Goal: Task Accomplishment & Management: Use online tool/utility

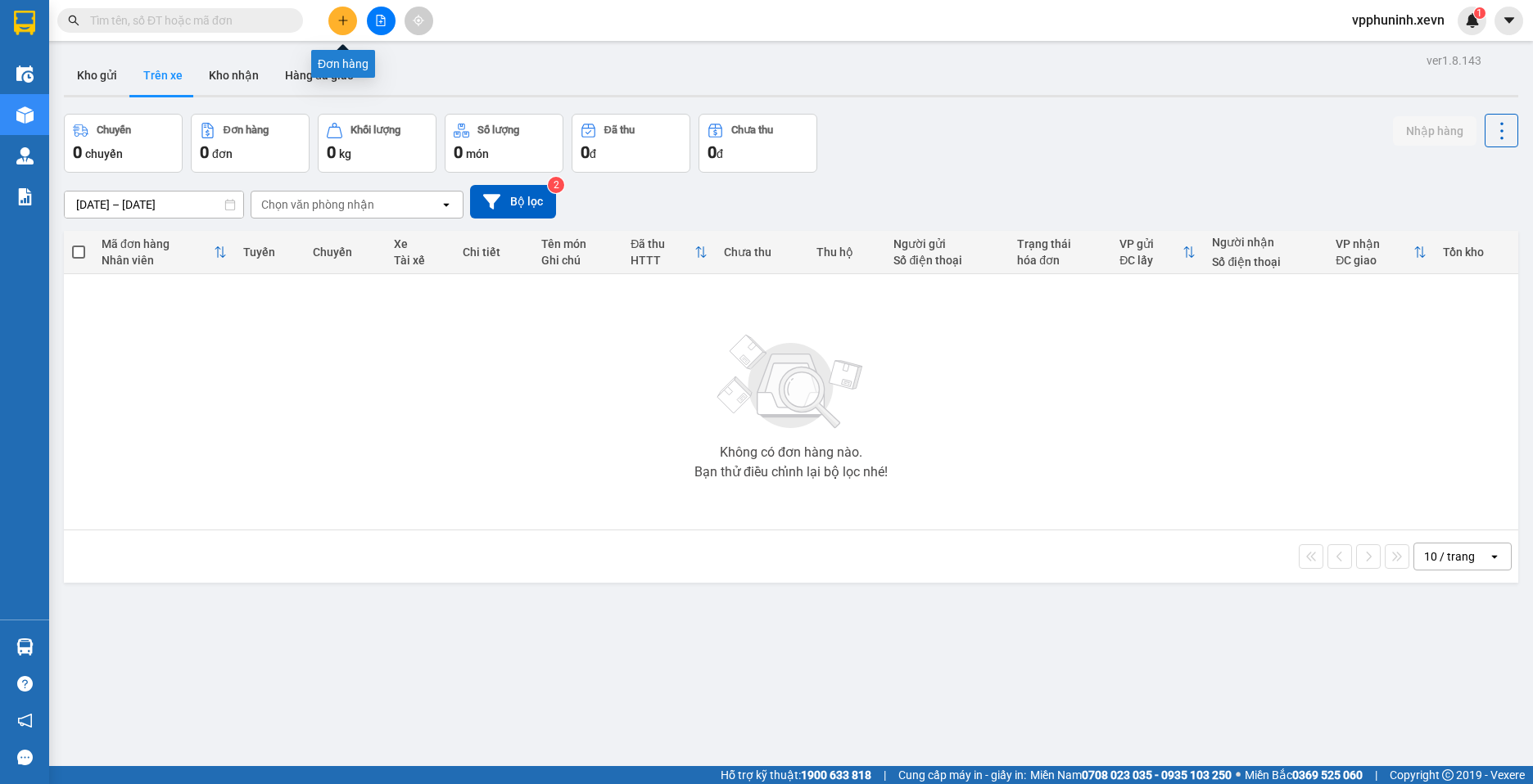
click at [345, 27] on button at bounding box center [342, 20] width 29 height 29
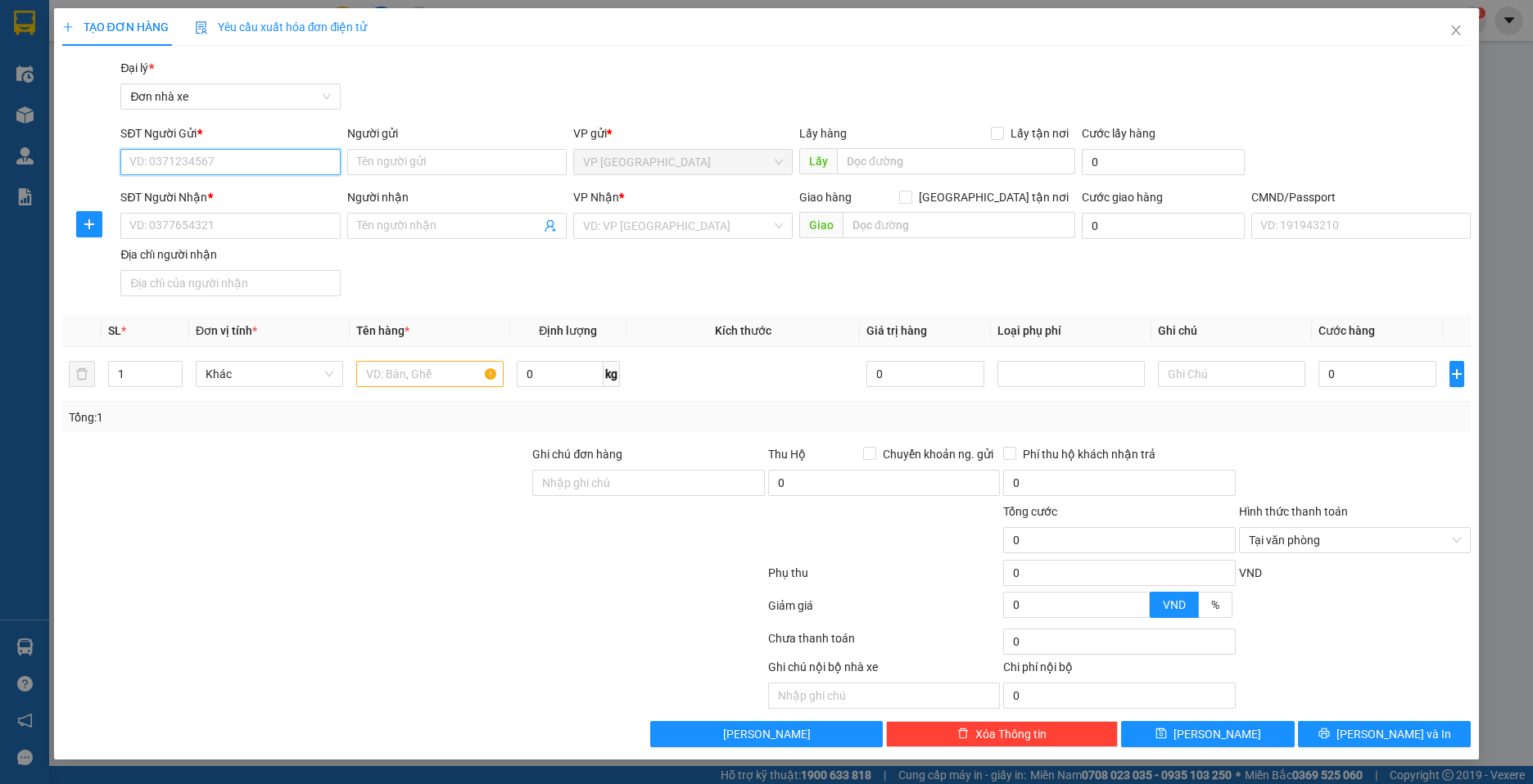
click at [260, 174] on input "SĐT Người Gửi *" at bounding box center [229, 162] width 220 height 26
type input "0983434998"
click at [470, 175] on div "Người gửi Tên người gửi" at bounding box center [457, 152] width 220 height 57
click at [489, 158] on input "Người gửi" at bounding box center [457, 162] width 220 height 26
type input "CHỊ [PERSON_NAME]"
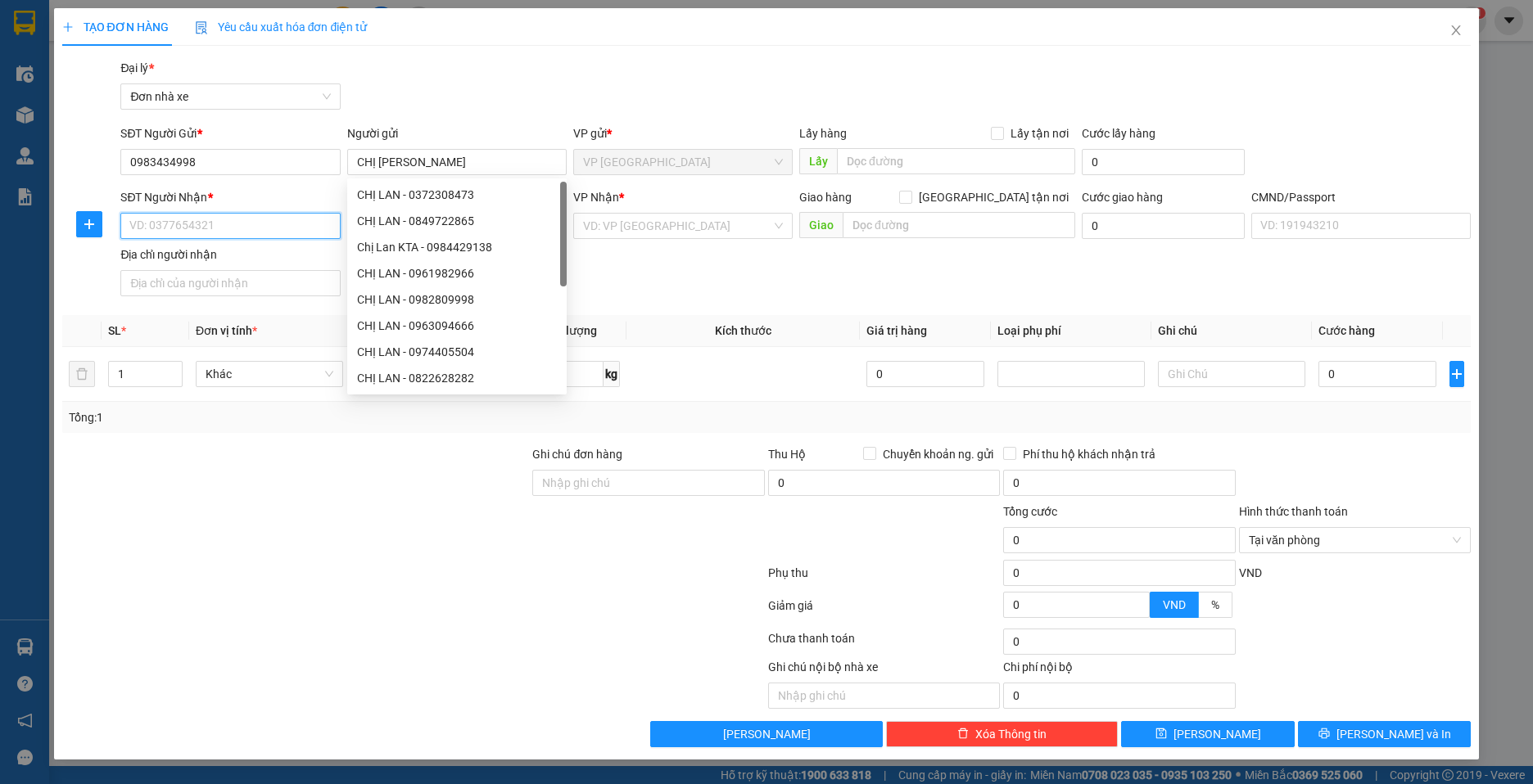
click at [313, 227] on input "SĐT Người Nhận *" at bounding box center [229, 226] width 220 height 26
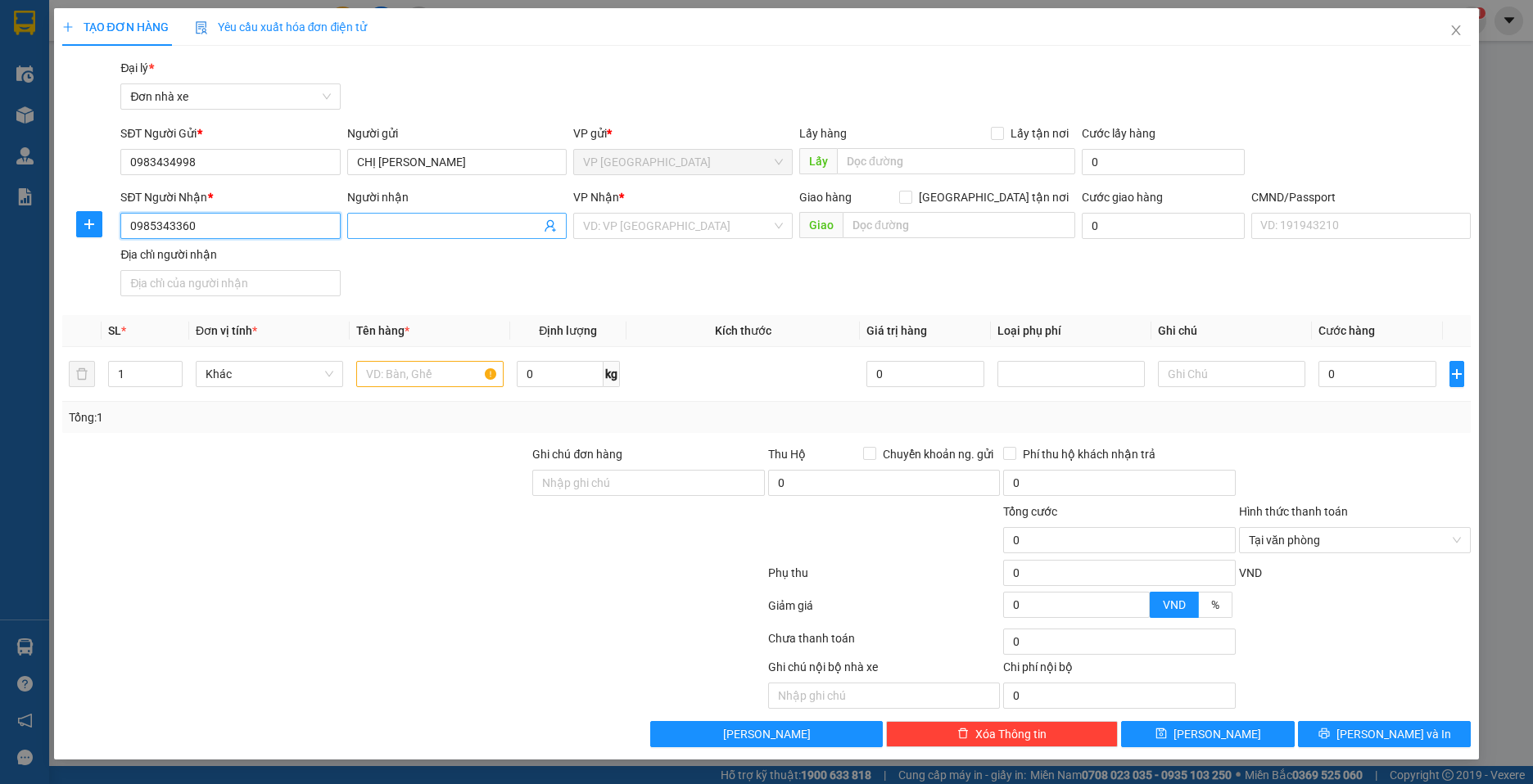
type input "0985343360"
click at [456, 233] on input "Người nhận" at bounding box center [449, 226] width 184 height 18
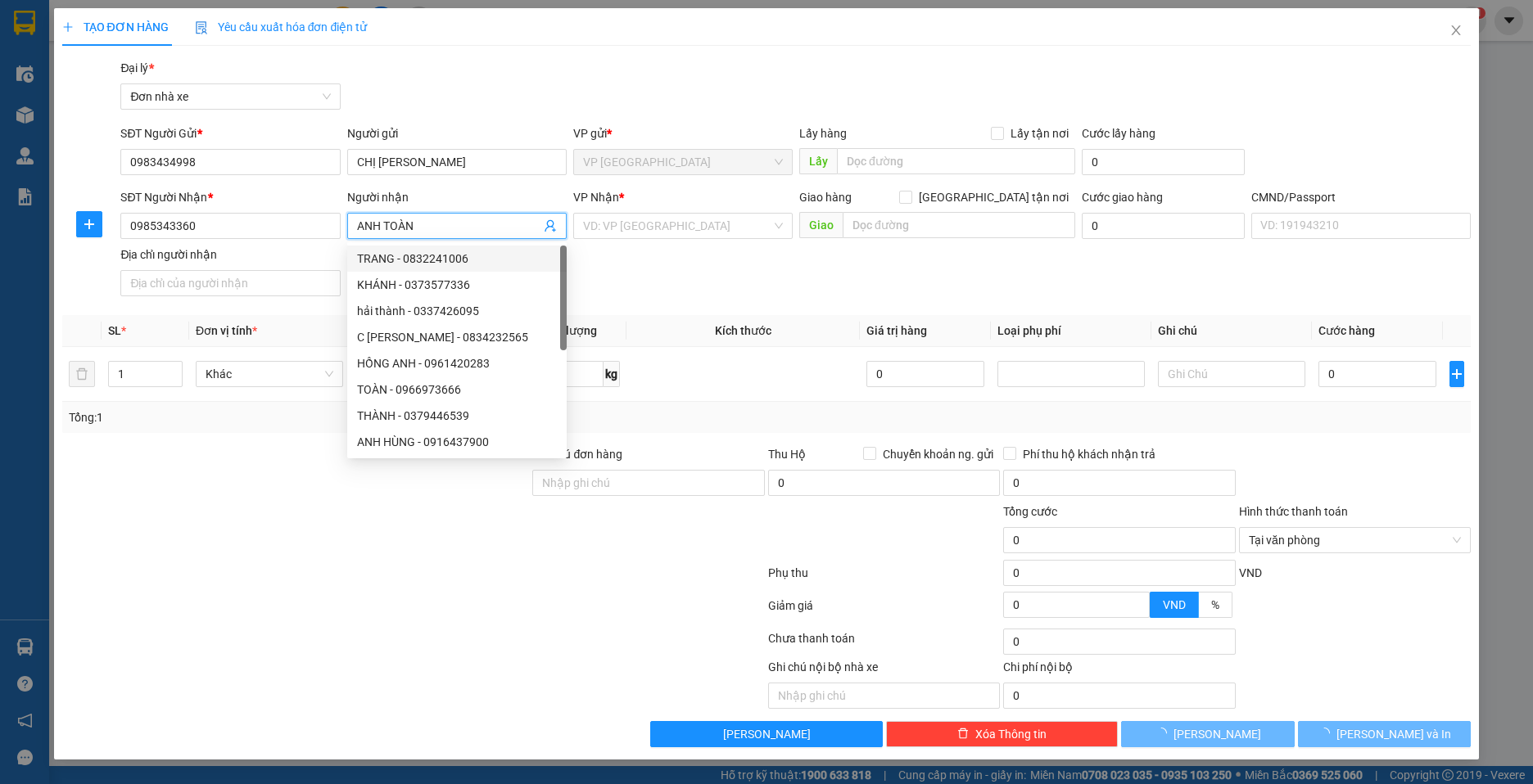
type input "ANH TOÀN"
click at [675, 261] on div "SĐT Người Nhận * 0985343360 Người nhận ANH TOÀN VP Nhận * VD: VP [GEOGRAPHIC_DA…" at bounding box center [796, 245] width 1357 height 115
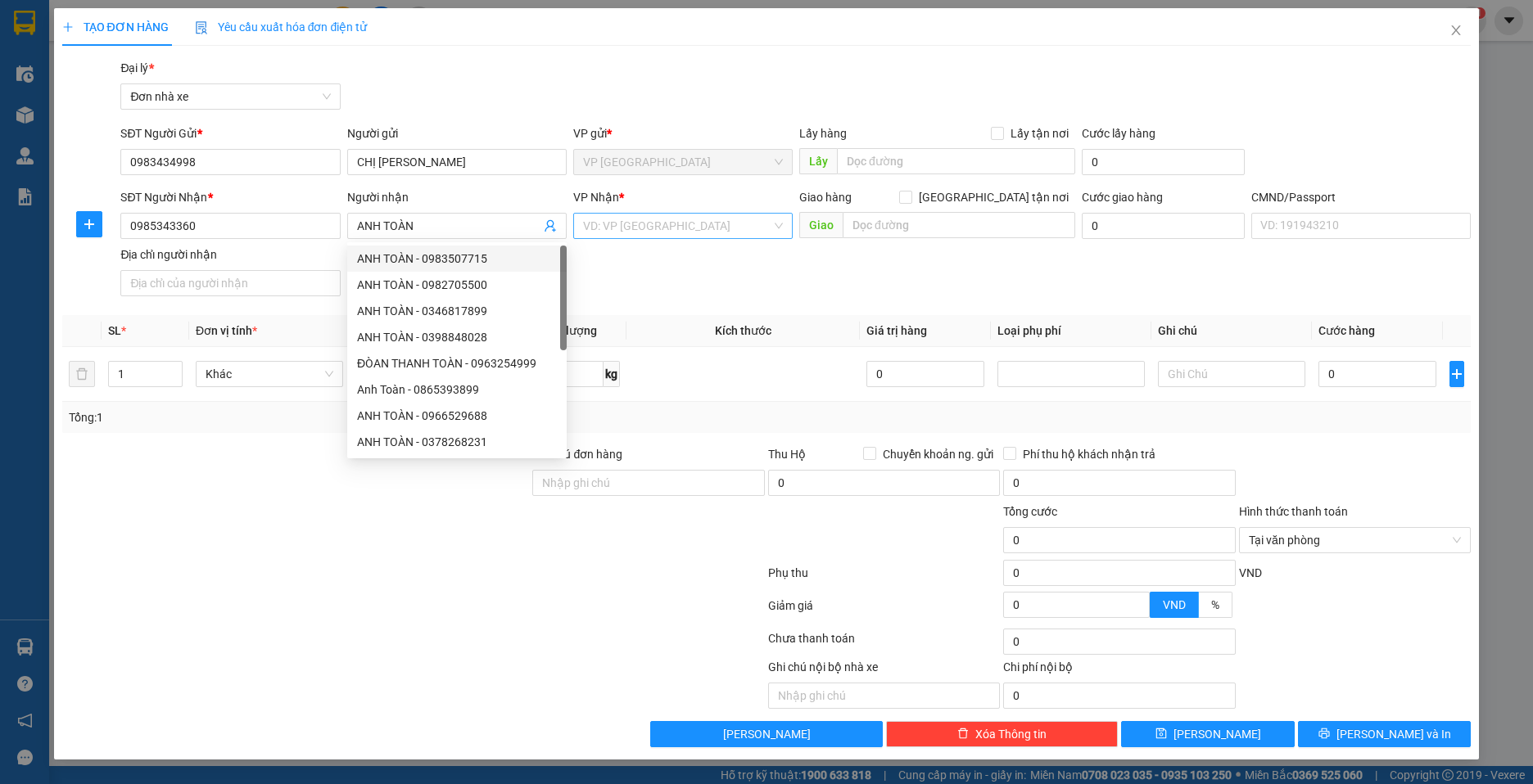
click at [680, 234] on input "search" at bounding box center [677, 226] width 188 height 24
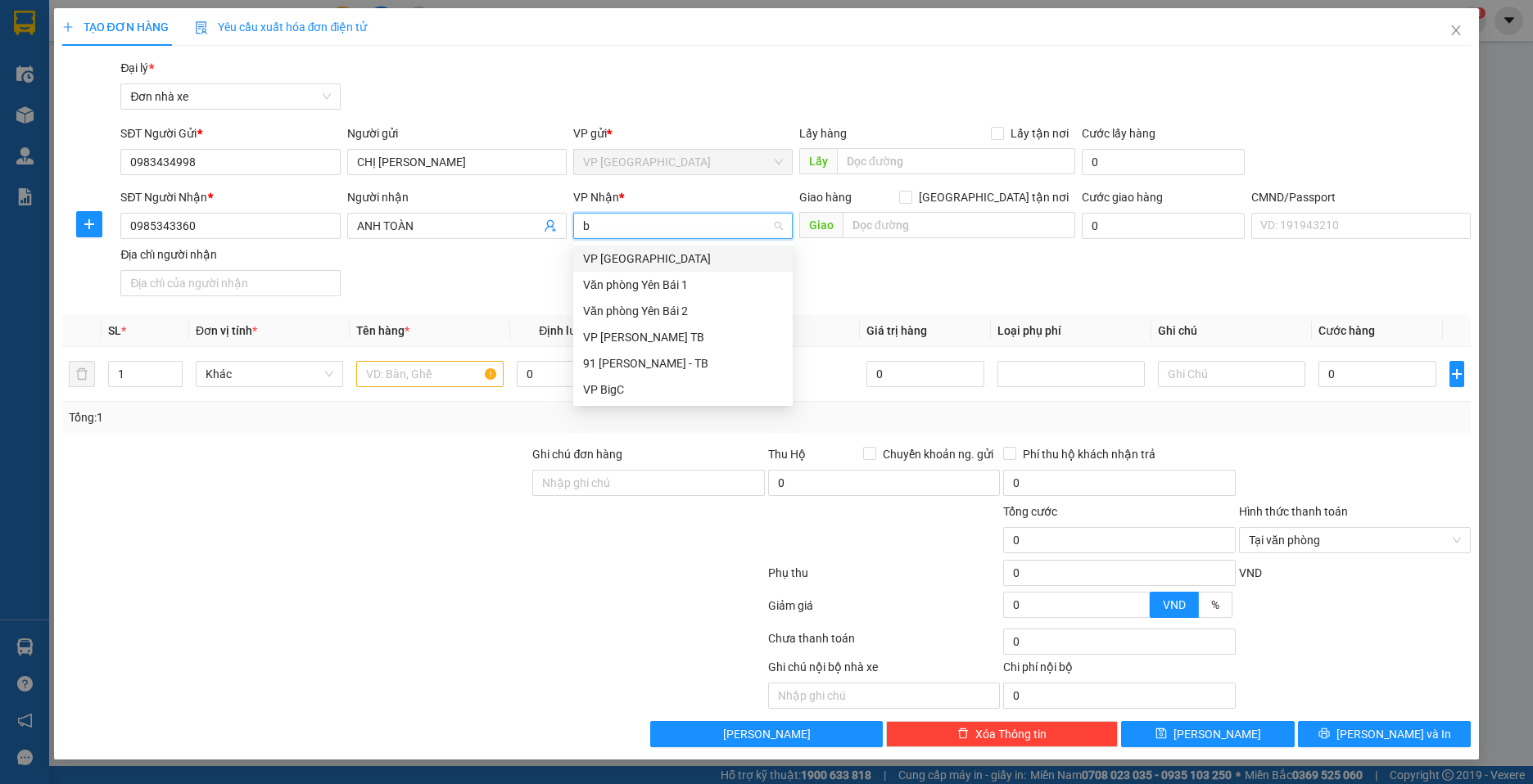
type input "bi"
click at [685, 288] on div "VP BigC" at bounding box center [683, 284] width 200 height 18
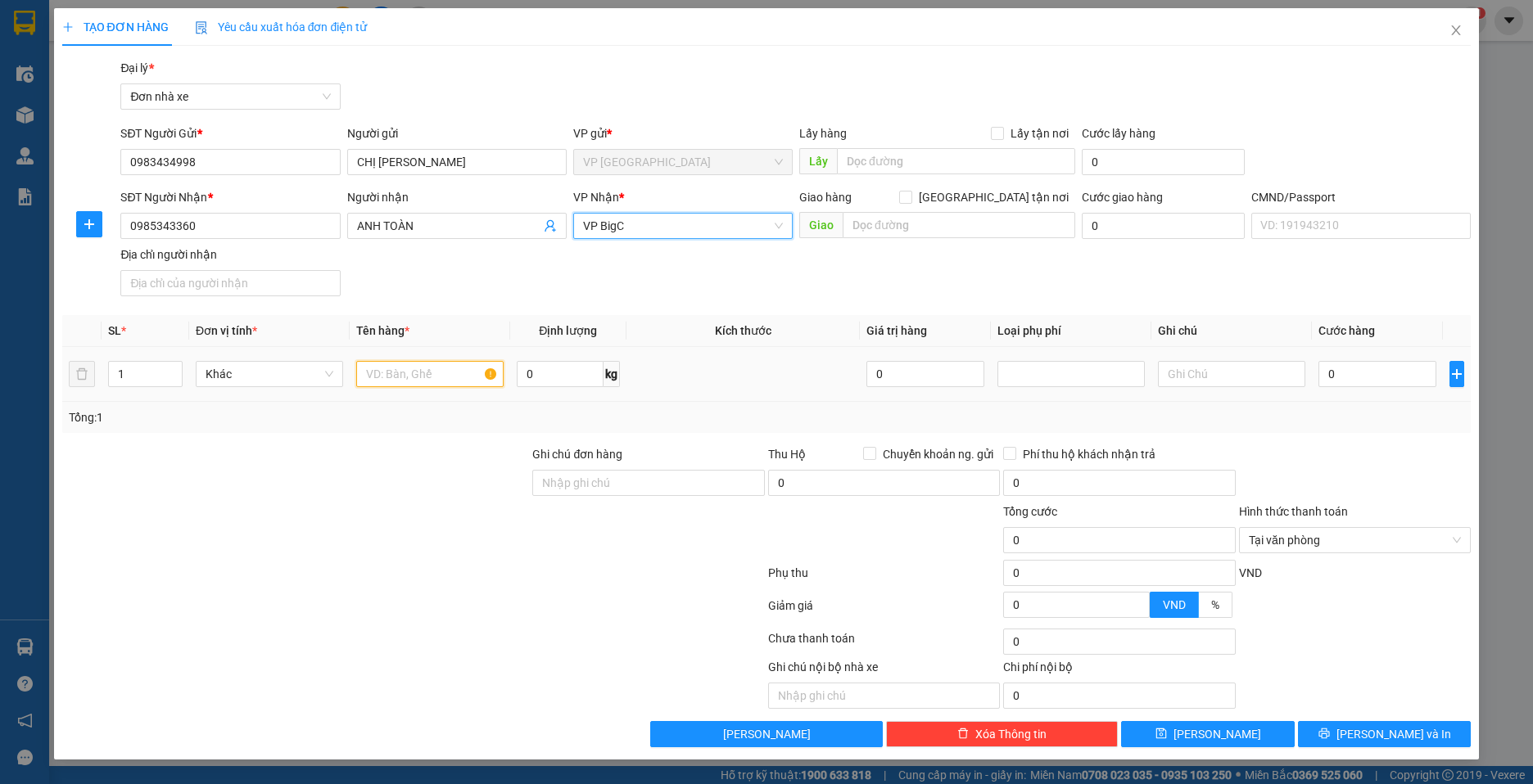
drag, startPoint x: 456, startPoint y: 362, endPoint x: 455, endPoint y: 374, distance: 12.0
click at [455, 363] on input "text" at bounding box center [430, 374] width 147 height 26
type input "a"
type input "á"
type input "g"
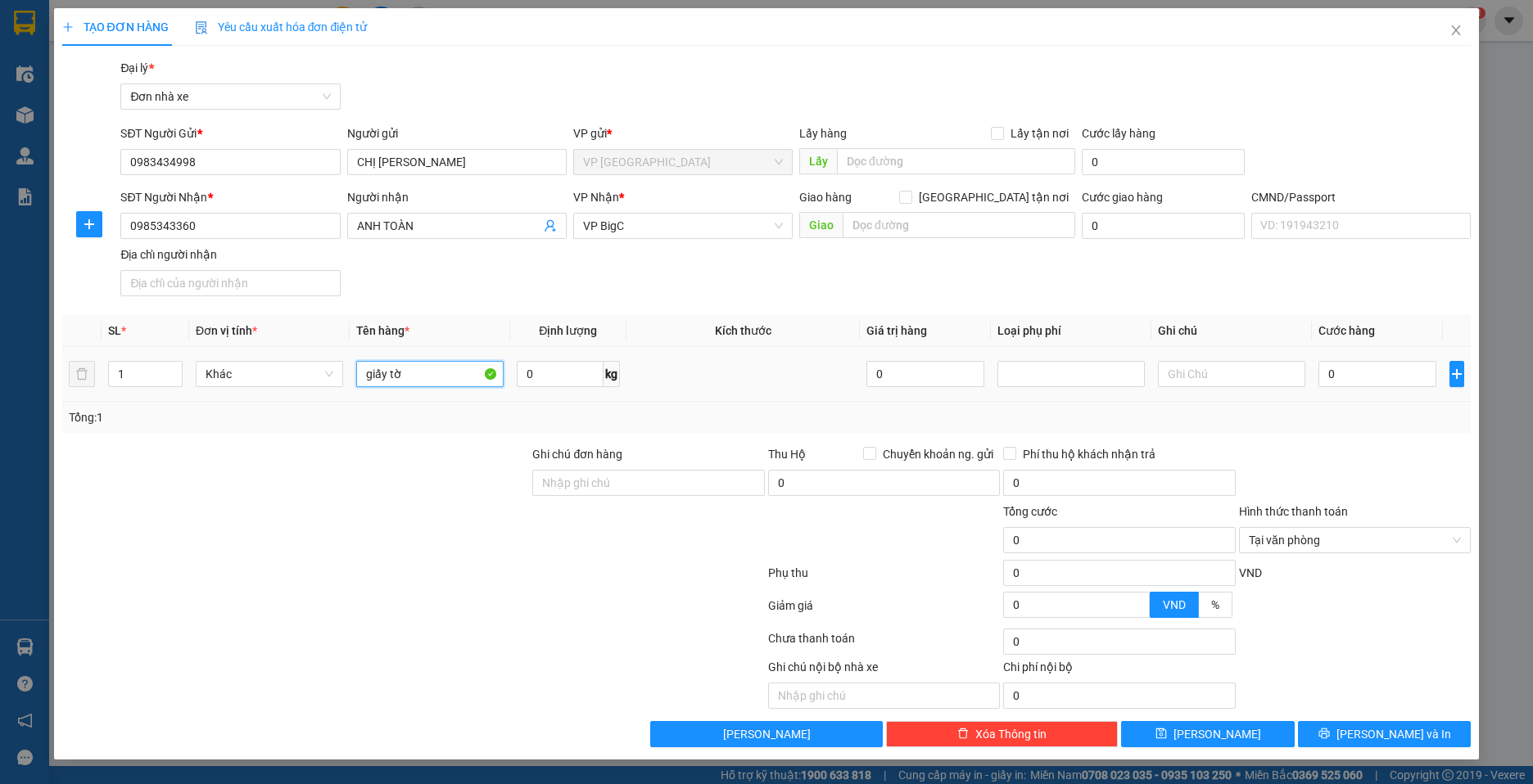
type input "giấy tờ"
click at [1354, 391] on td "0" at bounding box center [1377, 374] width 131 height 55
click at [1373, 381] on input "0" at bounding box center [1377, 374] width 118 height 26
type input "20"
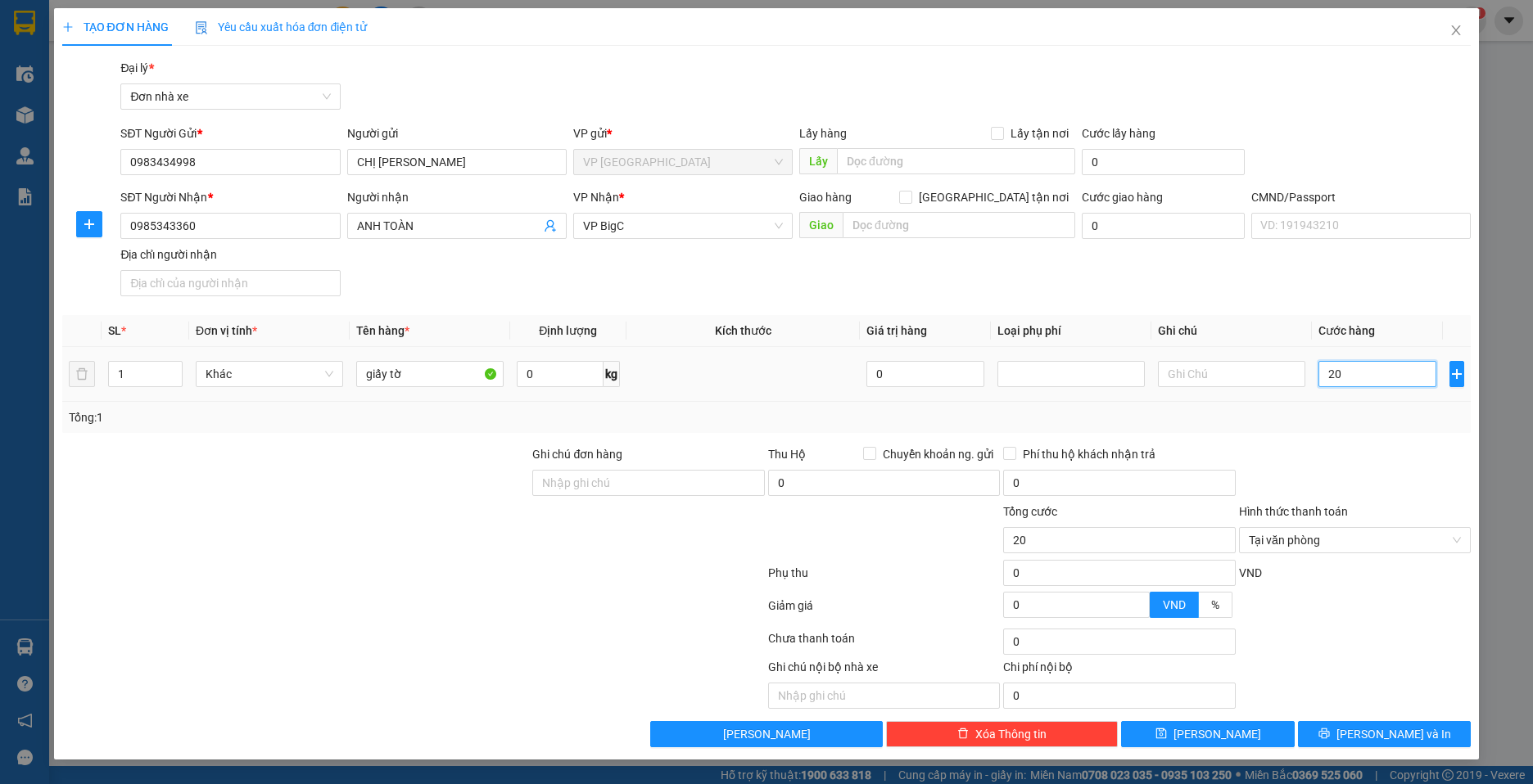
click at [1403, 377] on input "20" at bounding box center [1377, 374] width 118 height 26
type input "200"
type input "2.000"
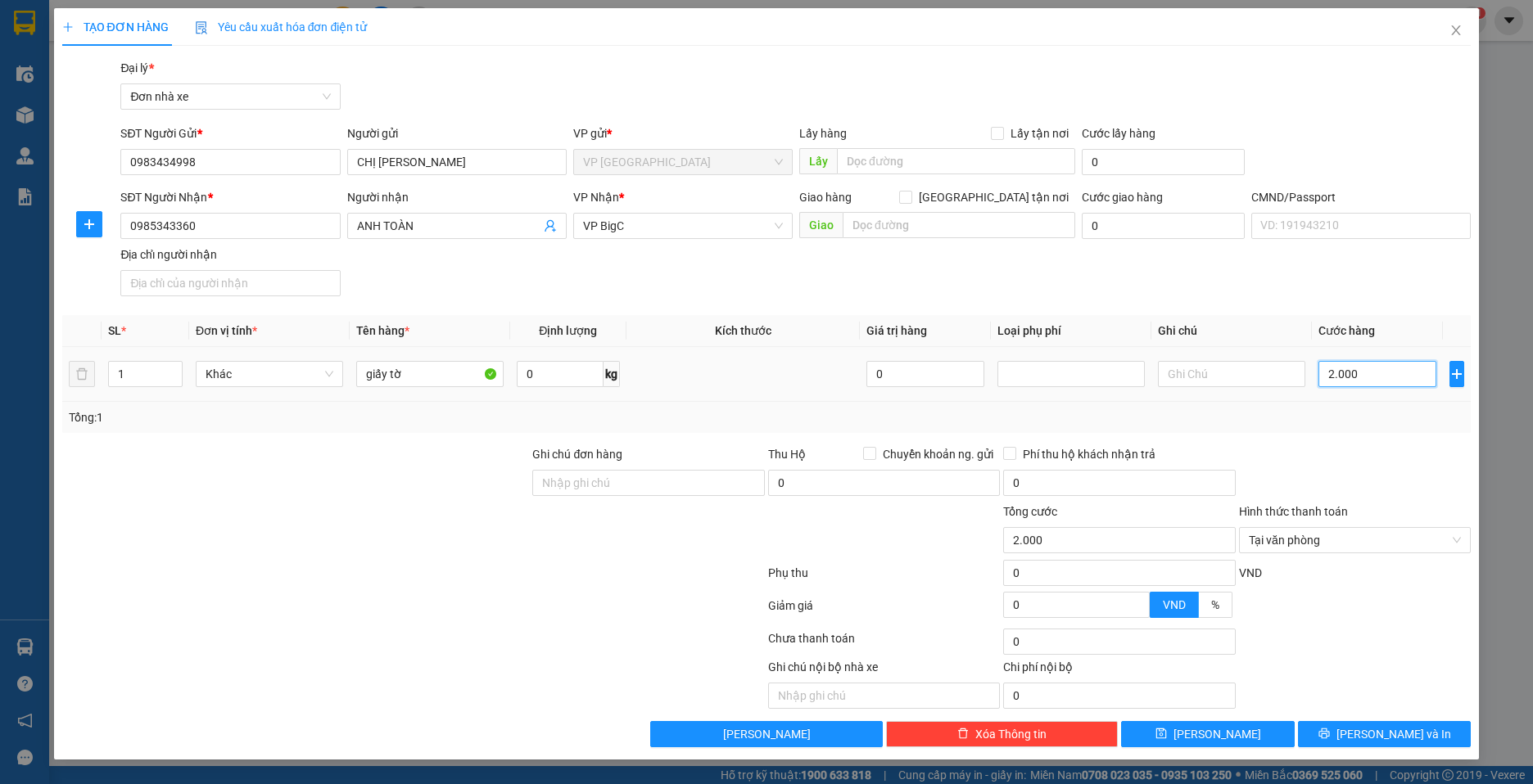
type input "20.000"
click at [1385, 441] on div "Transit Pickup Surcharge Ids Transit Deliver Surcharge Ids Transit Deliver Surc…" at bounding box center [767, 402] width 1410 height 689
click at [1400, 743] on button "[PERSON_NAME] và In" at bounding box center [1385, 734] width 173 height 26
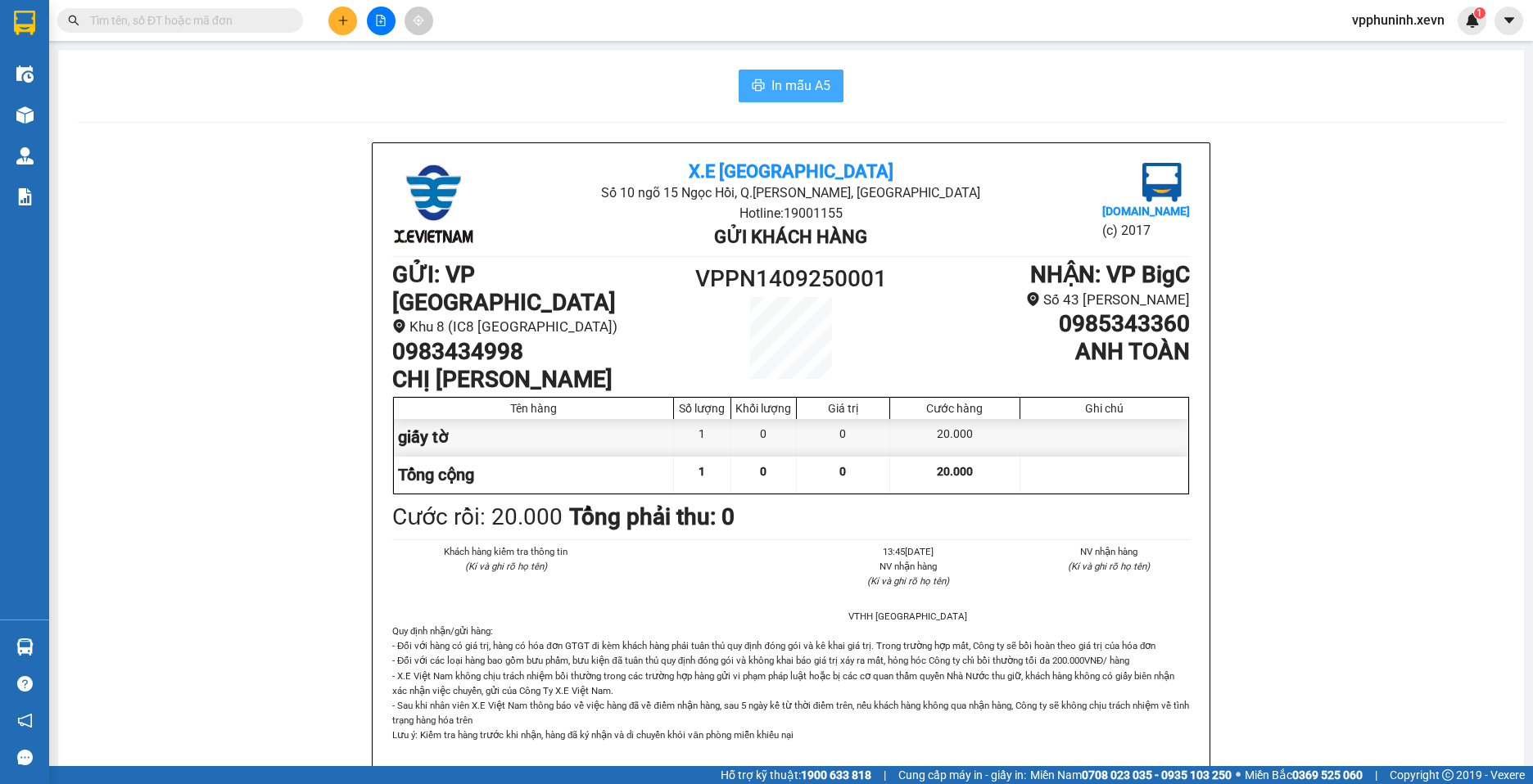
click at [792, 94] on span "In mẫu A5" at bounding box center [800, 85] width 59 height 20
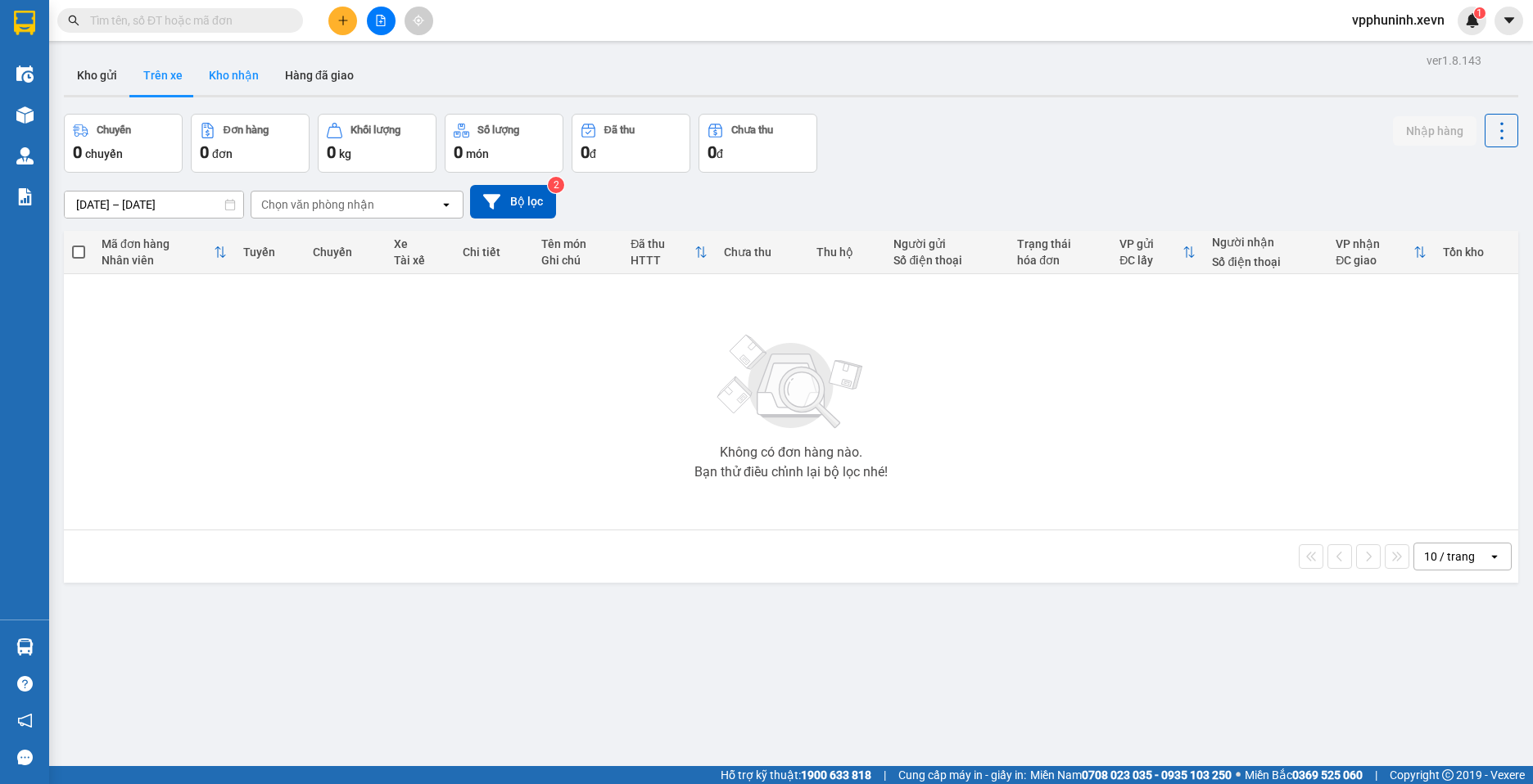
click at [243, 85] on button "Kho nhận" at bounding box center [234, 75] width 76 height 39
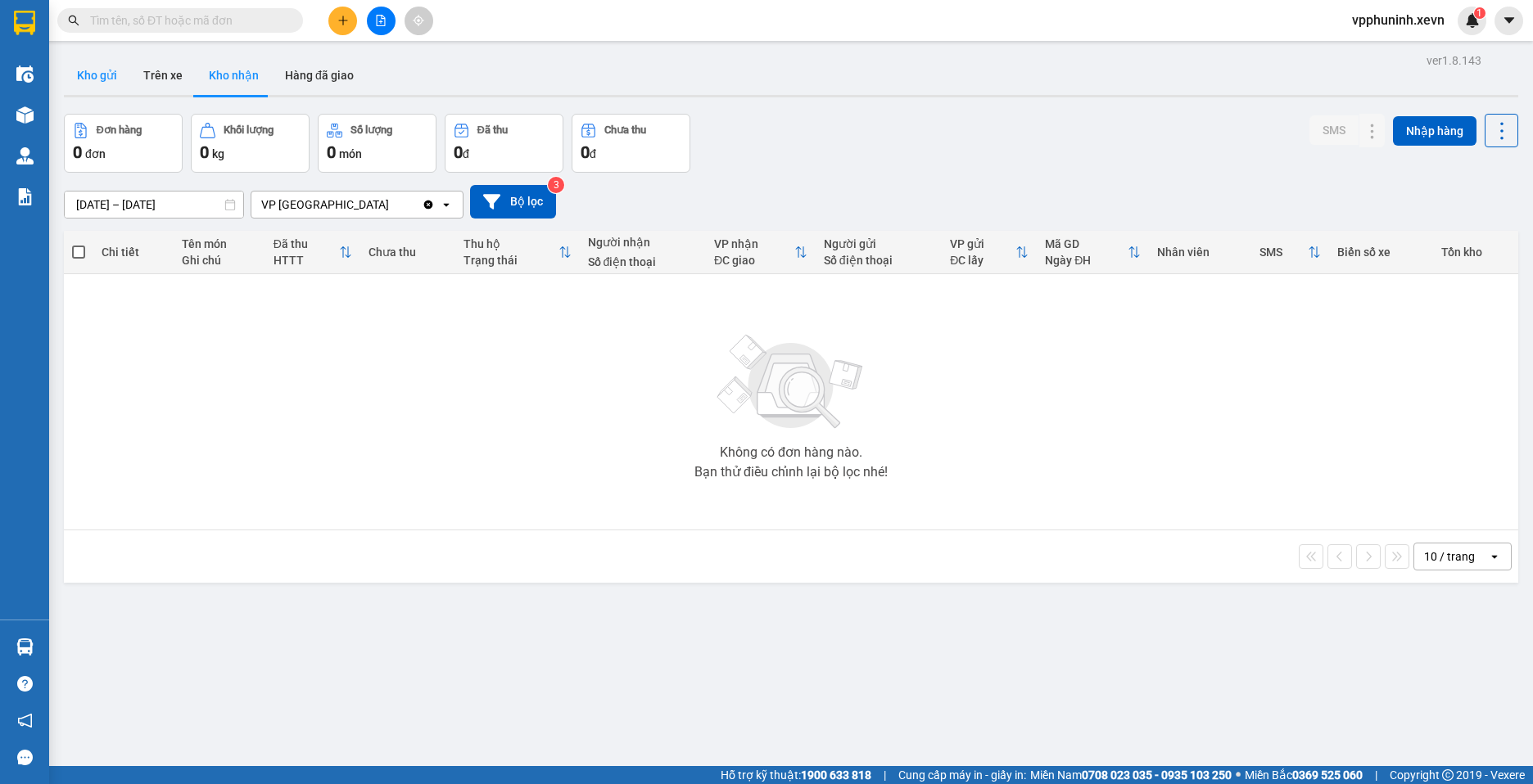
click at [108, 85] on button "Kho gửi" at bounding box center [97, 75] width 67 height 39
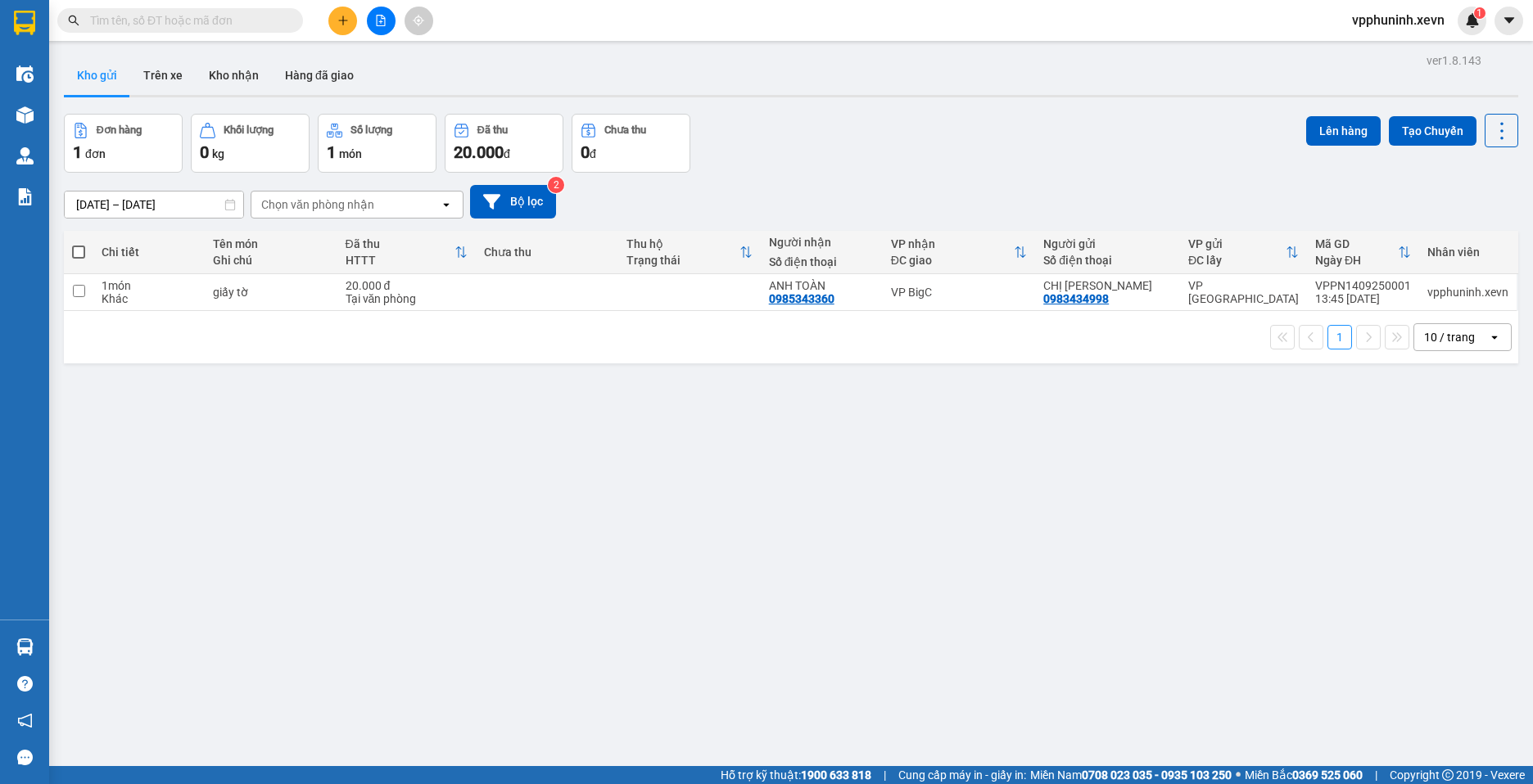
click at [82, 252] on span at bounding box center [78, 252] width 13 height 13
click at [79, 244] on input "checkbox" at bounding box center [79, 244] width 0 height 0
checkbox input "true"
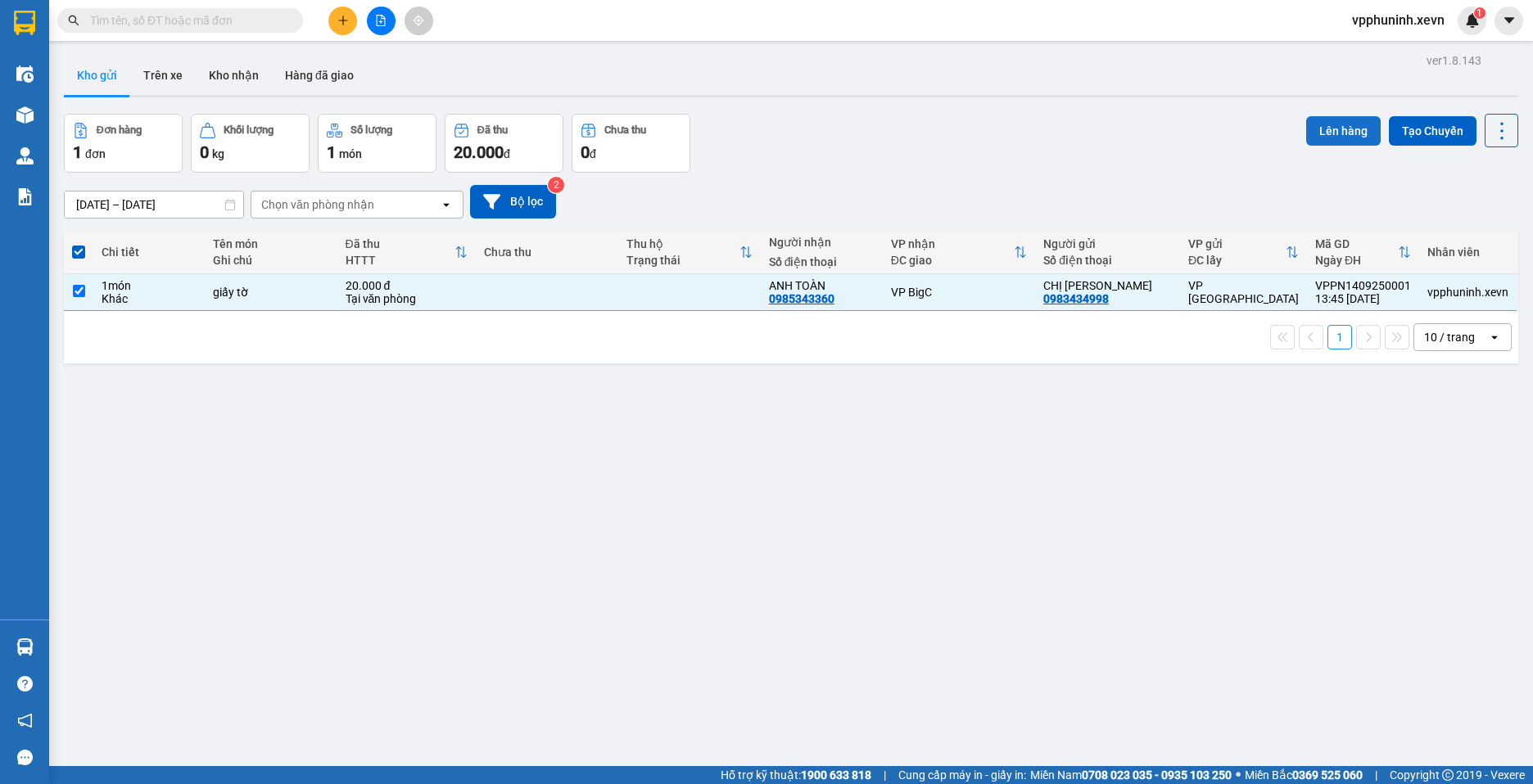
click at [1347, 133] on button "Lên hàng" at bounding box center [1343, 131] width 74 height 30
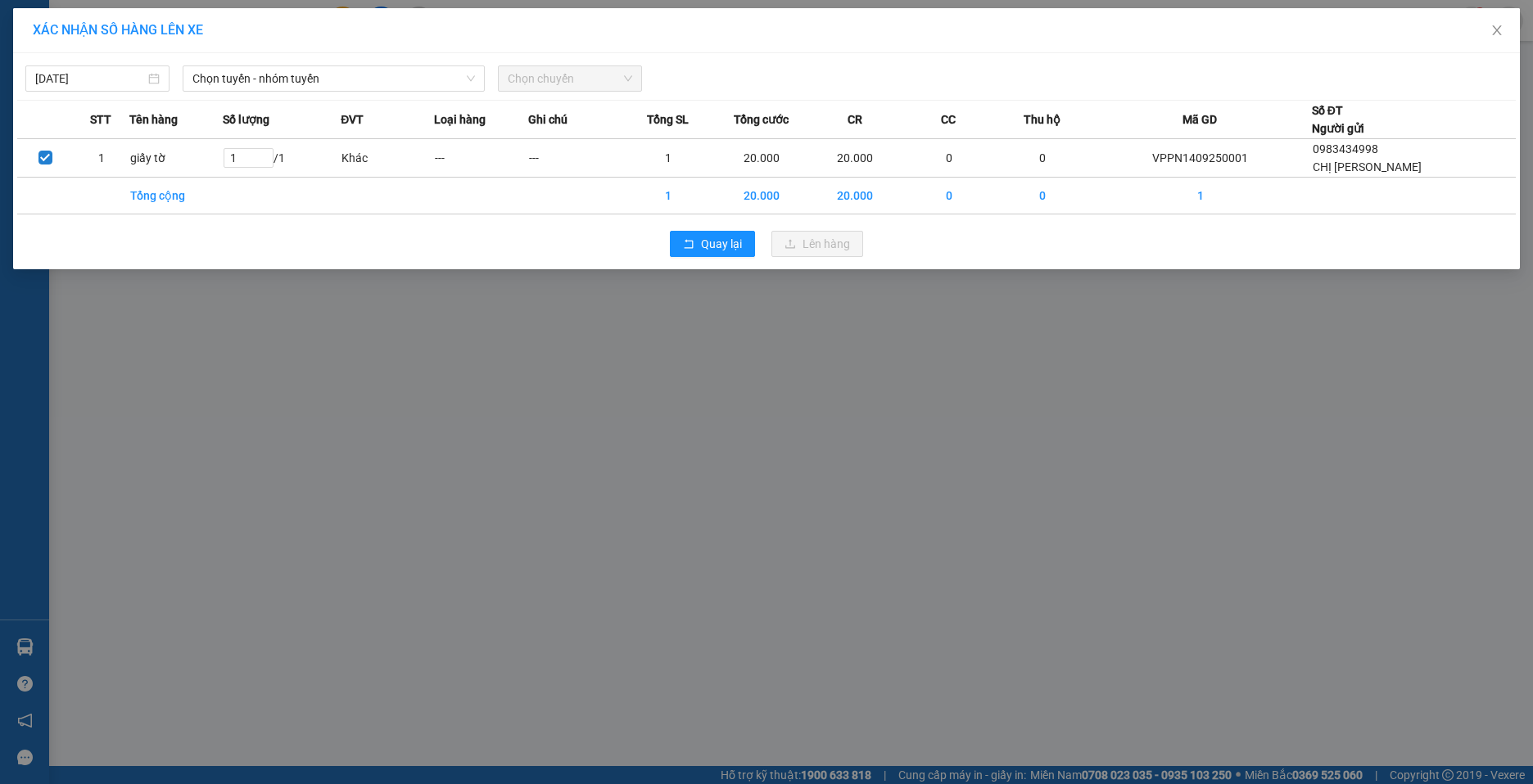
click at [581, 80] on span "Chọn chuyến" at bounding box center [570, 79] width 124 height 24
click at [383, 95] on div "[DATE] Chọn tuyến - nhóm tuyến Chọn chuyến STT Tên hàng Số lượng ĐVT Loại hàng …" at bounding box center [766, 161] width 1507 height 216
click at [381, 81] on span "Chọn tuyến - nhóm tuyến" at bounding box center [334, 79] width 283 height 24
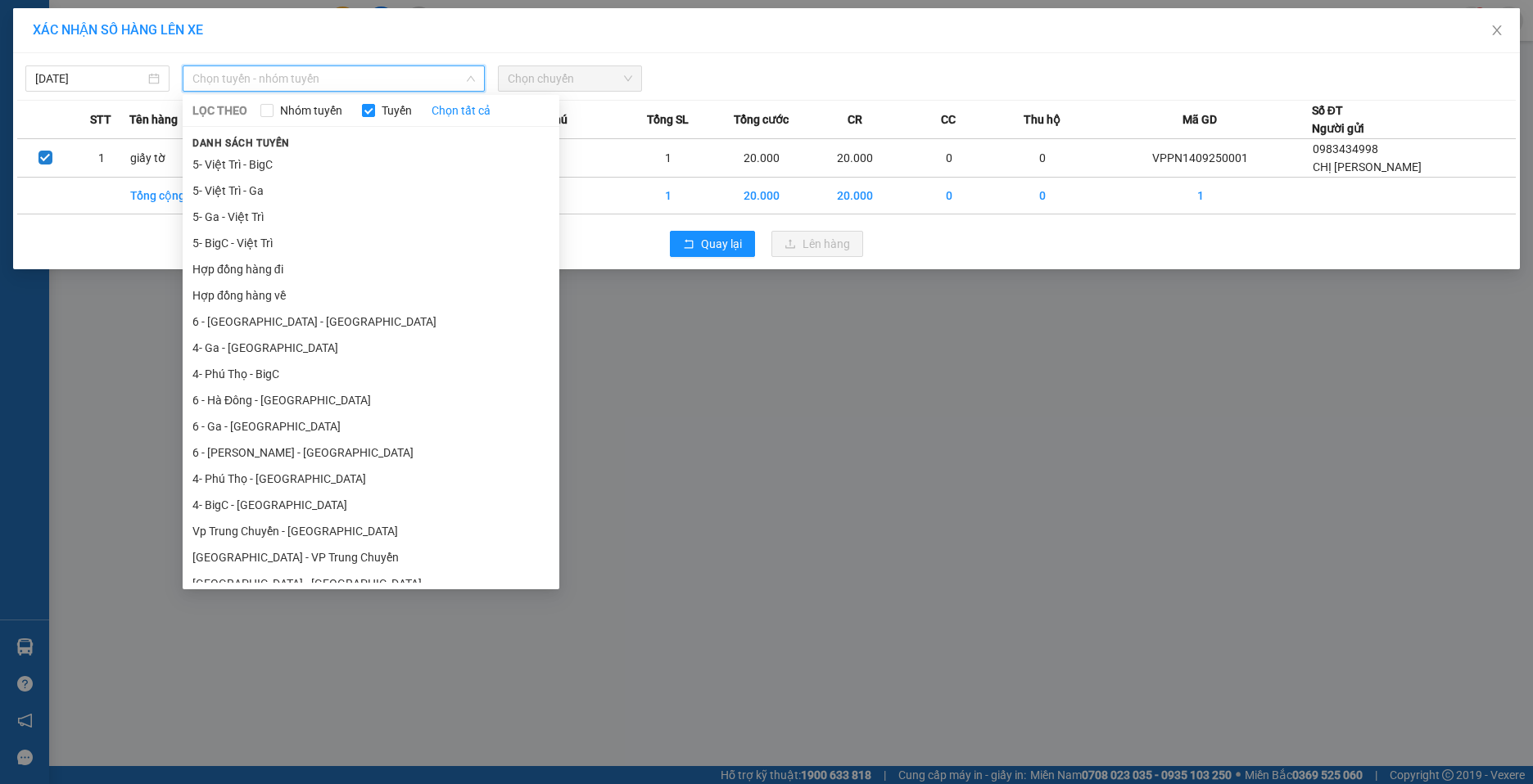
drag, startPoint x: 298, startPoint y: 380, endPoint x: 411, endPoint y: 292, distance: 143.2
click at [298, 380] on li "4- Phú Thọ - BigC" at bounding box center [371, 374] width 376 height 26
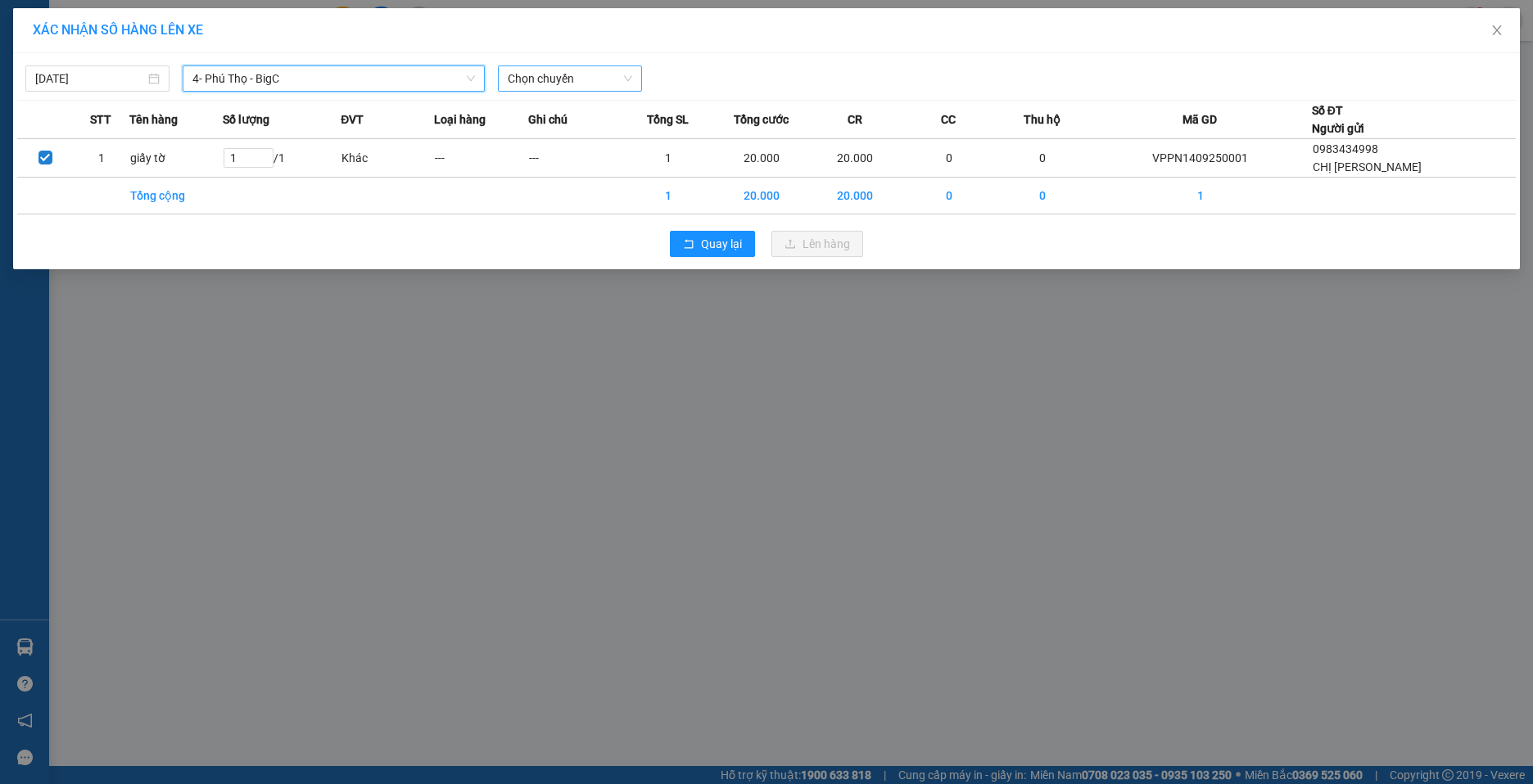
click at [611, 88] on span "Chọn chuyến" at bounding box center [570, 79] width 124 height 24
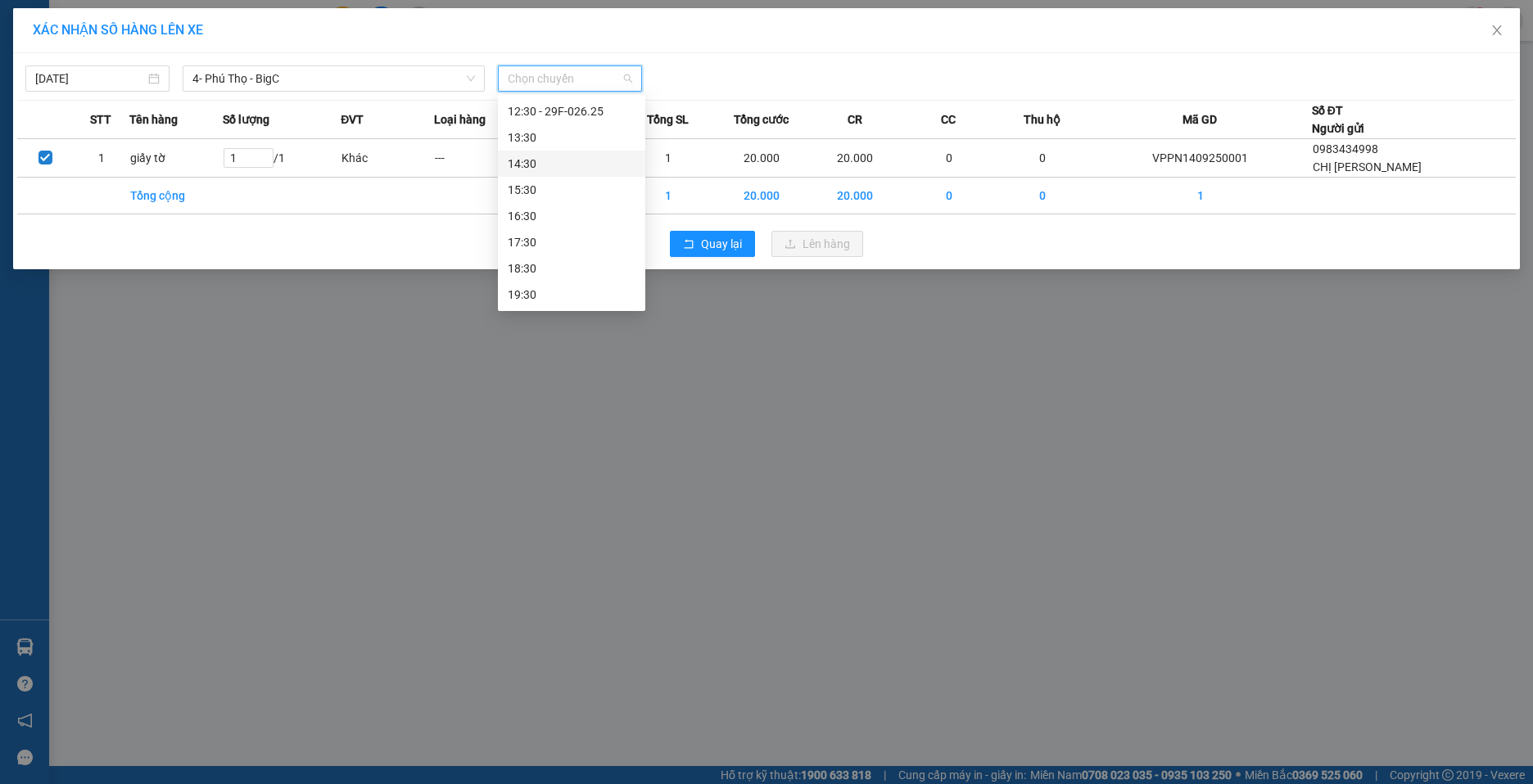
scroll to position [154, 0]
click at [581, 221] on div "13:30" at bounding box center [572, 219] width 128 height 18
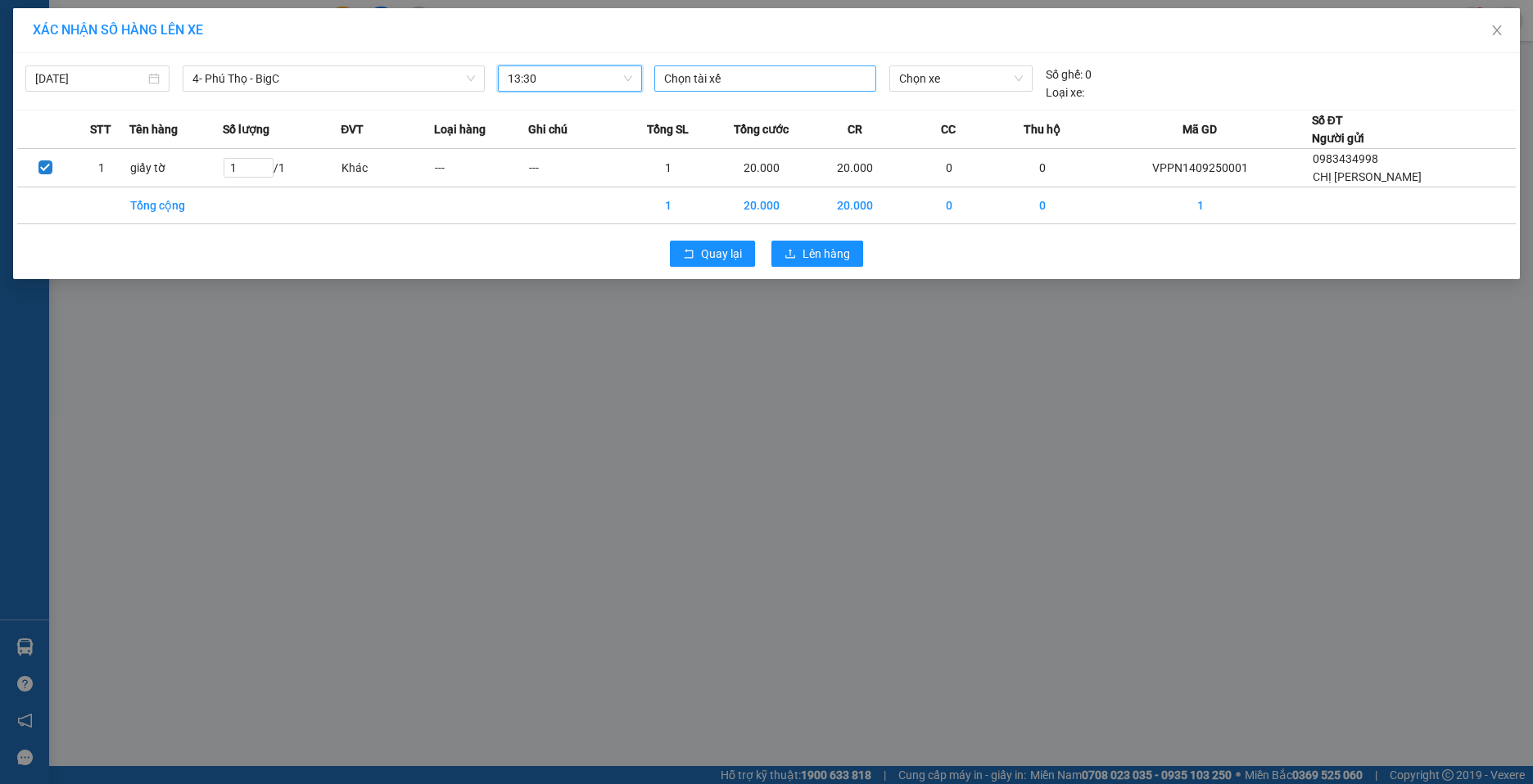
click at [734, 84] on div at bounding box center [765, 79] width 214 height 19
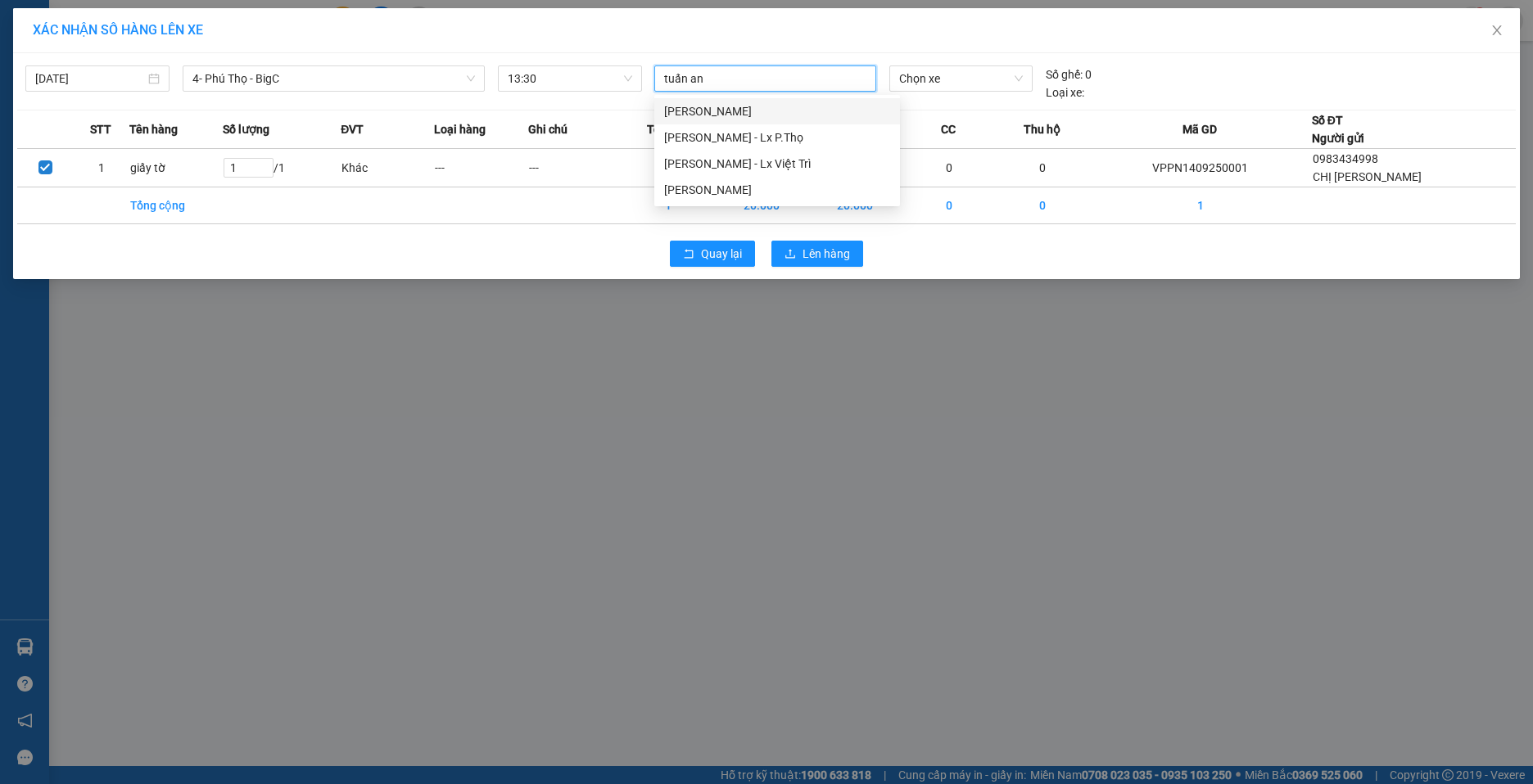
type input "tuấn anh"
click at [823, 141] on div "[PERSON_NAME] - Lx P.Thọ" at bounding box center [777, 137] width 226 height 18
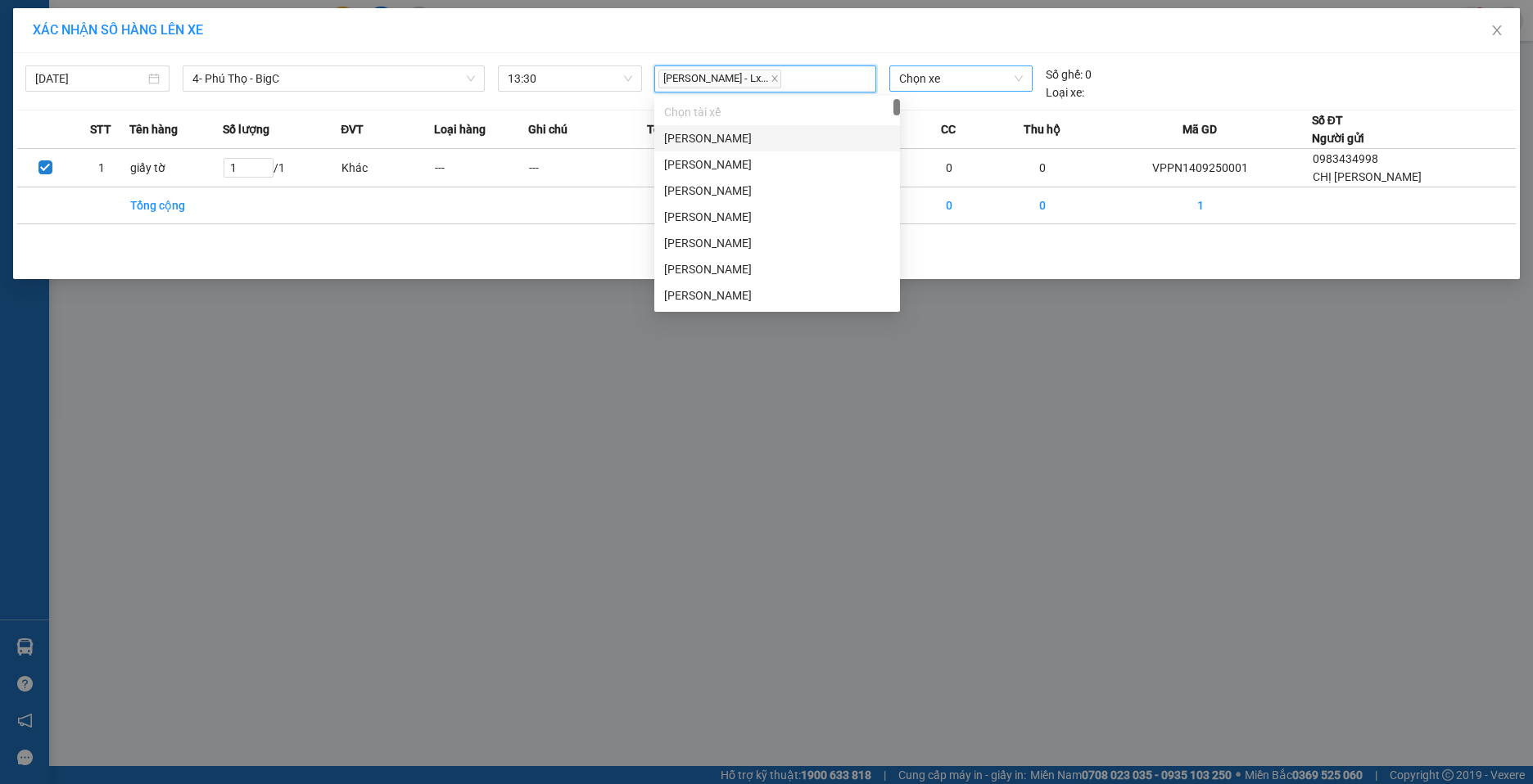
click at [971, 75] on span "Chọn xe" at bounding box center [960, 79] width 123 height 24
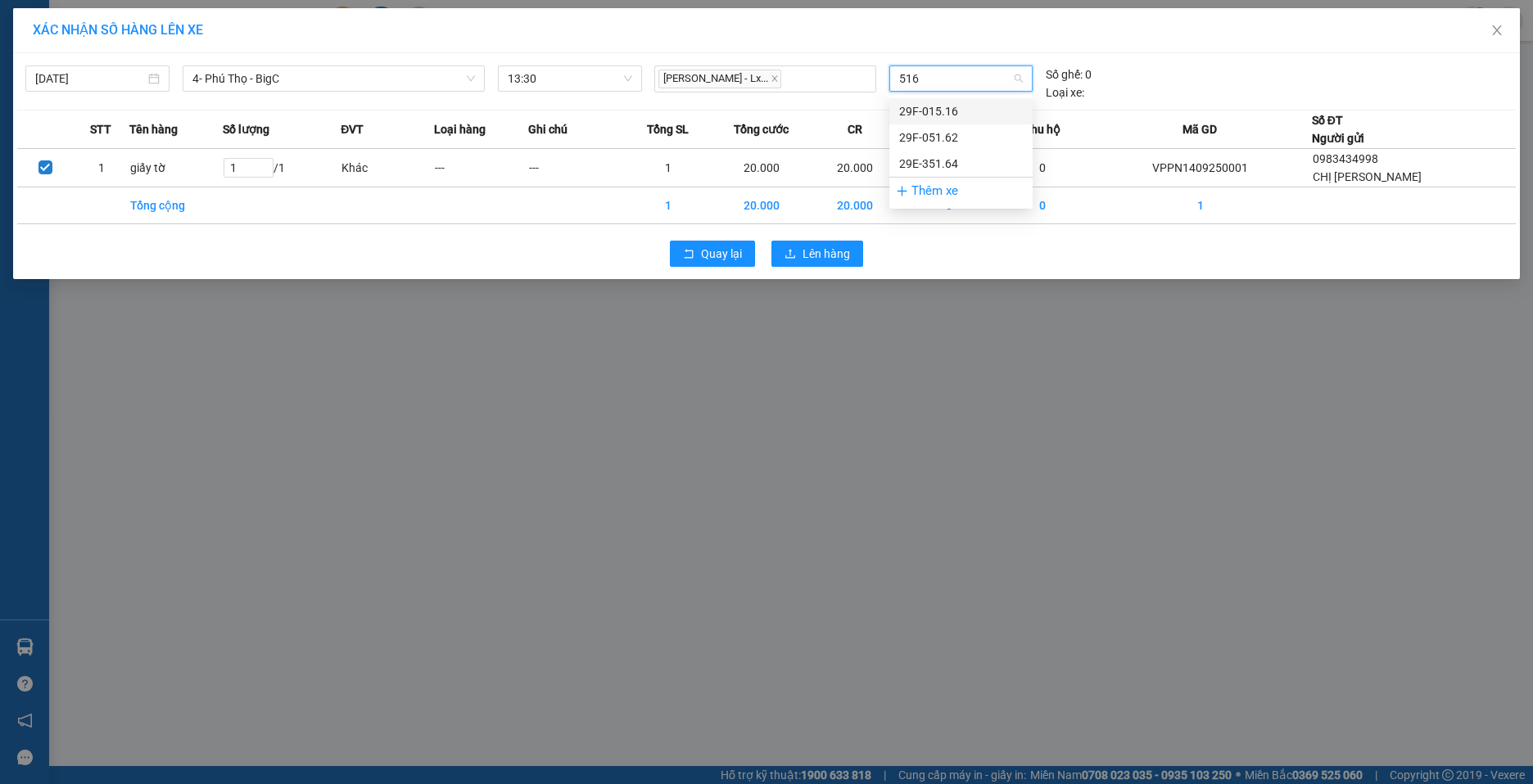
type input "5162"
click at [969, 104] on div "29F-051.62" at bounding box center [960, 111] width 123 height 18
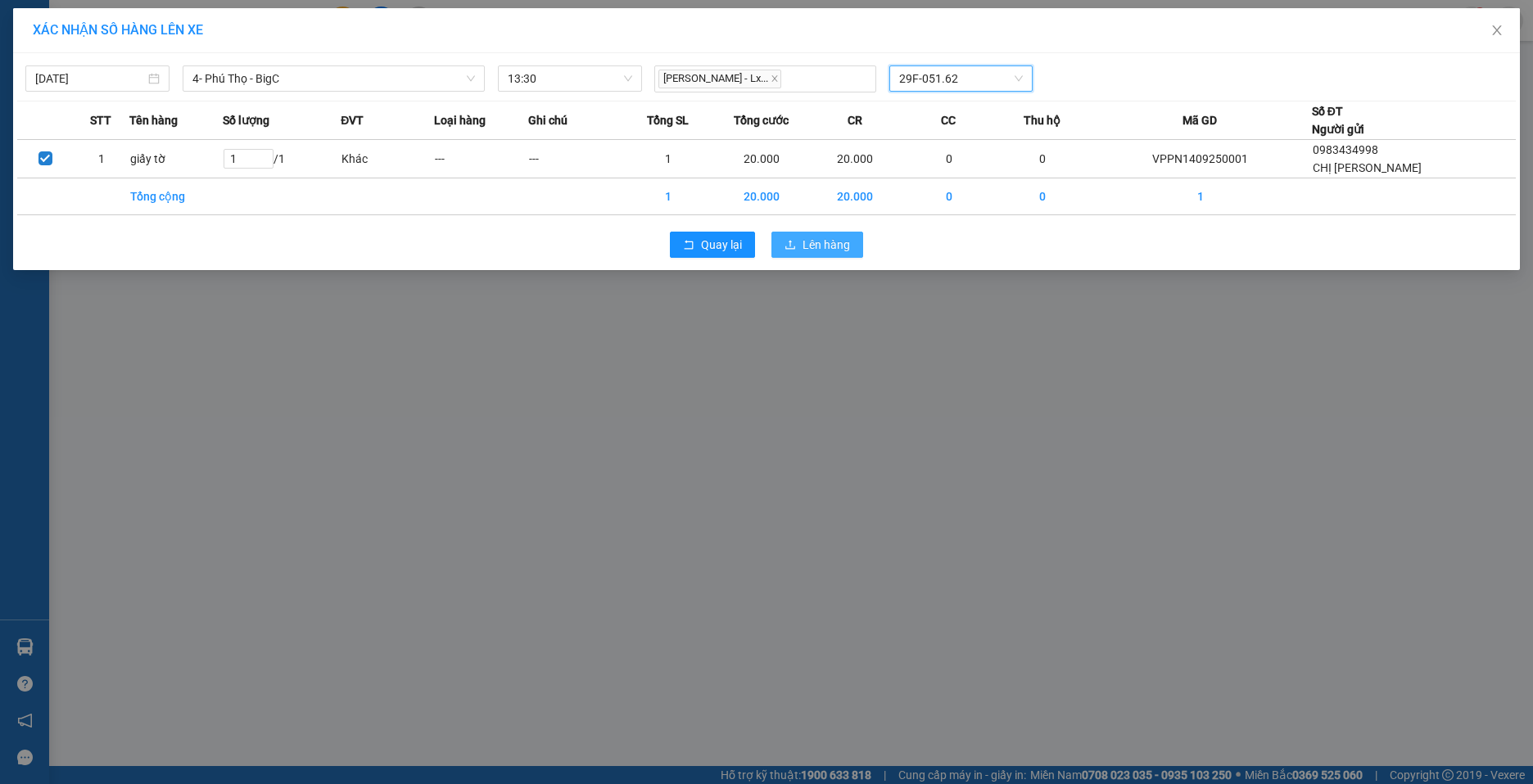
click at [837, 248] on span "Lên hàng" at bounding box center [826, 244] width 47 height 18
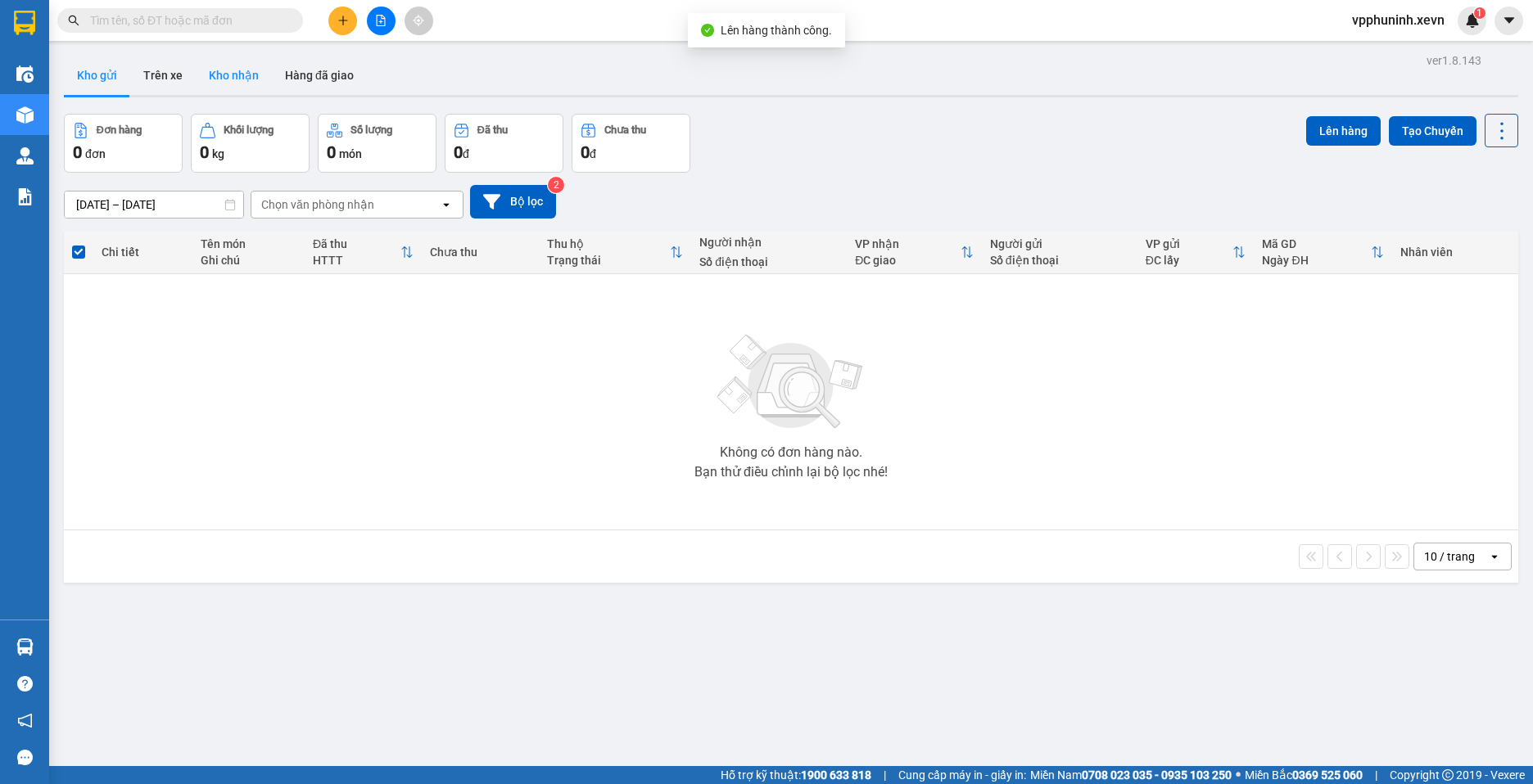
click at [247, 70] on button "Kho nhận" at bounding box center [234, 75] width 76 height 39
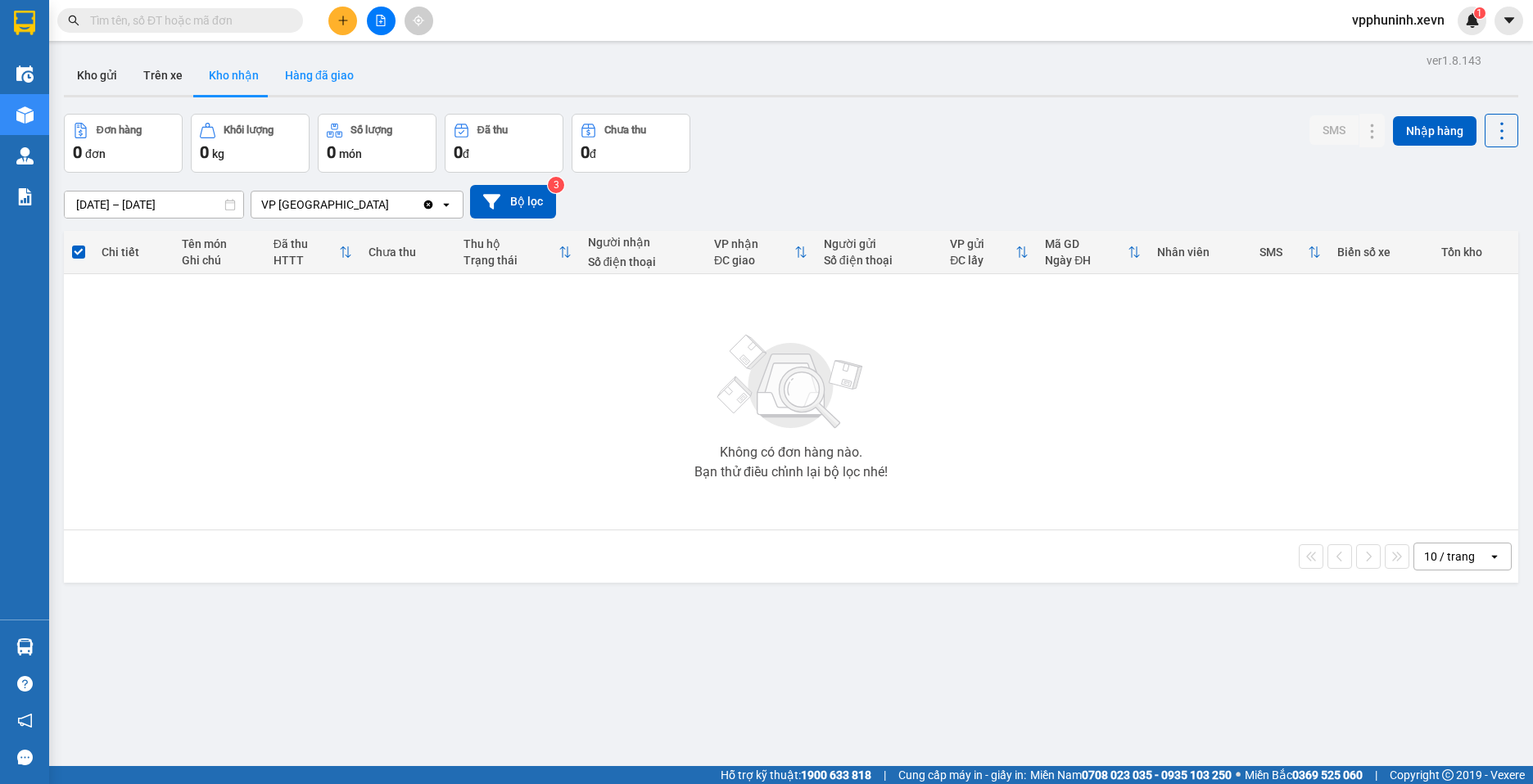
click at [310, 77] on button "Hàng đã giao" at bounding box center [320, 75] width 95 height 39
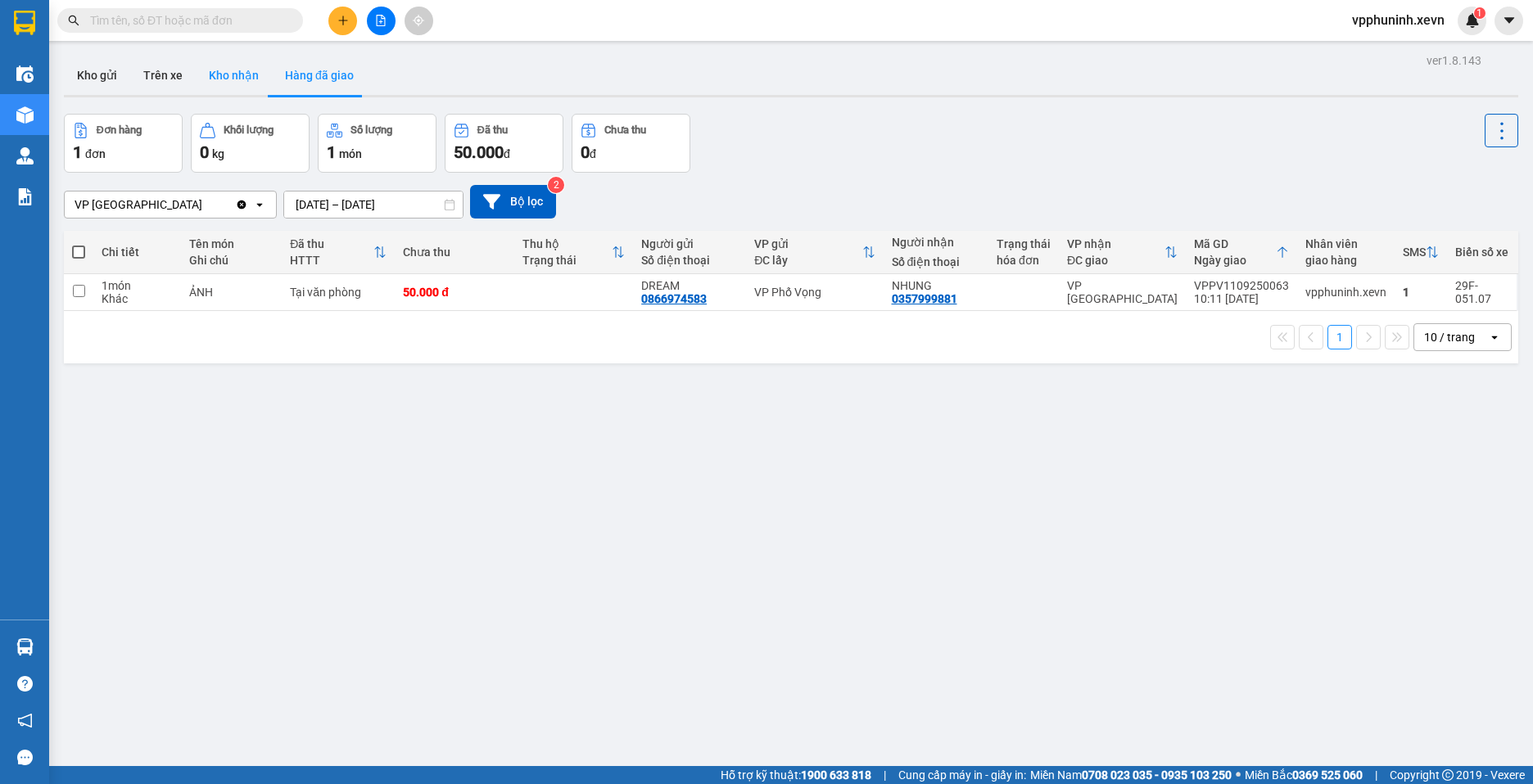
click at [224, 89] on button "Kho nhận" at bounding box center [234, 75] width 76 height 39
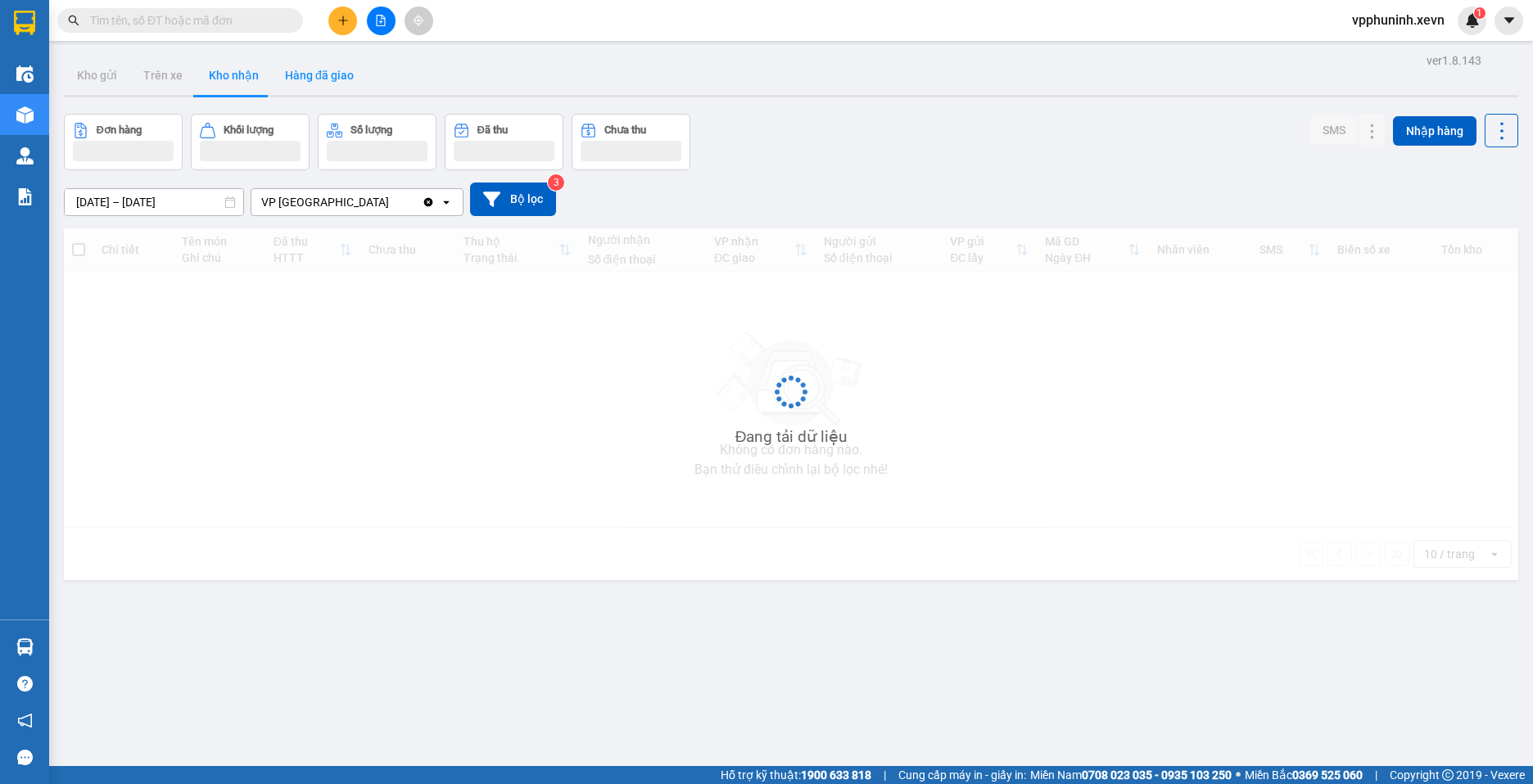
click at [306, 84] on button "Hàng đã giao" at bounding box center [320, 75] width 95 height 39
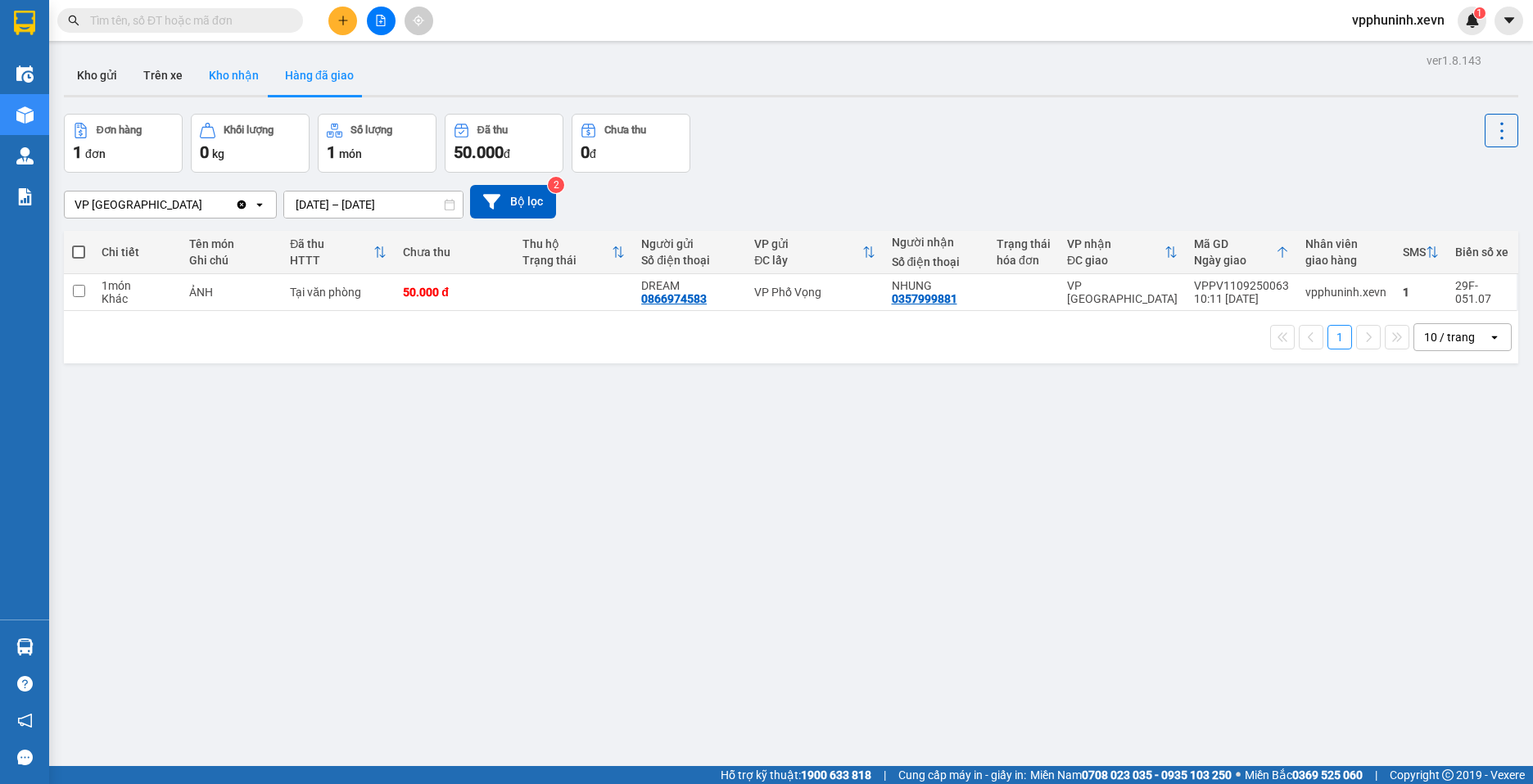
click at [246, 84] on button "Kho nhận" at bounding box center [234, 75] width 76 height 39
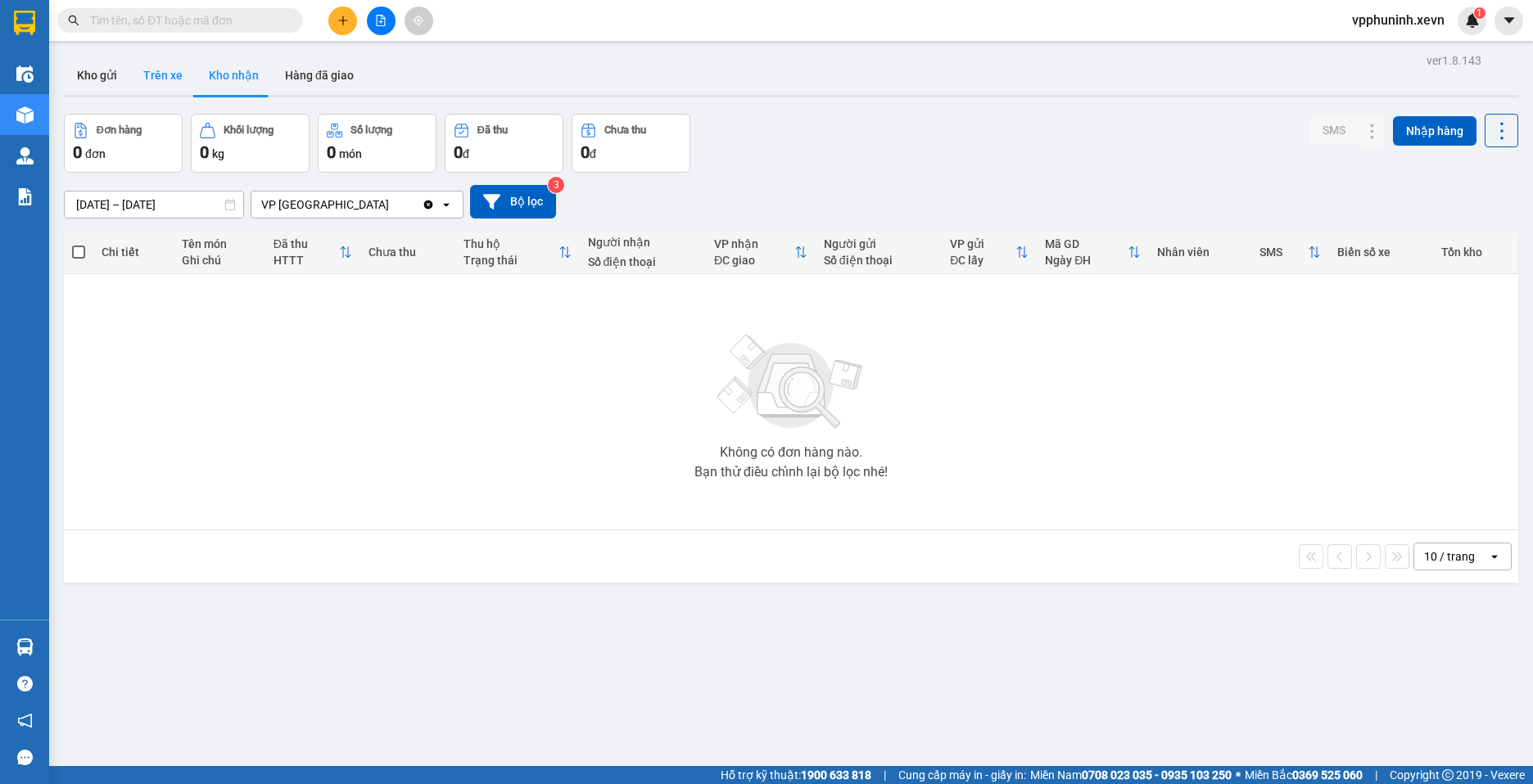
click at [169, 82] on button "Trên xe" at bounding box center [163, 75] width 66 height 39
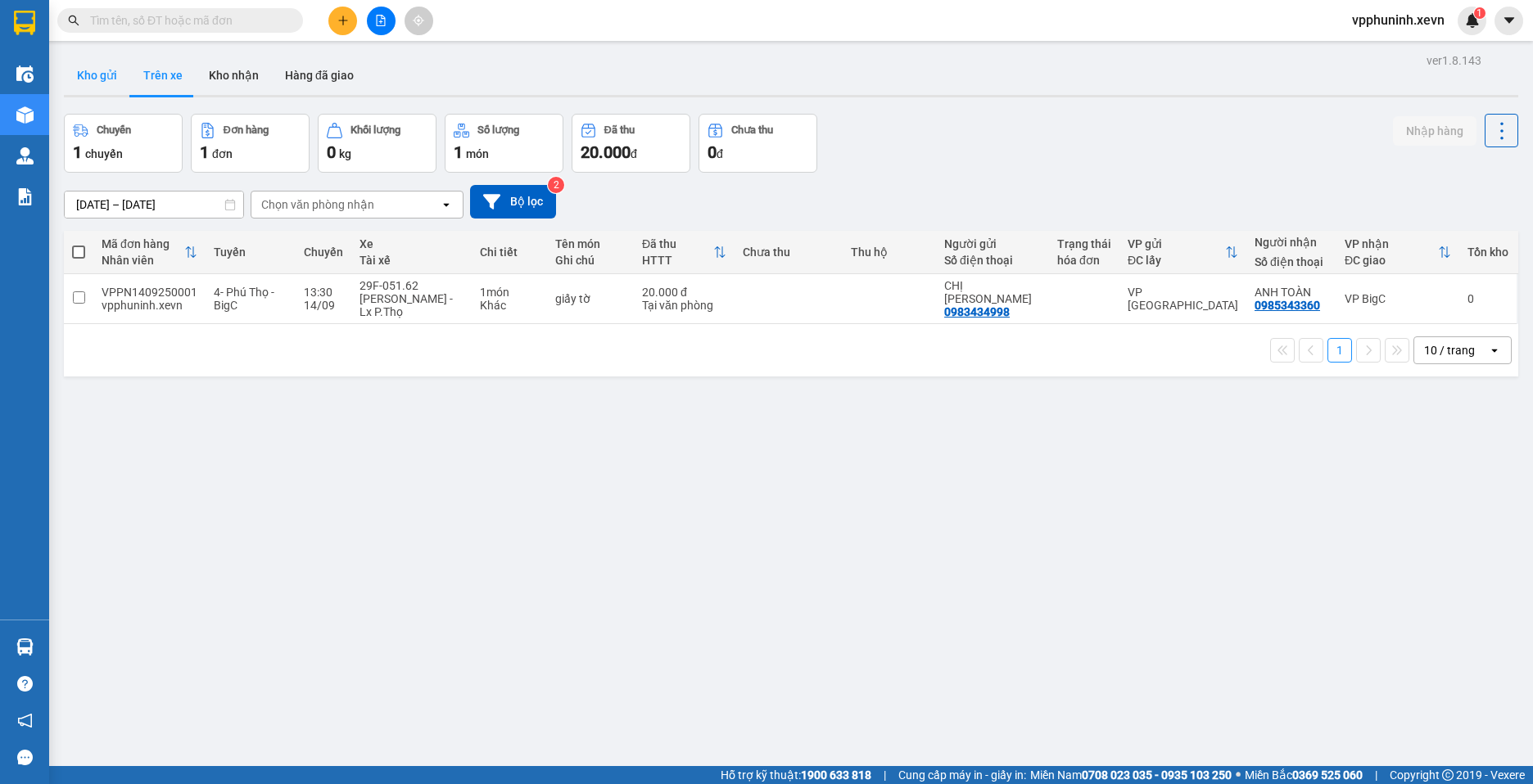
click at [103, 94] on button "Kho gửi" at bounding box center [97, 75] width 67 height 39
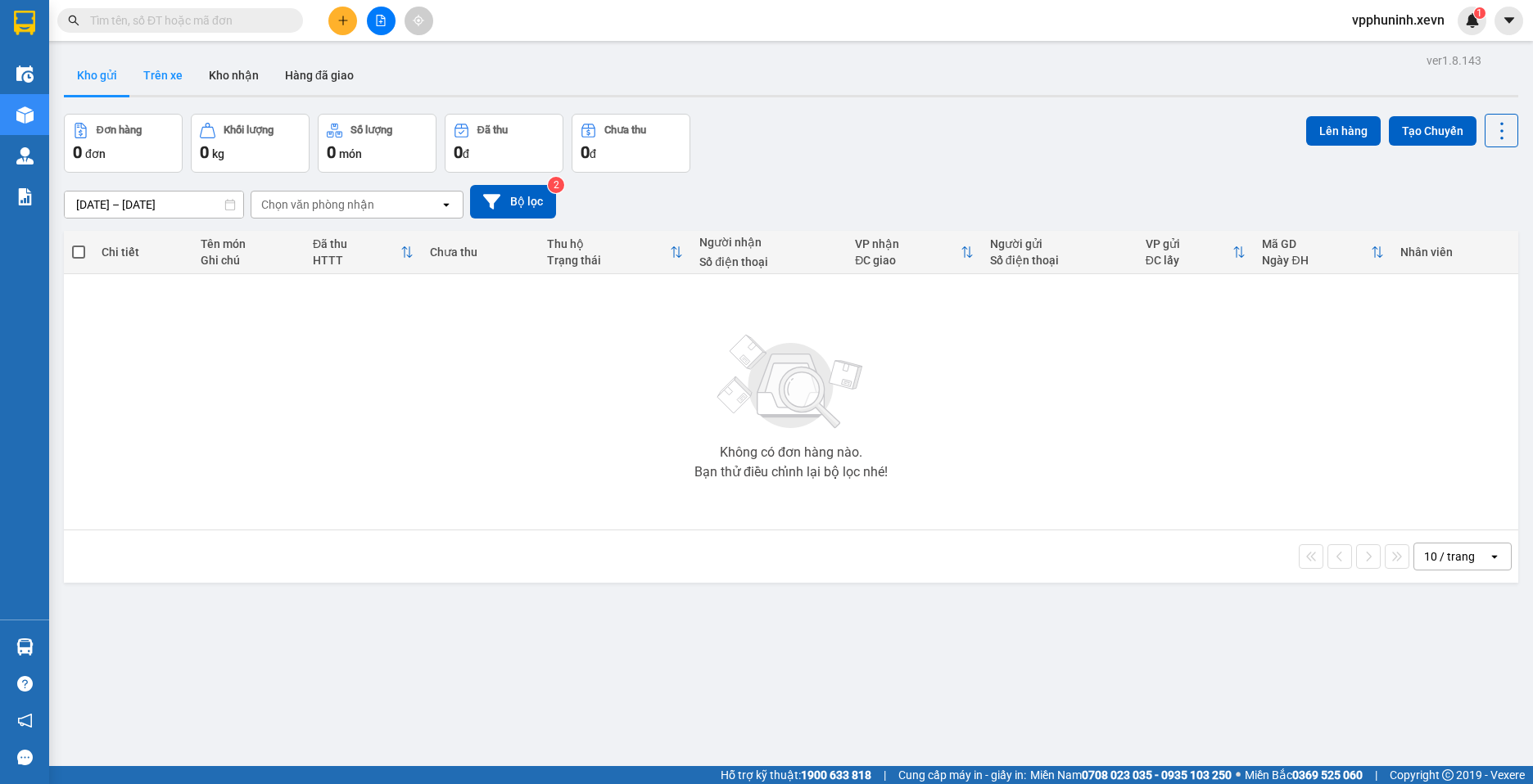
click at [165, 71] on button "Trên xe" at bounding box center [163, 75] width 66 height 39
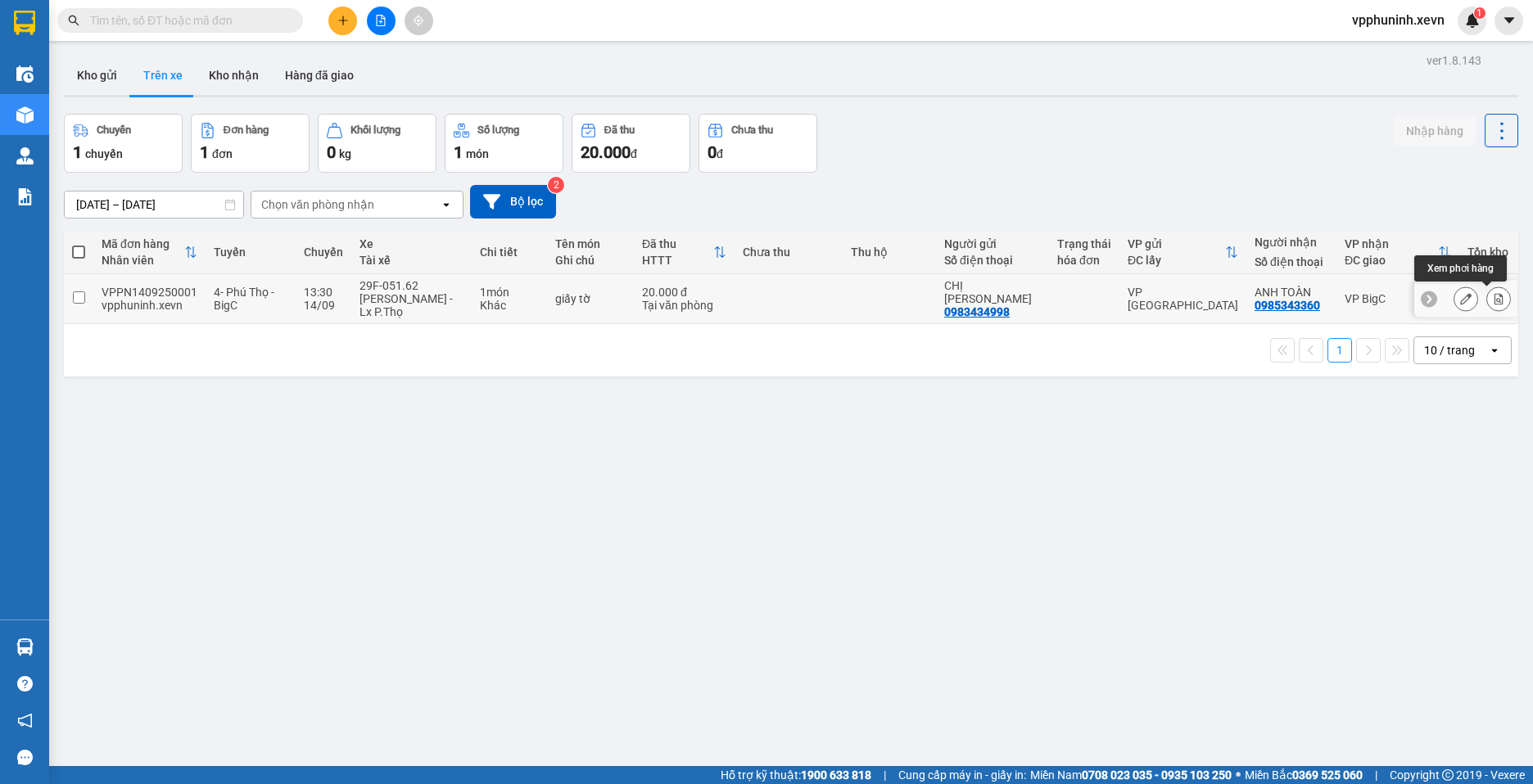
click at [1494, 299] on icon at bounding box center [1499, 298] width 9 height 11
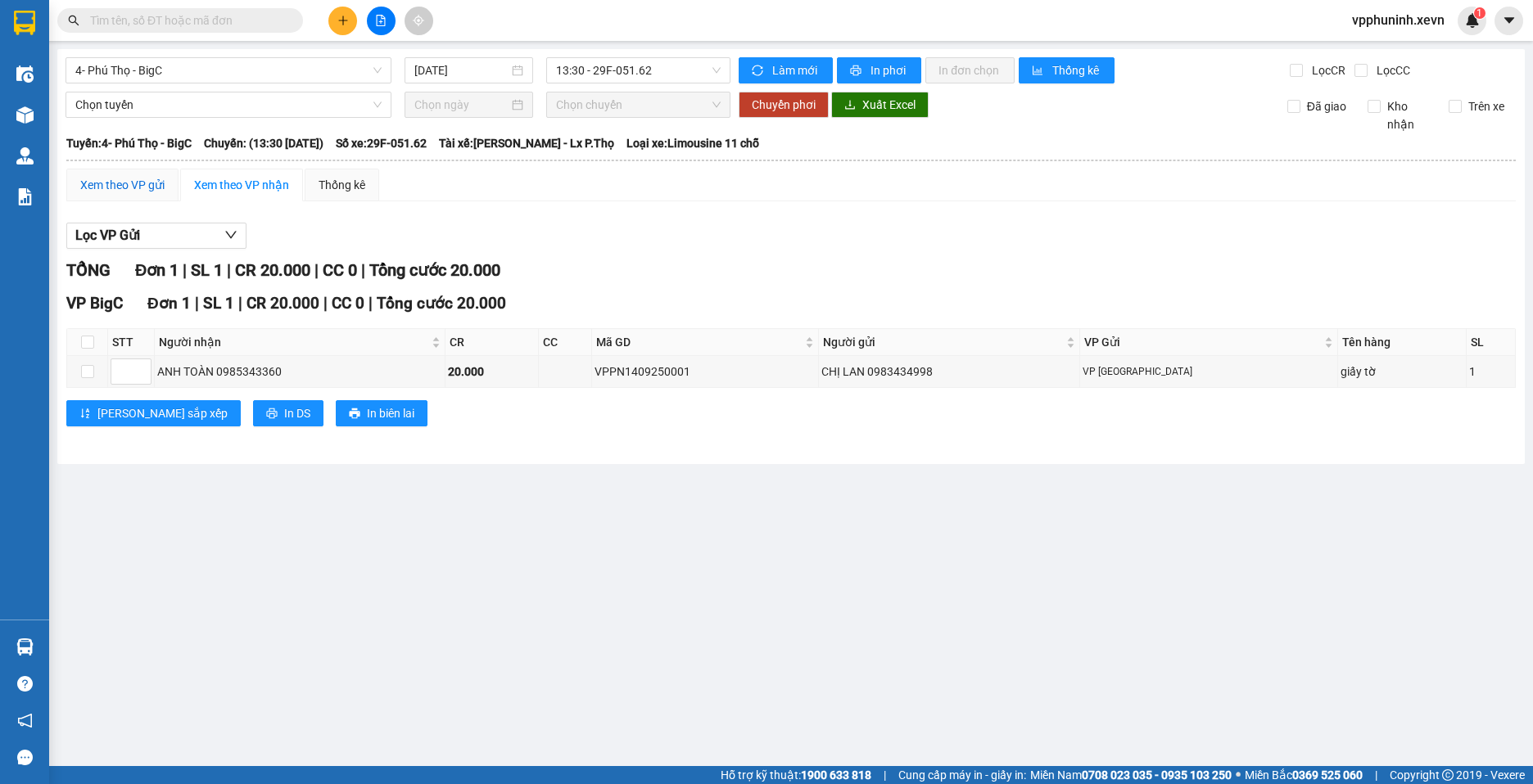
click at [140, 189] on div "Xem theo VP gửi" at bounding box center [123, 185] width 84 height 18
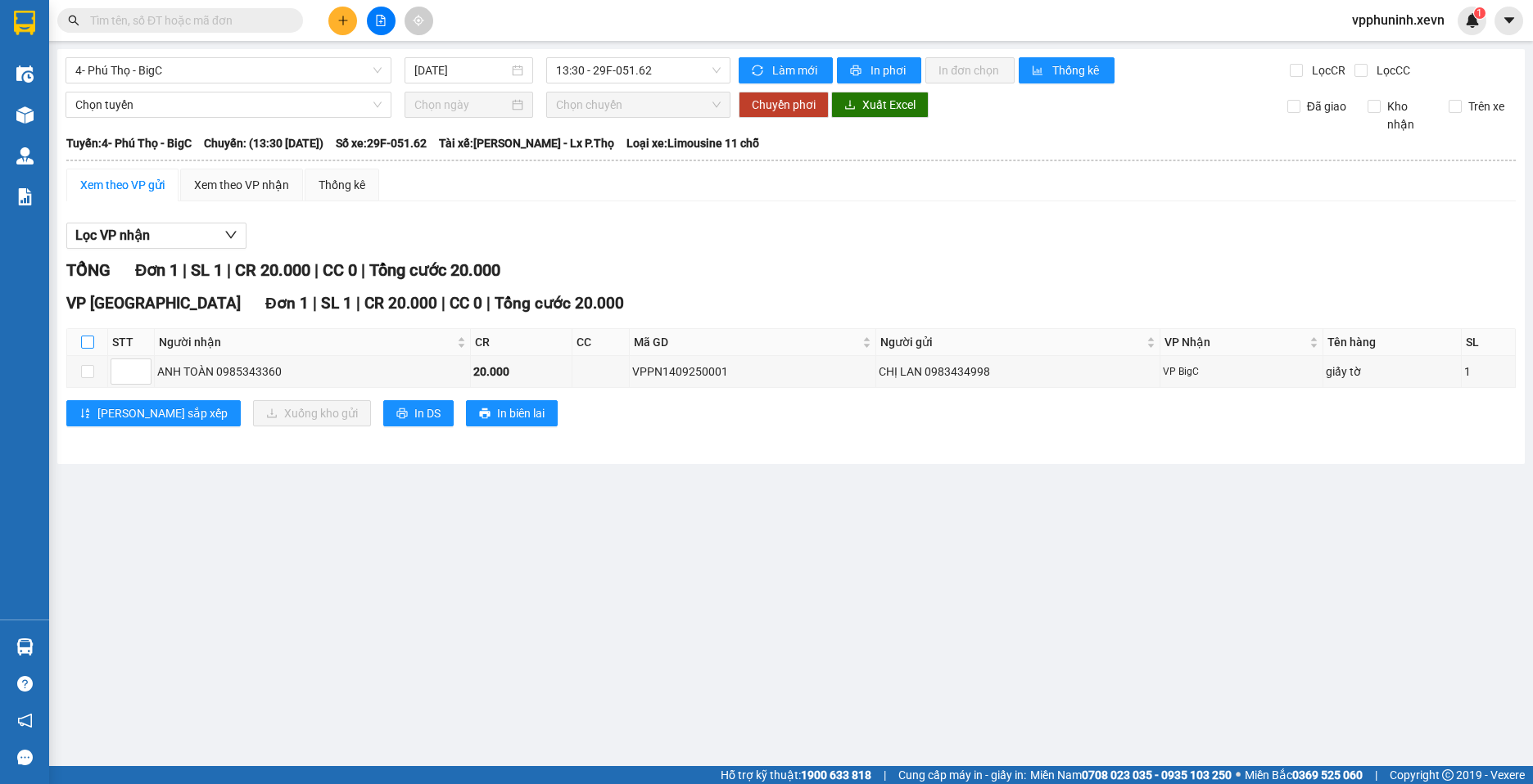
click at [85, 334] on label at bounding box center [88, 342] width 13 height 18
click at [85, 335] on input "checkbox" at bounding box center [88, 341] width 13 height 13
checkbox input "true"
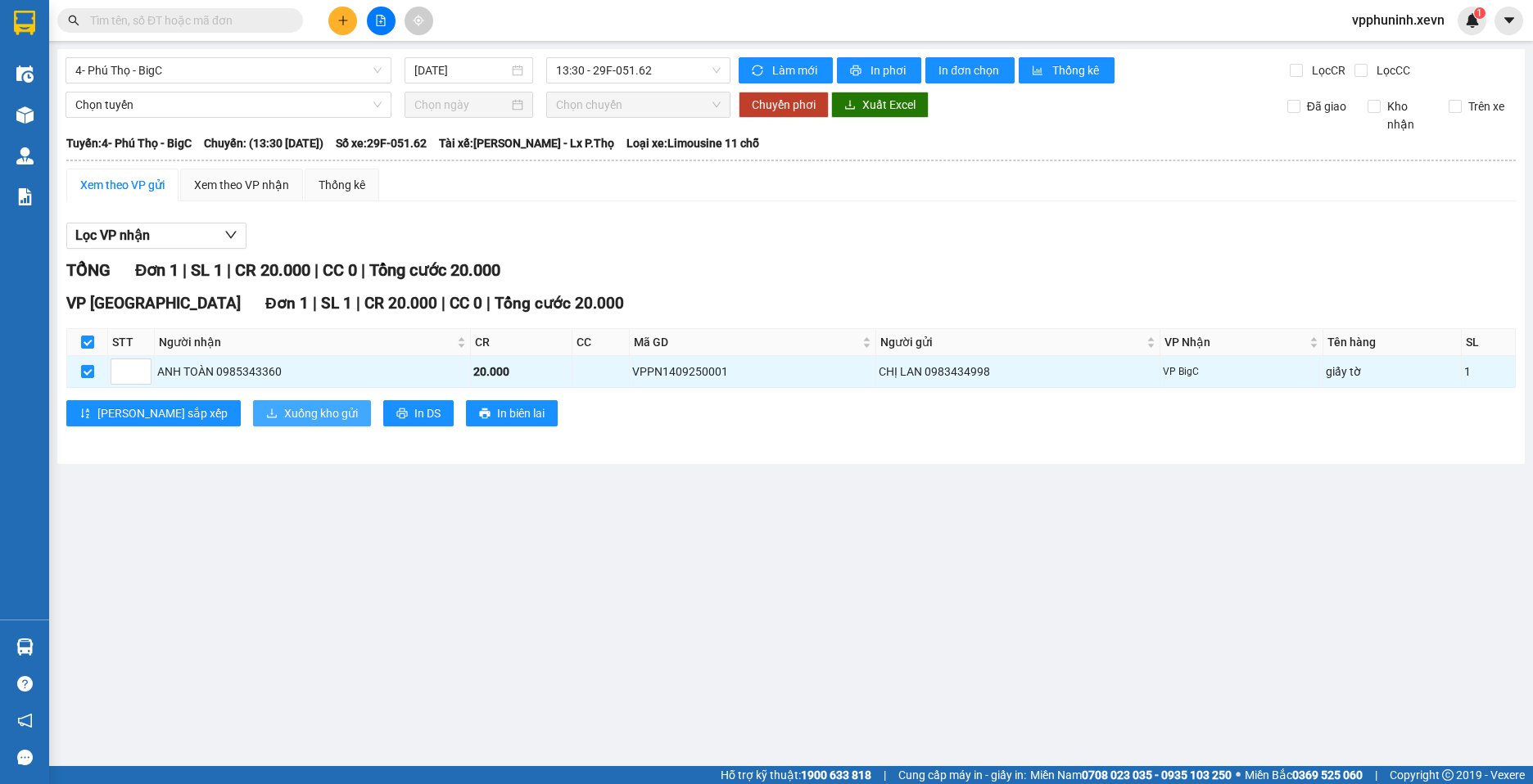
click at [285, 416] on span "Xuống kho gửi" at bounding box center [321, 413] width 74 height 18
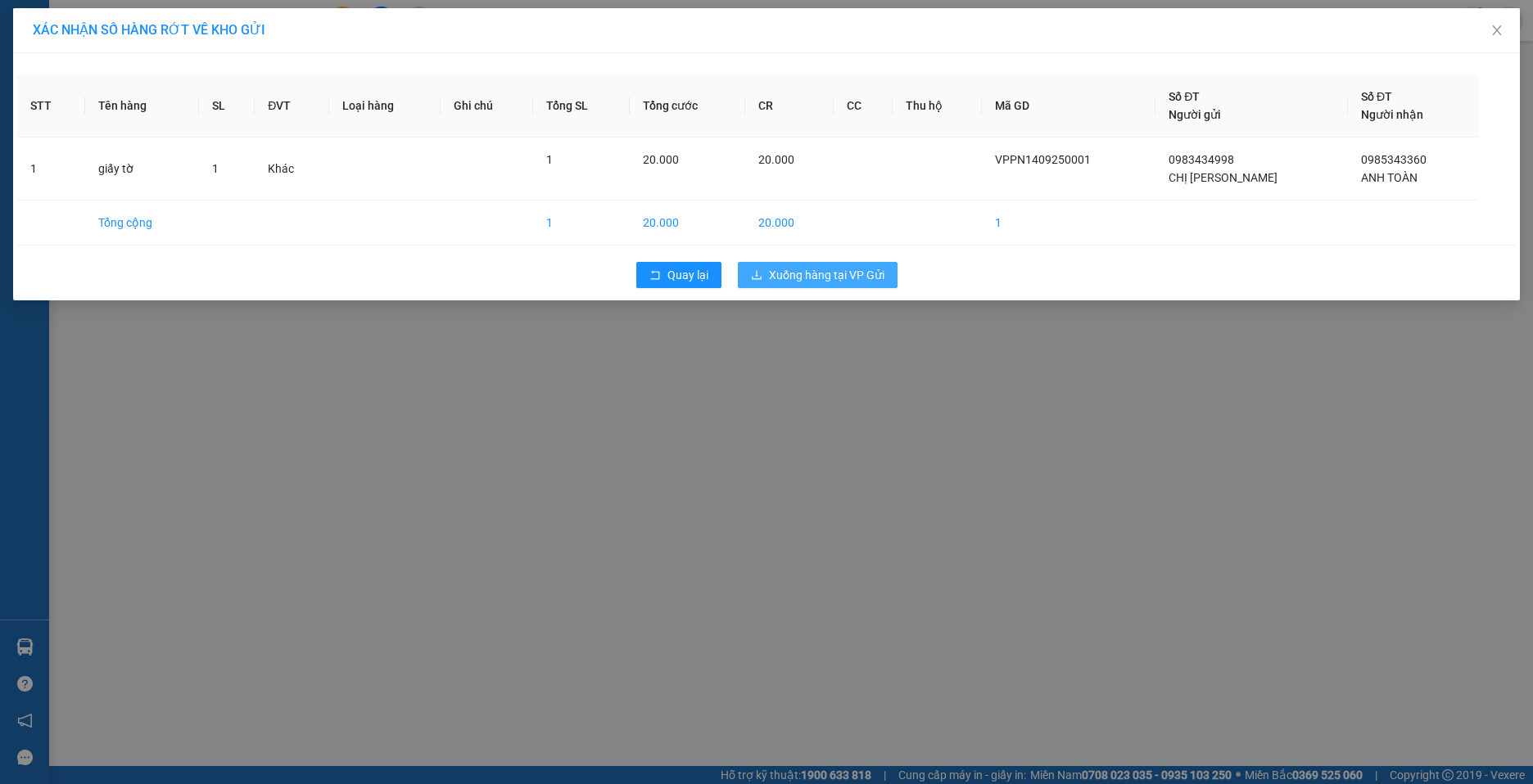
click at [854, 274] on span "Xuống hàng tại VP Gửi" at bounding box center [826, 275] width 116 height 18
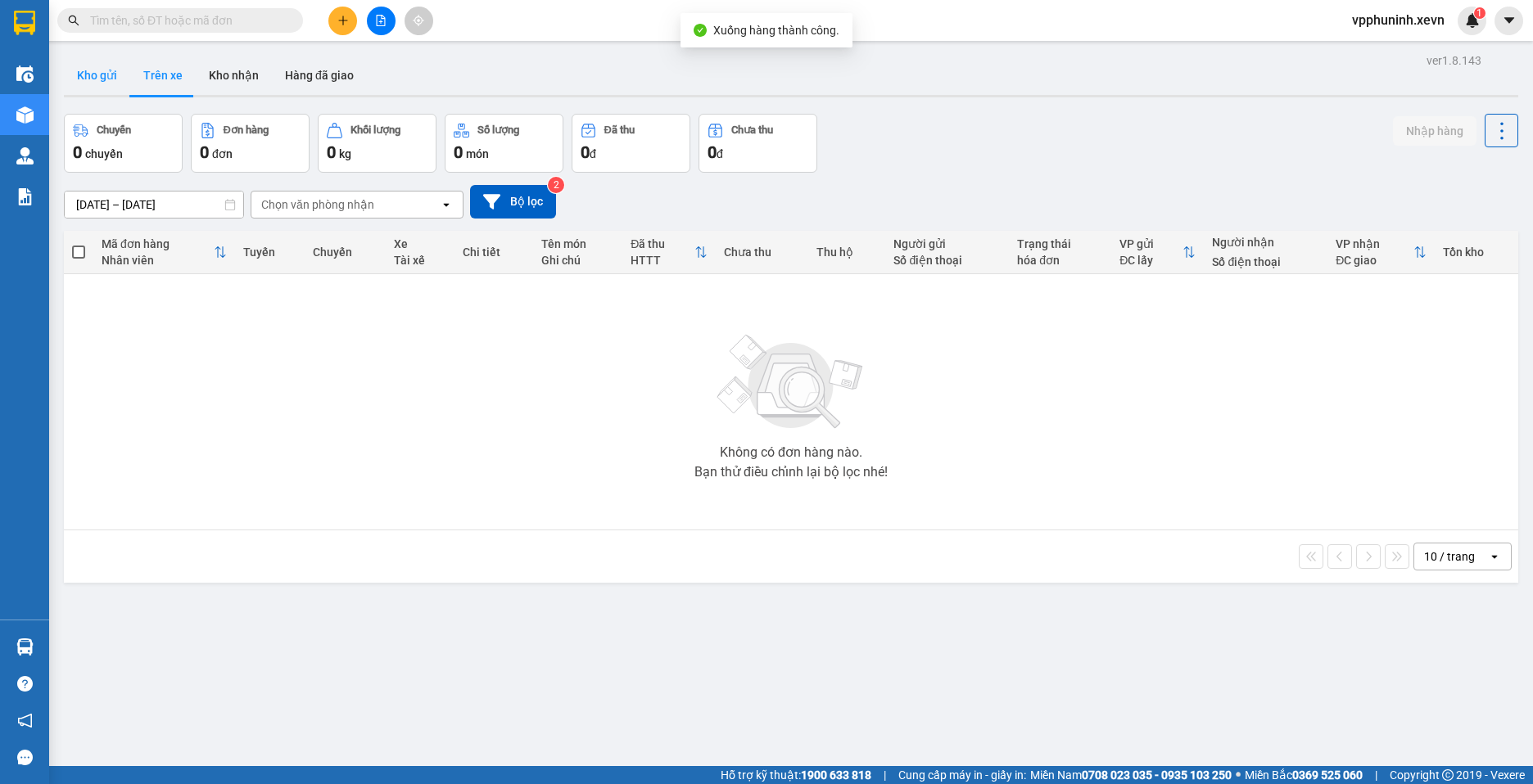
drag, startPoint x: 99, startPoint y: 63, endPoint x: 172, endPoint y: 140, distance: 106.1
click at [99, 64] on button "Kho gửi" at bounding box center [97, 75] width 67 height 39
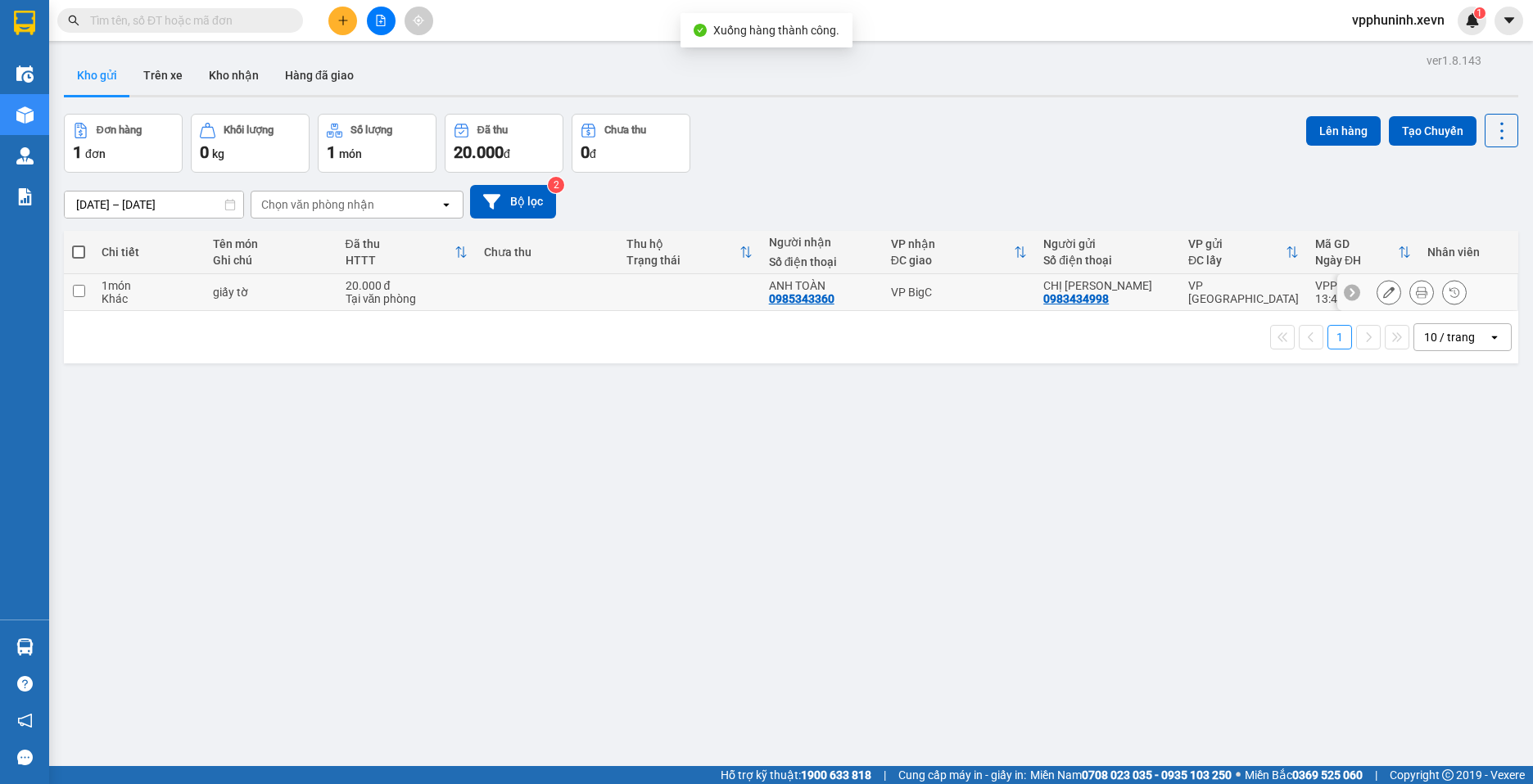
click at [222, 300] on td "giấy tờ" at bounding box center [271, 292] width 132 height 37
checkbox input "true"
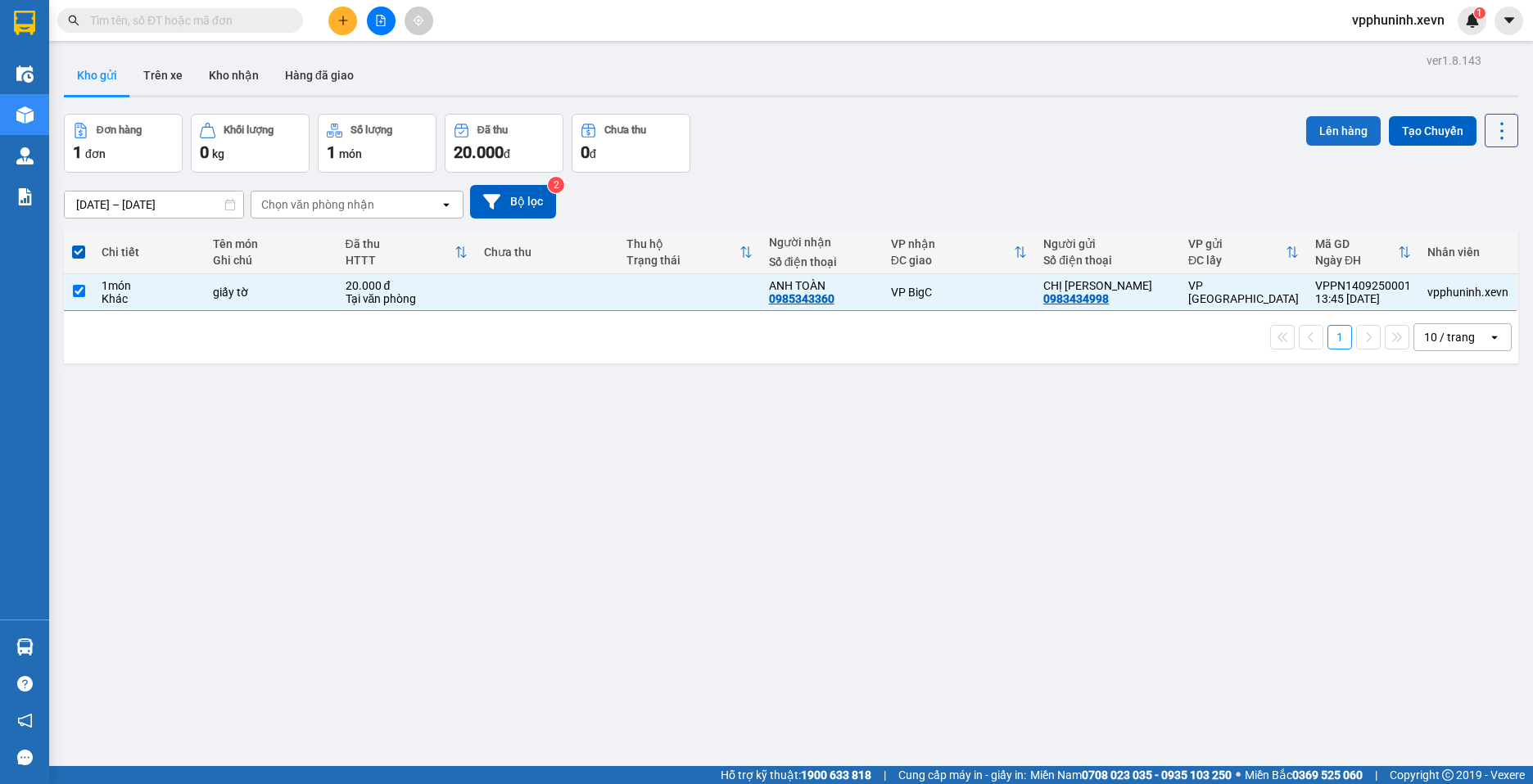
click at [1327, 131] on button "Lên hàng" at bounding box center [1343, 131] width 74 height 30
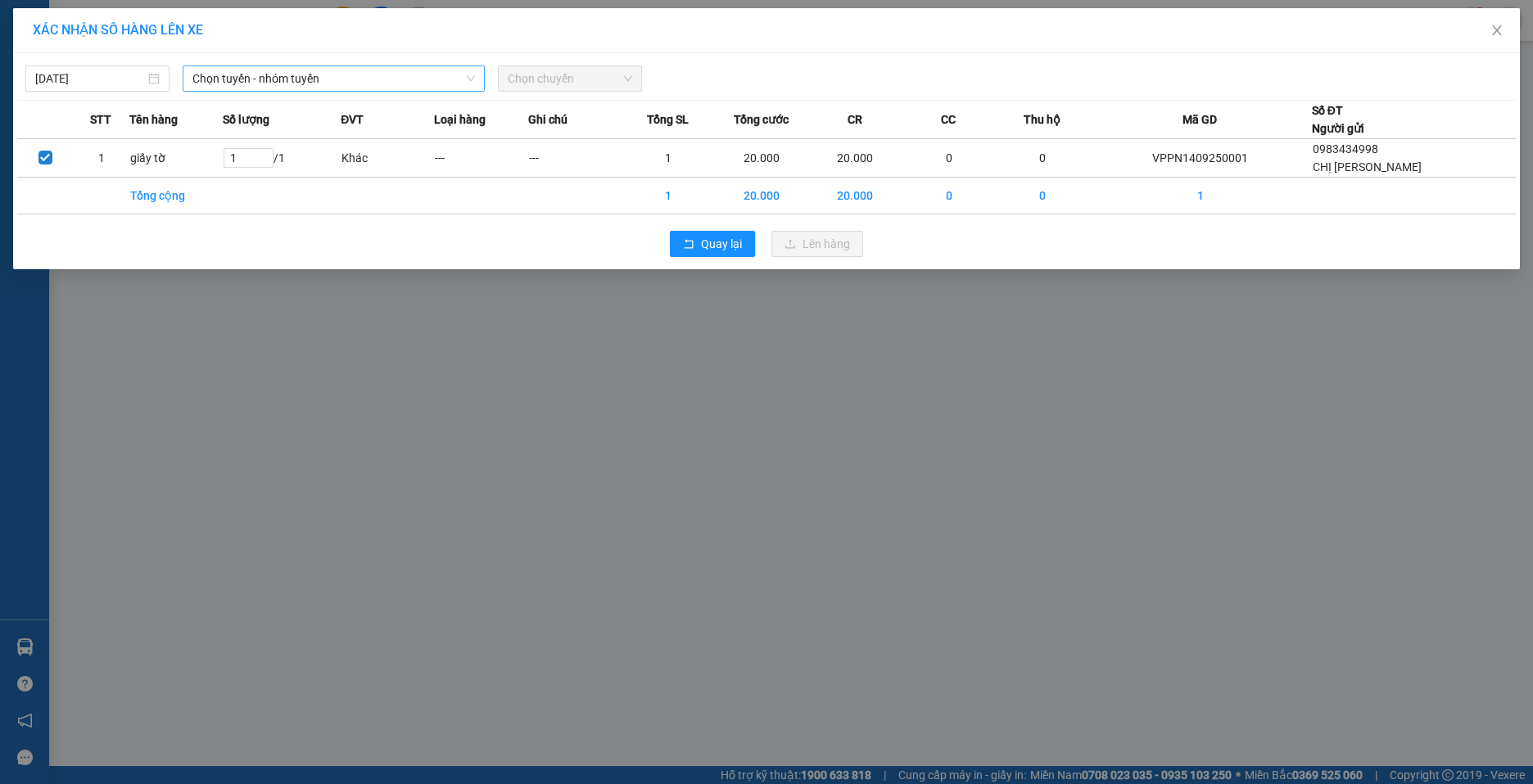
click at [386, 82] on span "Chọn tuyến - nhóm tuyến" at bounding box center [334, 79] width 283 height 24
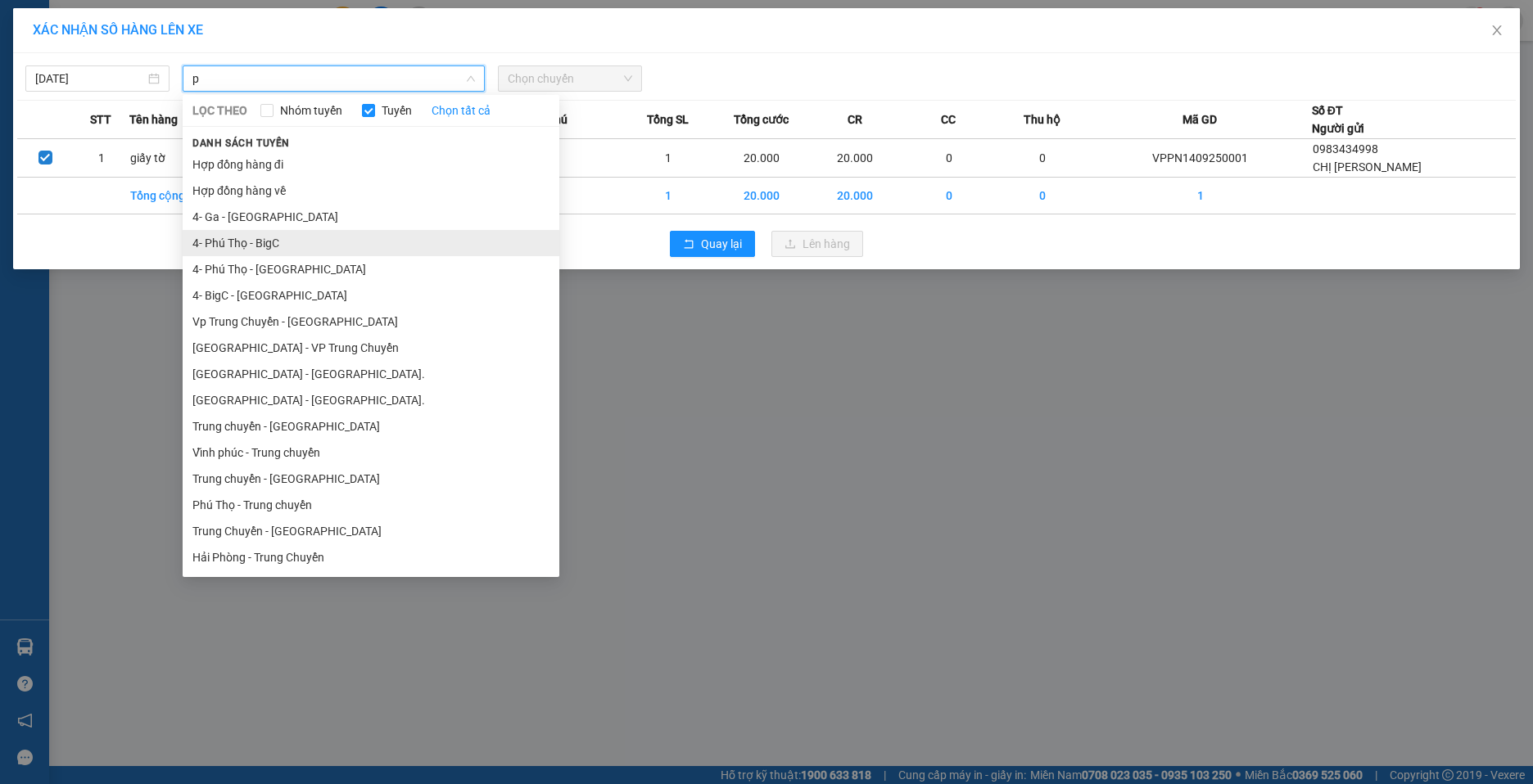
type input "p"
click at [278, 248] on li "4- Phú Thọ - BigC" at bounding box center [371, 243] width 376 height 26
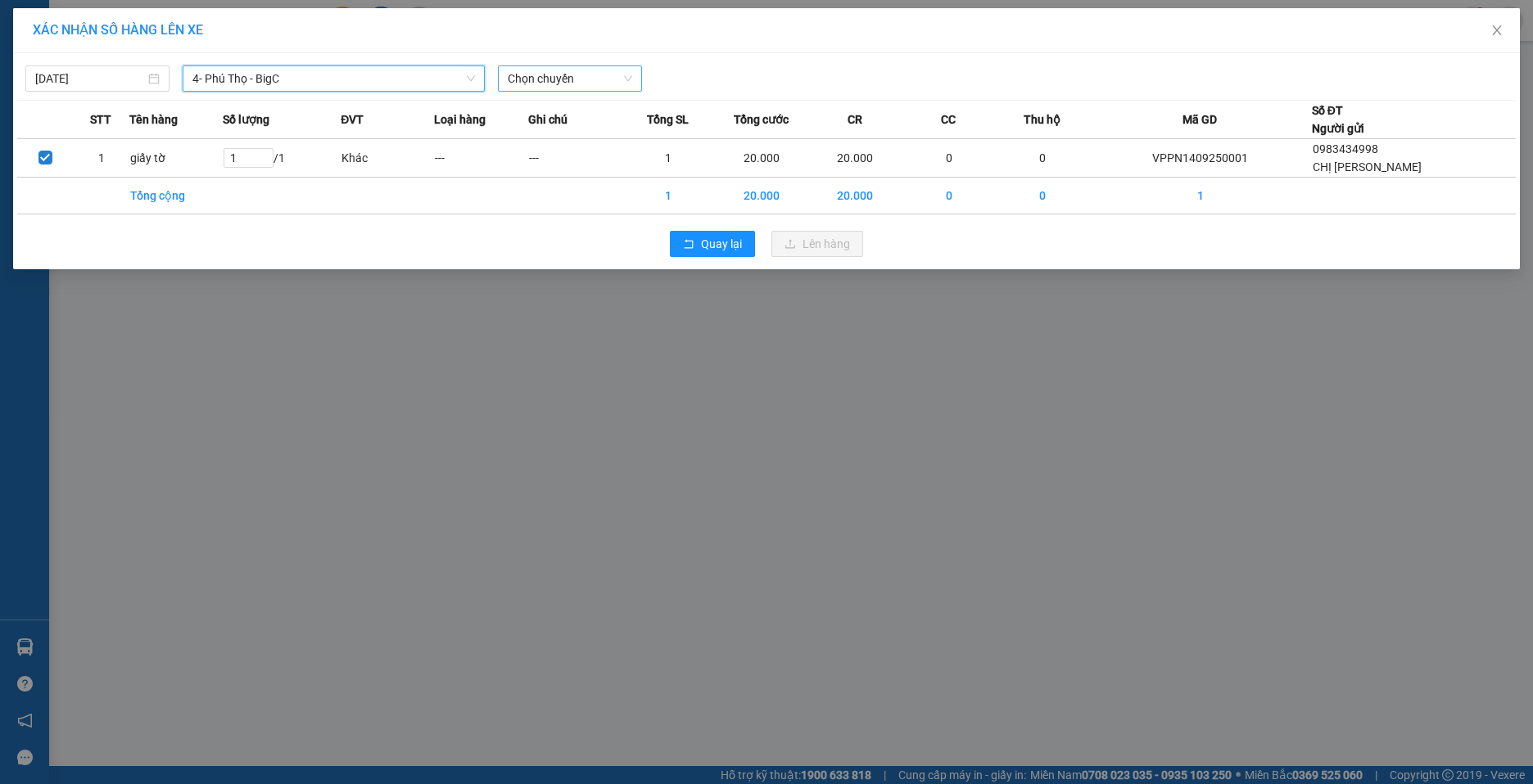
click at [610, 72] on span "Chọn chuyến" at bounding box center [570, 79] width 124 height 24
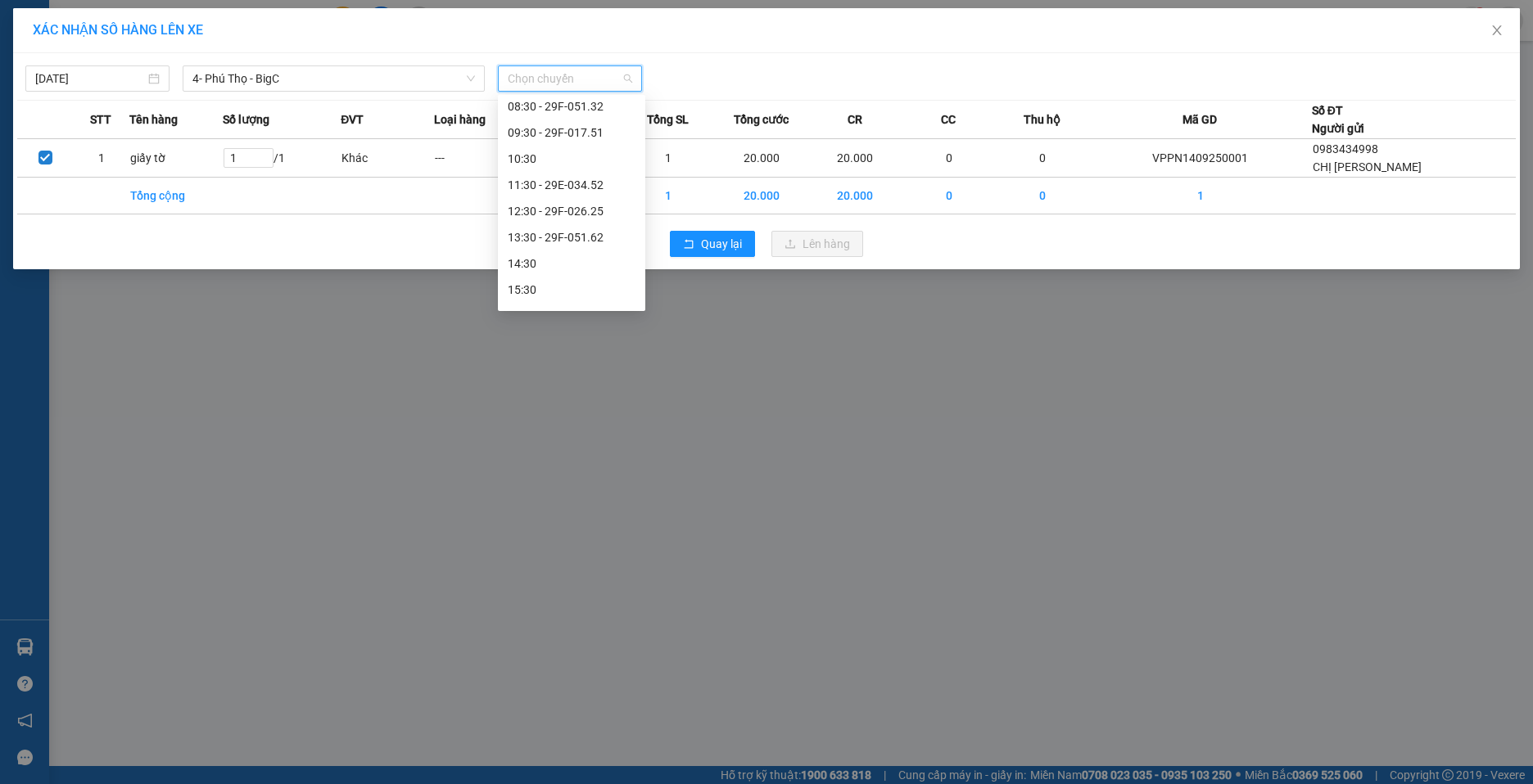
scroll to position [164, 0]
click at [871, 386] on div "XÁC NHẬN SỐ HÀNG LÊN XE [DATE] 4- [GEOGRAPHIC_DATA] - [GEOGRAPHIC_DATA] LỌC THE…" at bounding box center [766, 392] width 1533 height 784
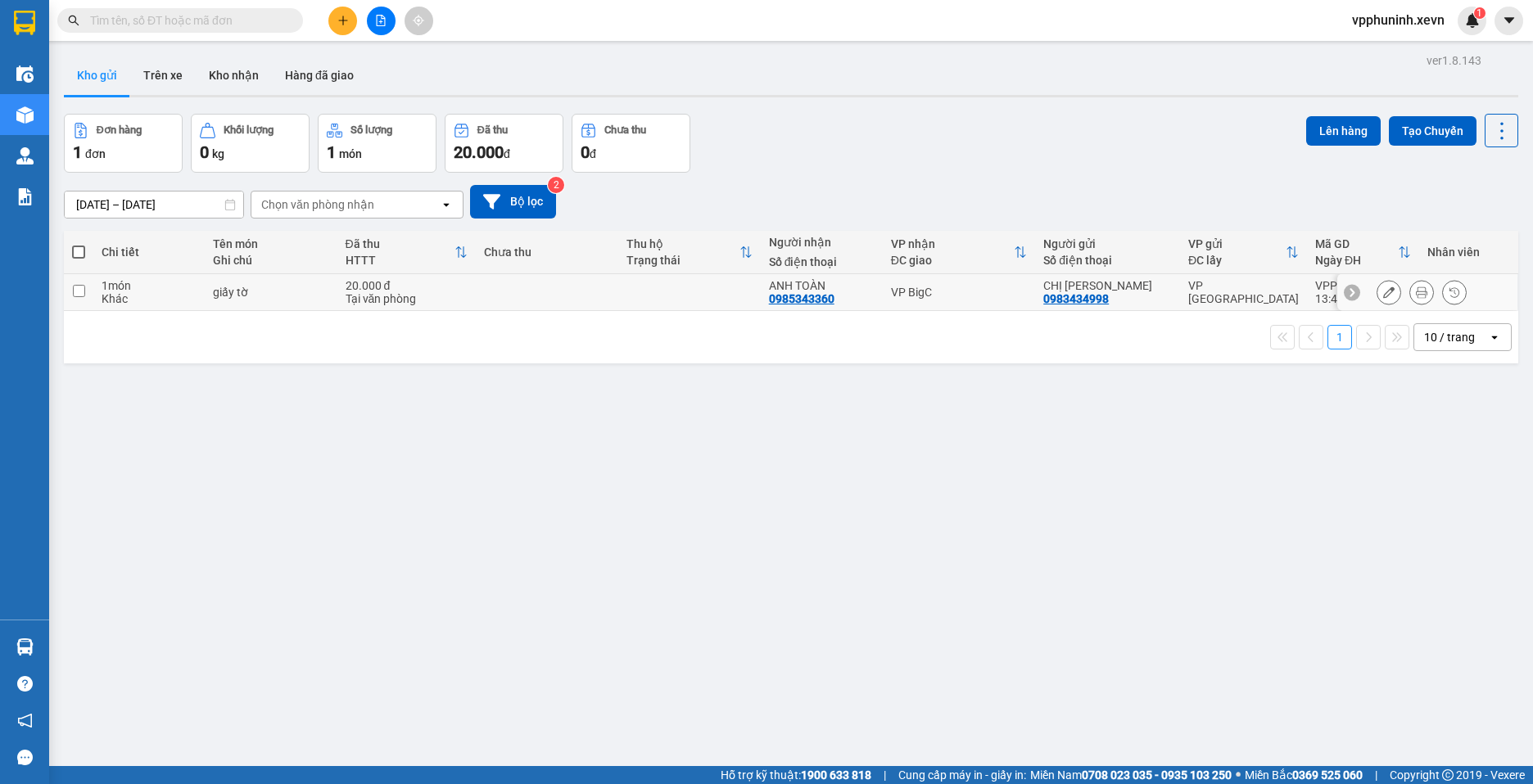
click at [300, 288] on div "giấy tờ" at bounding box center [271, 291] width 116 height 13
checkbox input "true"
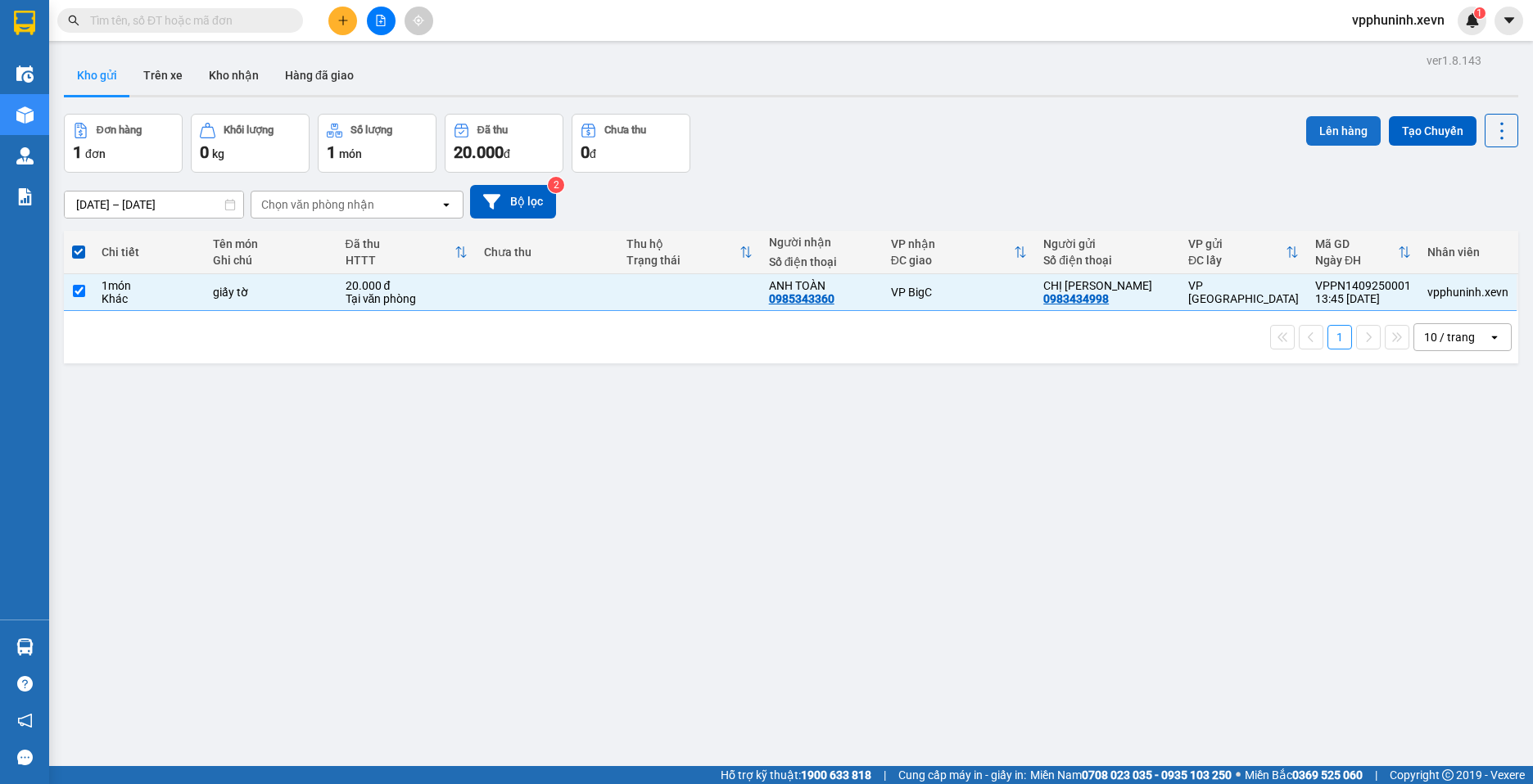
click at [1324, 136] on button "Lên hàng" at bounding box center [1343, 131] width 74 height 30
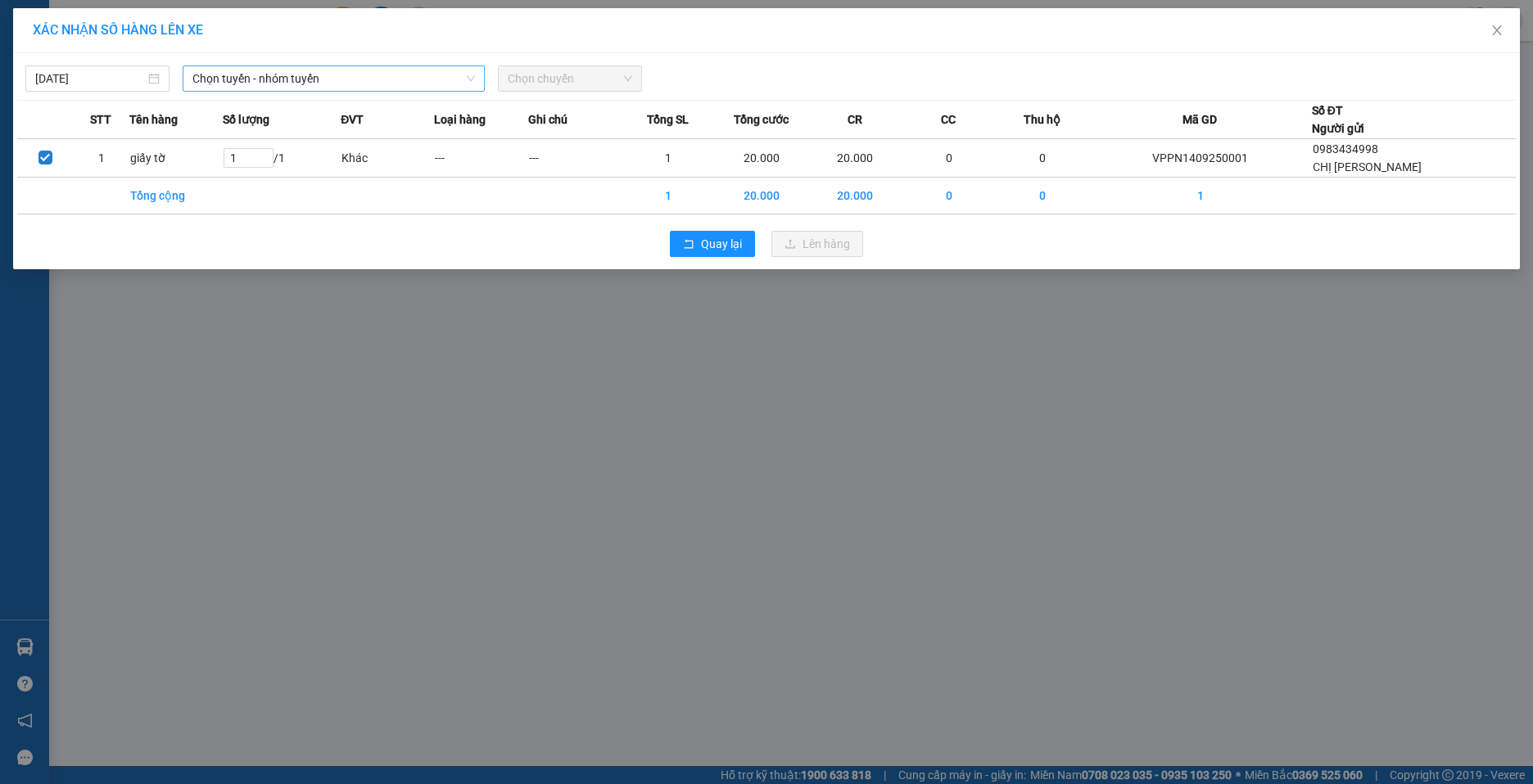
click at [325, 82] on span "Chọn tuyến - nhóm tuyến" at bounding box center [334, 79] width 283 height 24
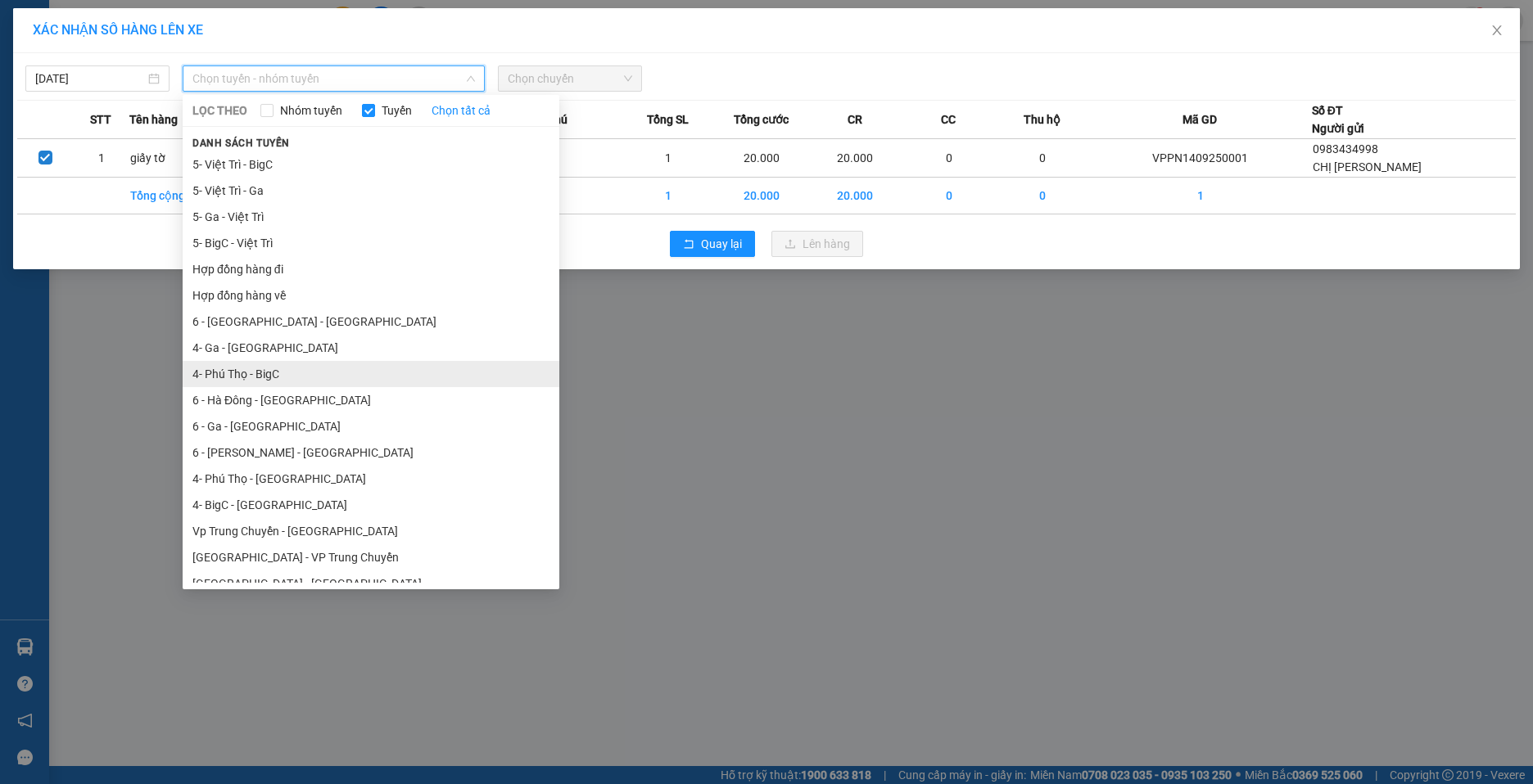
click at [299, 371] on li "4- Phú Thọ - BigC" at bounding box center [371, 374] width 376 height 26
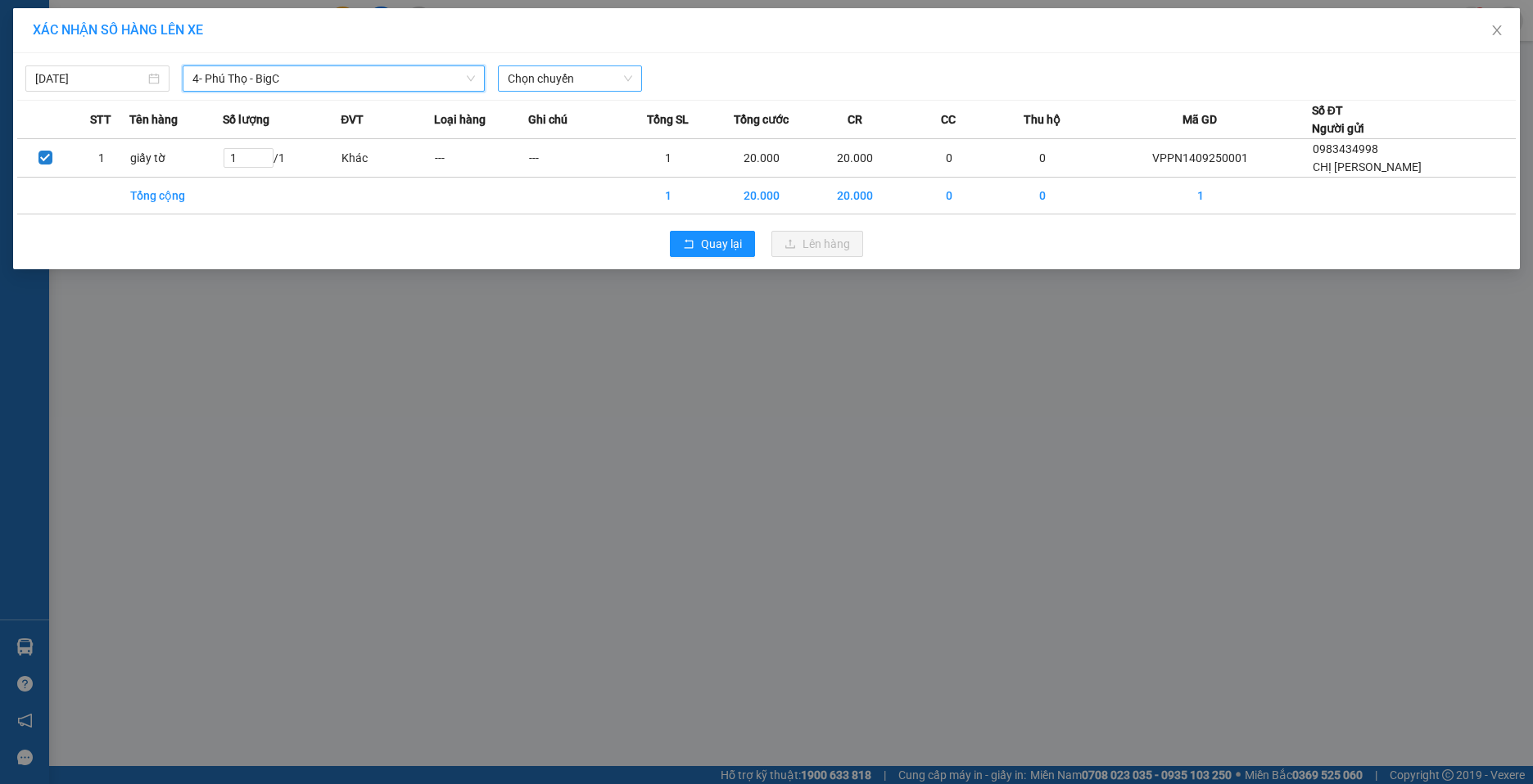
click at [600, 78] on span "Chọn chuyến" at bounding box center [570, 79] width 124 height 24
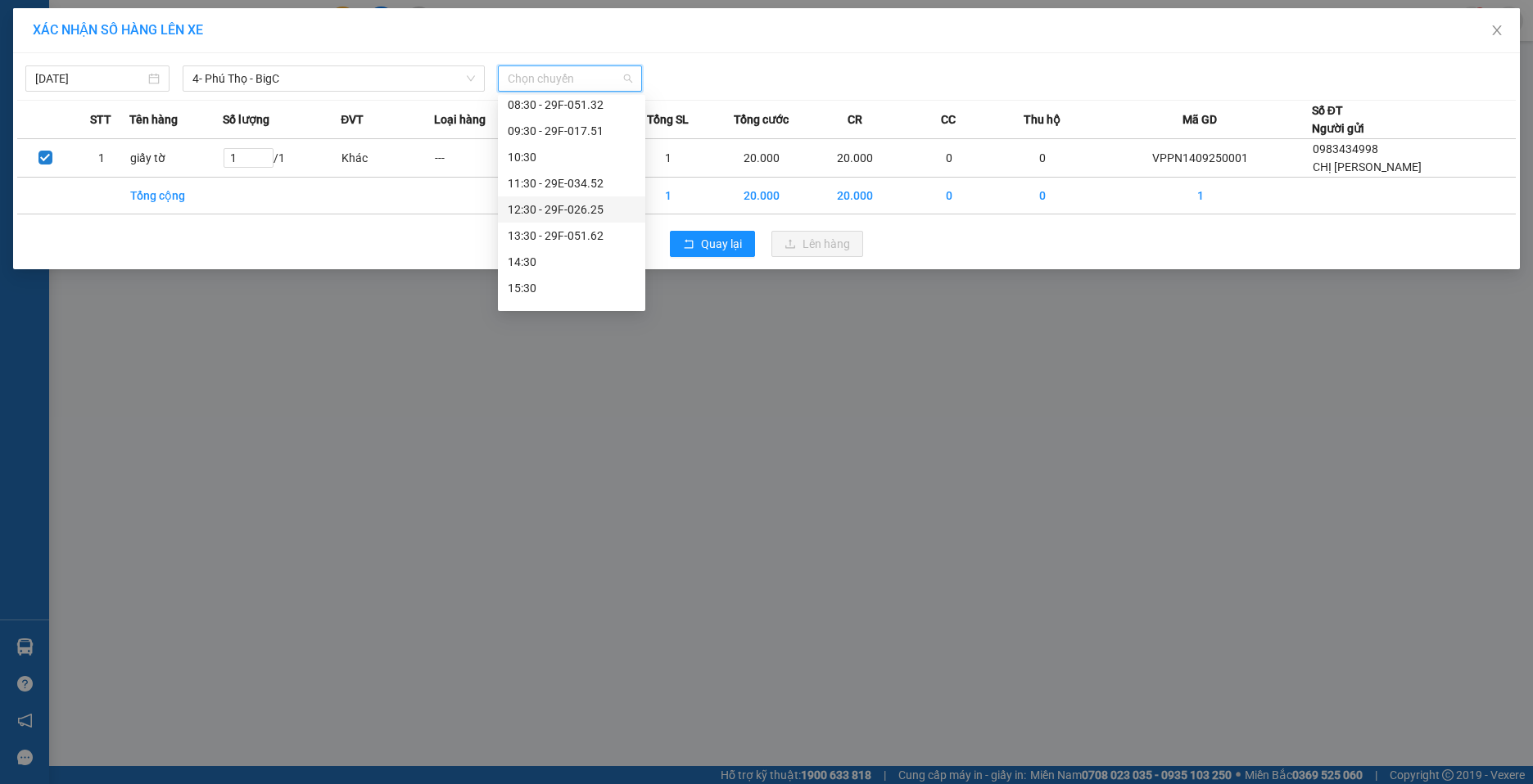
scroll to position [164, 0]
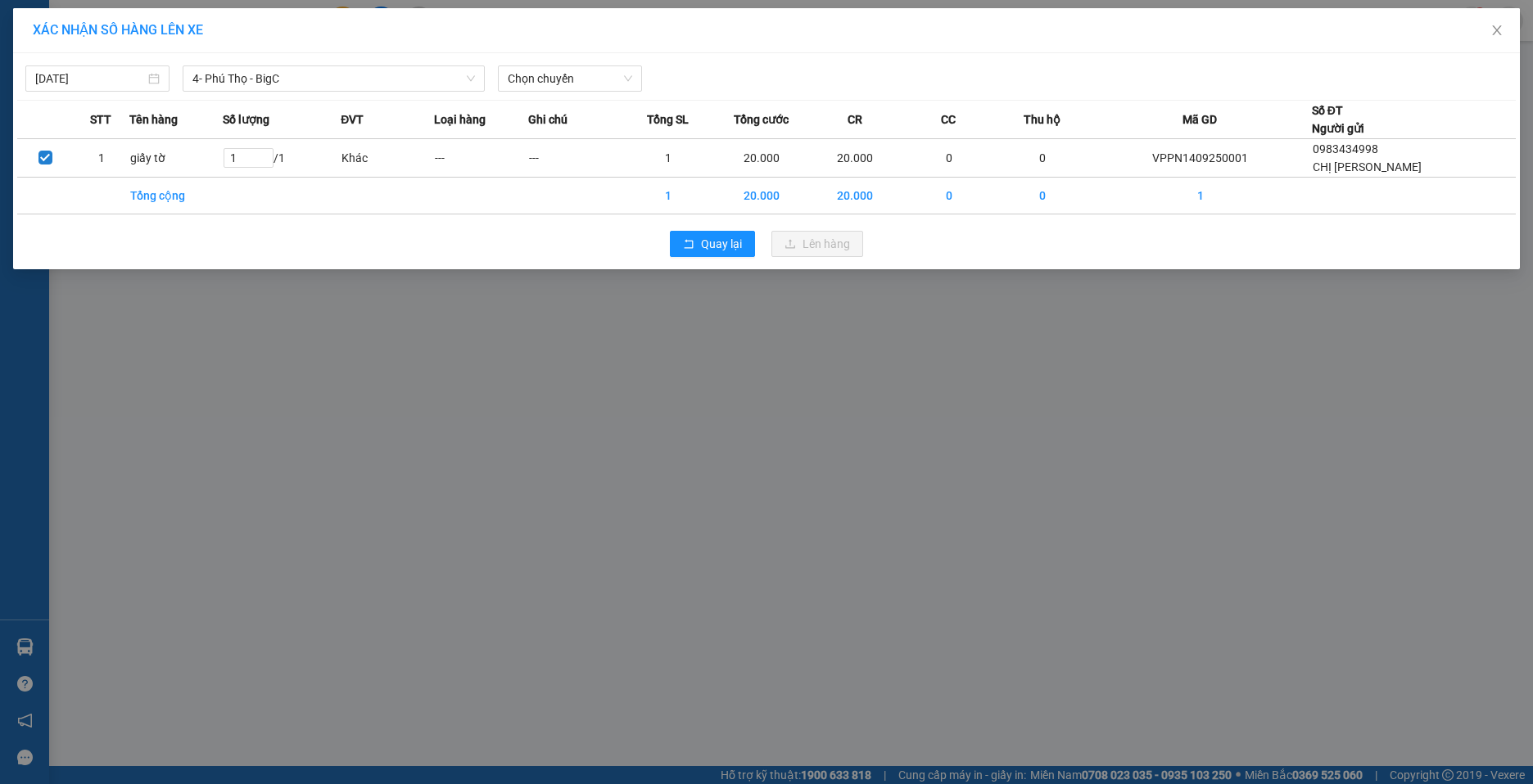
click at [905, 359] on div "XÁC NHẬN SỐ HÀNG LÊN XE [DATE] 4- [GEOGRAPHIC_DATA] - [GEOGRAPHIC_DATA] LỌC THE…" at bounding box center [766, 392] width 1533 height 784
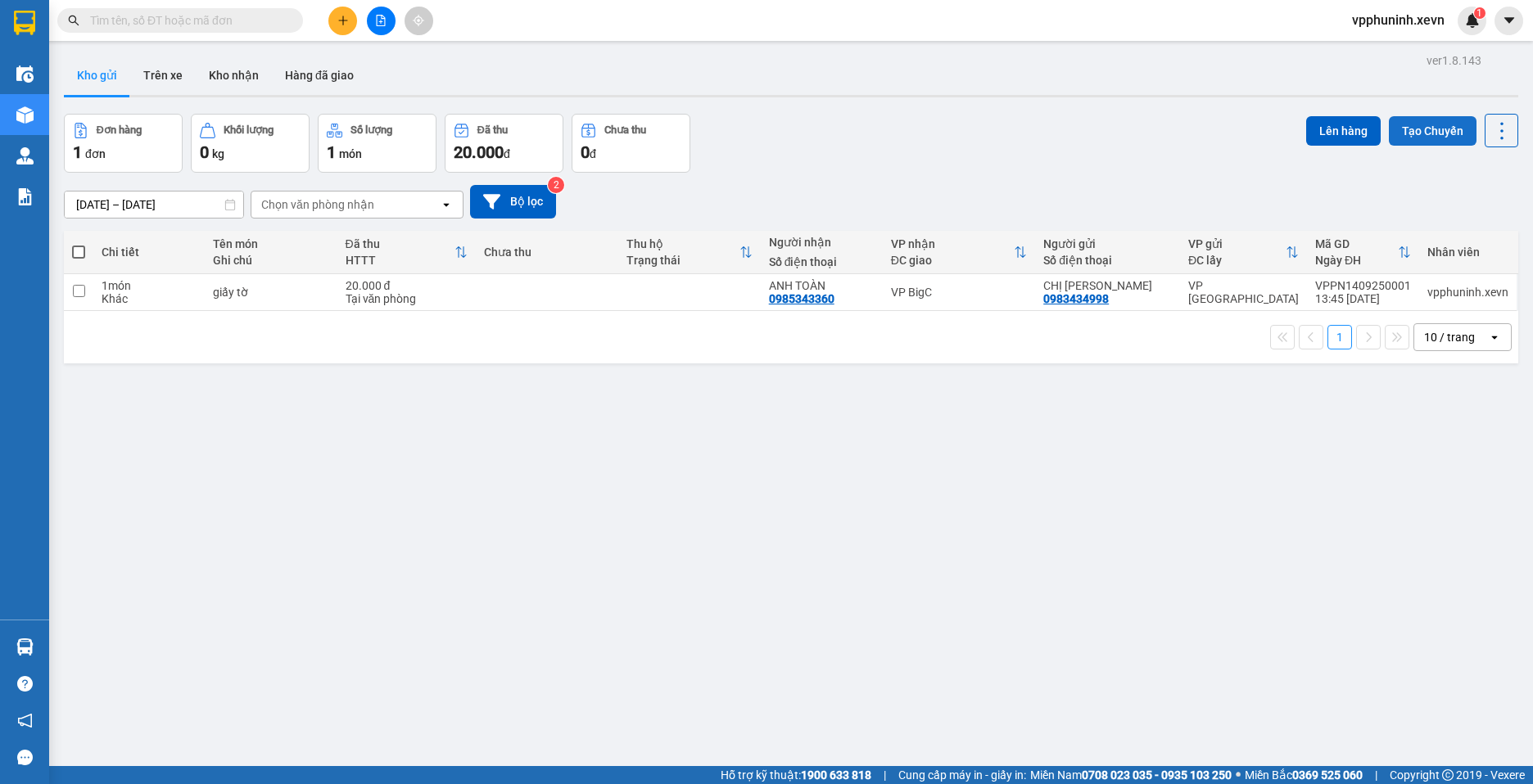
click at [1423, 133] on button "Tạo Chuyến" at bounding box center [1432, 131] width 88 height 30
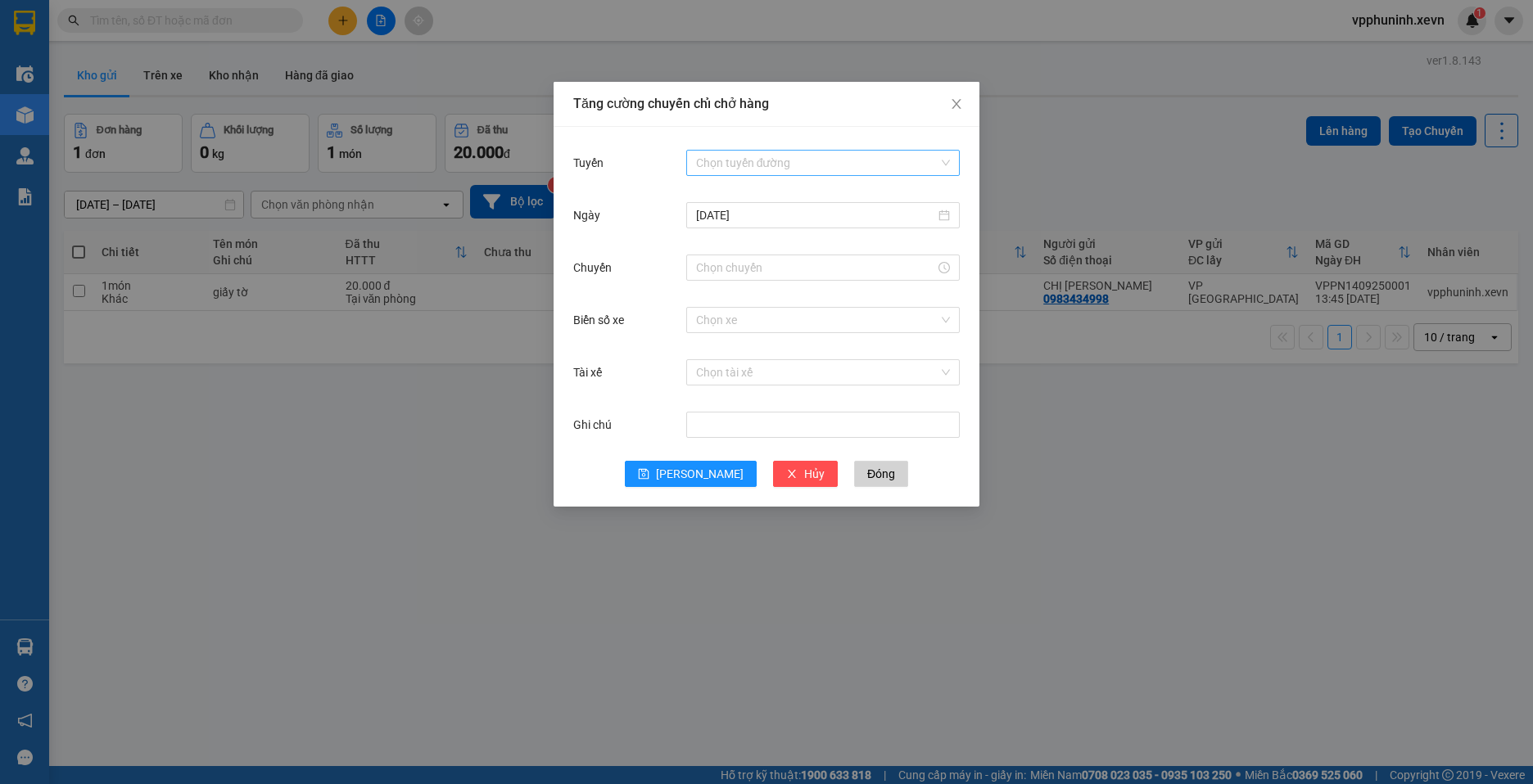
click at [761, 160] on input "Tuyến" at bounding box center [817, 163] width 243 height 24
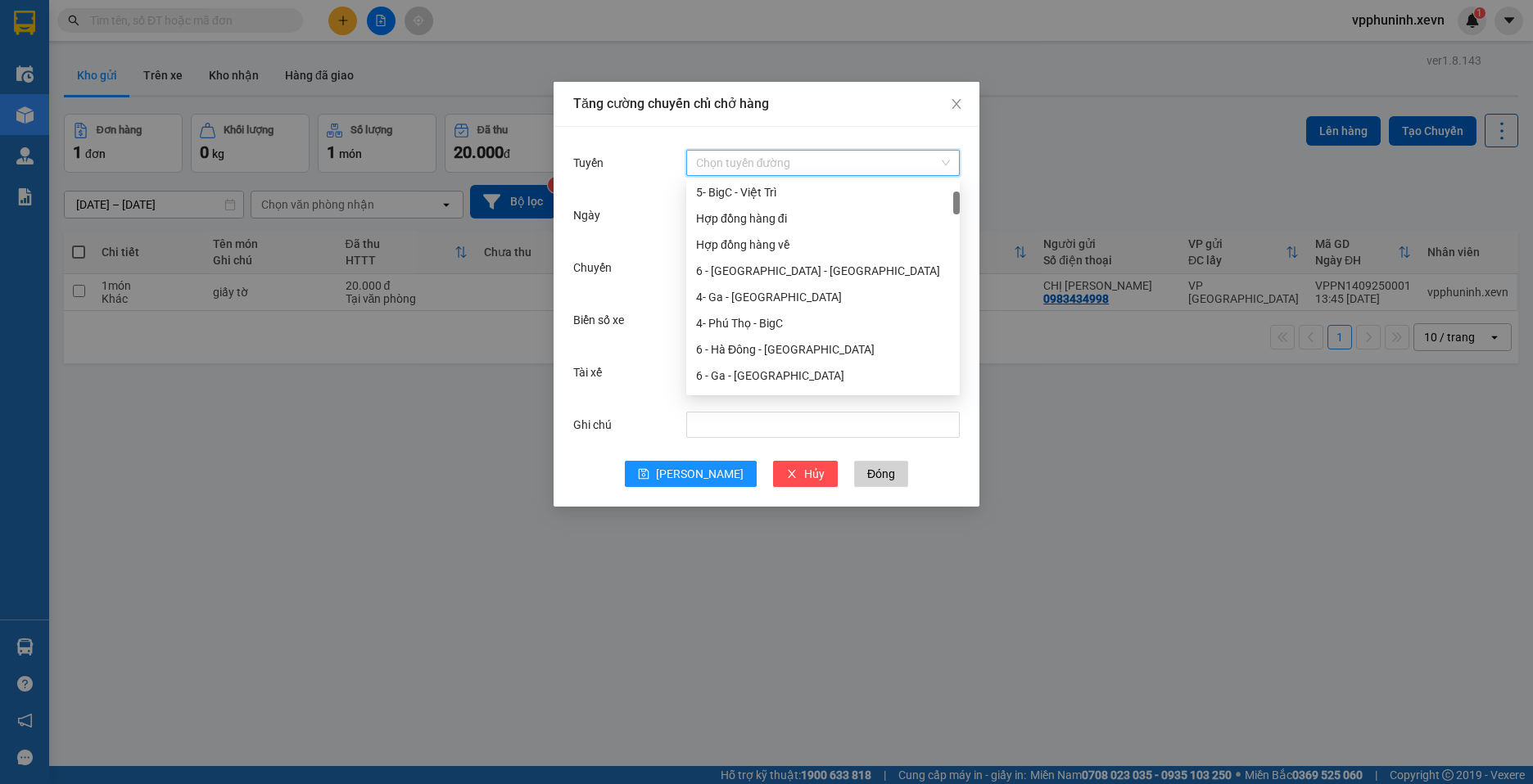
scroll to position [164, 0]
click at [776, 248] on div "4- Phú Thọ - BigC" at bounding box center [823, 242] width 254 height 18
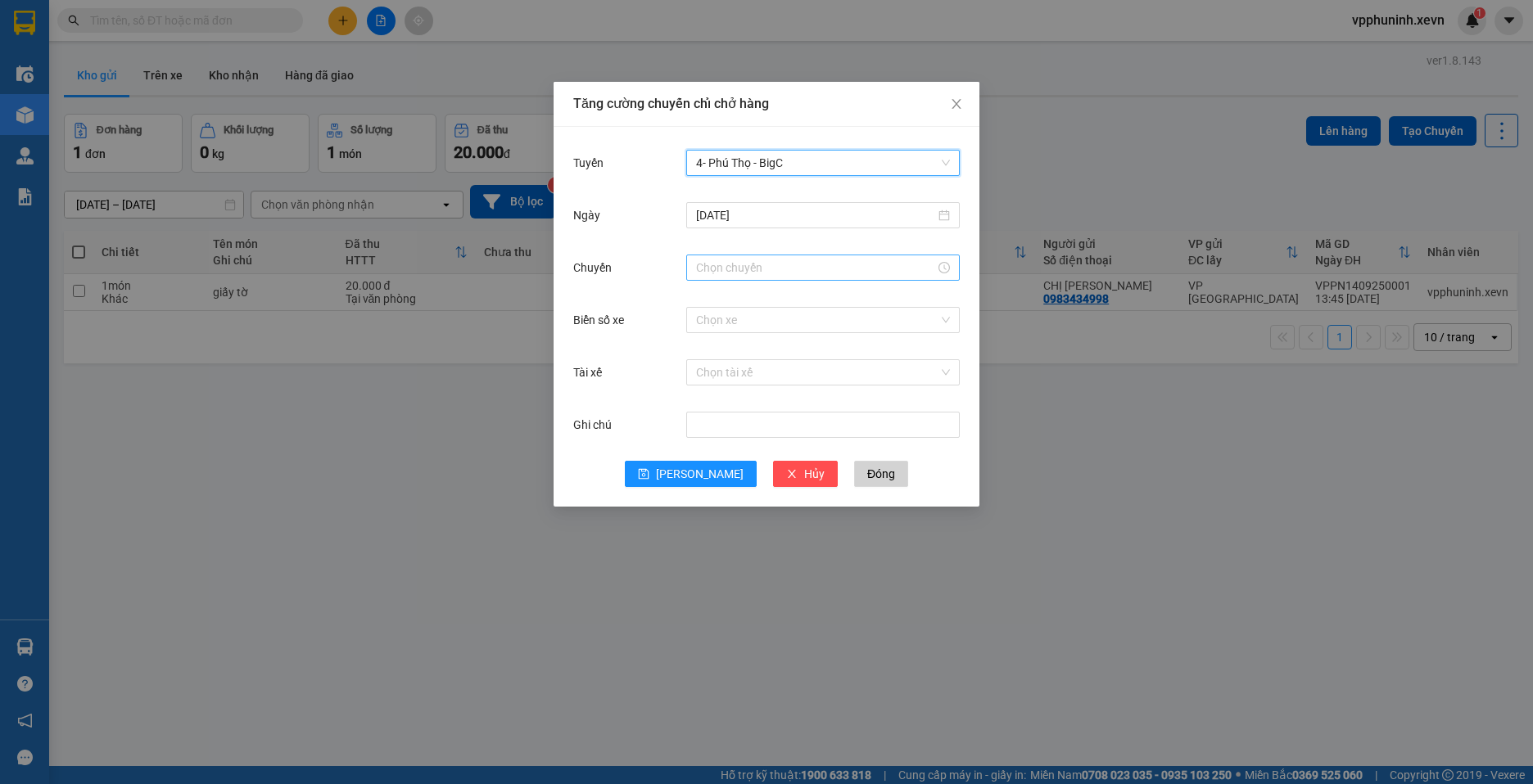
click at [791, 270] on input "Chuyến" at bounding box center [815, 268] width 239 height 18
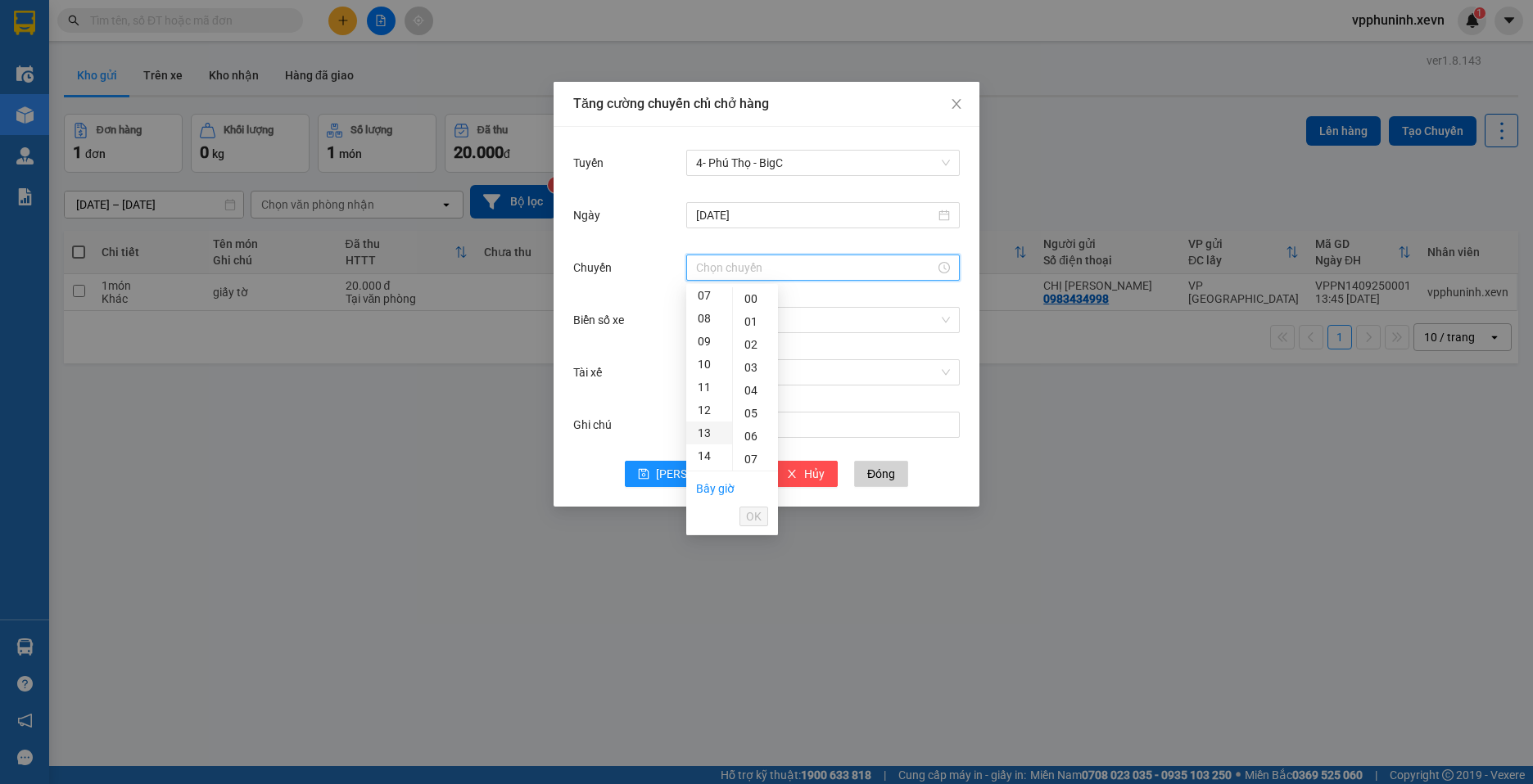
click at [715, 430] on div "13" at bounding box center [709, 433] width 46 height 23
click at [754, 465] on div "25" at bounding box center [755, 462] width 45 height 23
type input "13:25"
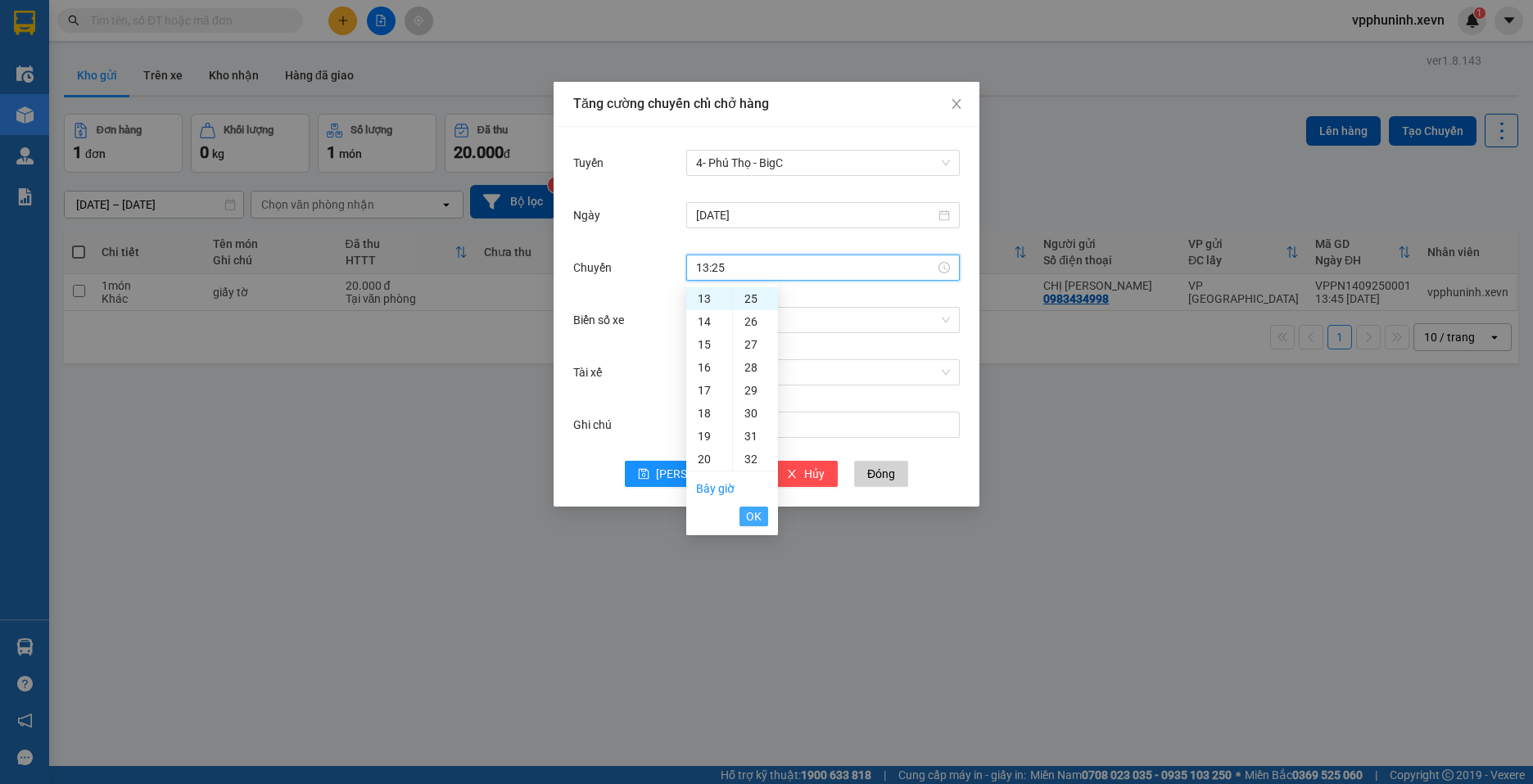
click at [750, 522] on span "OK" at bounding box center [754, 516] width 16 height 18
click at [756, 316] on input "Biển số xe" at bounding box center [817, 320] width 243 height 24
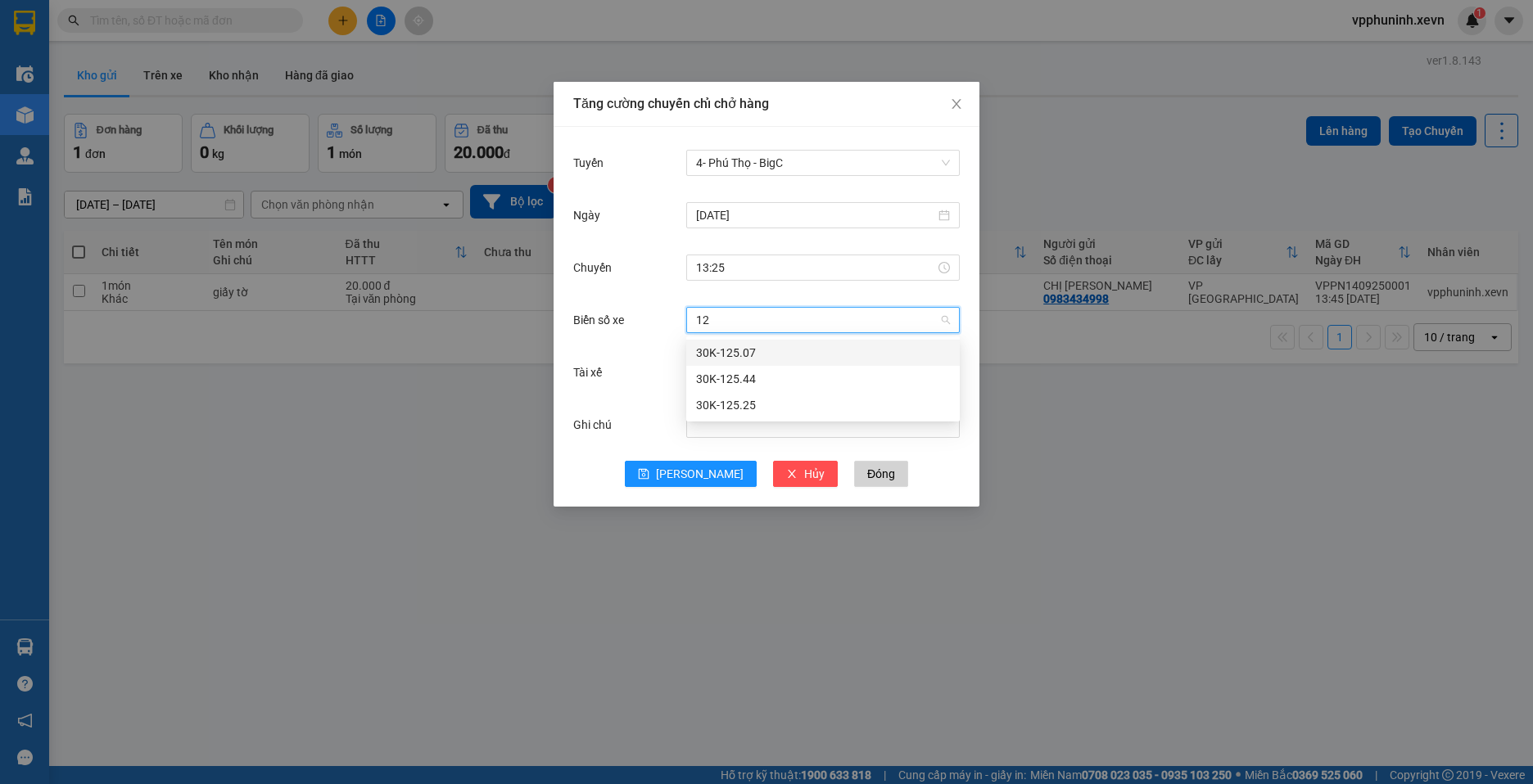
type input "1"
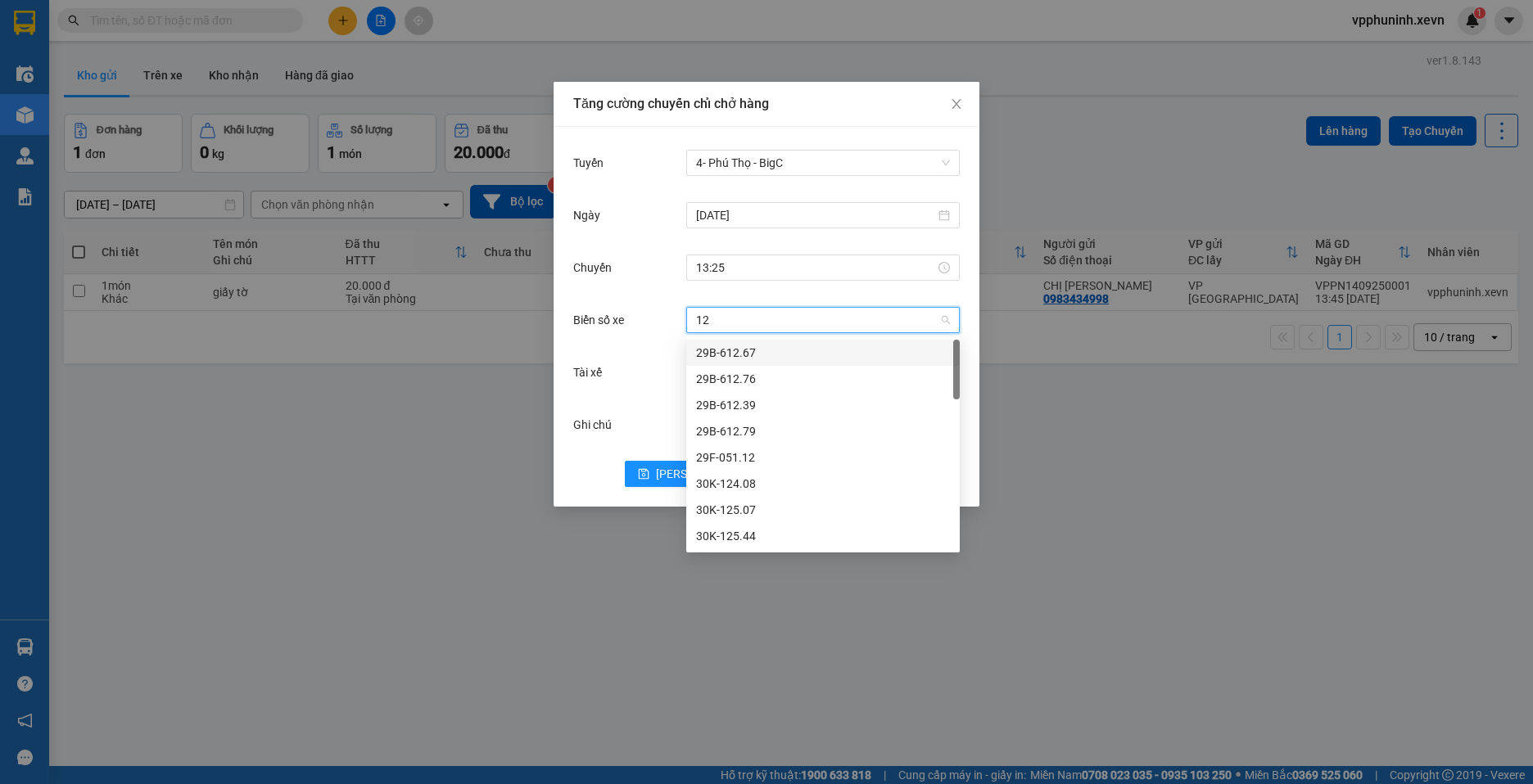
type input "1"
type input "25"
click at [767, 350] on div "29F-051.25" at bounding box center [823, 353] width 254 height 18
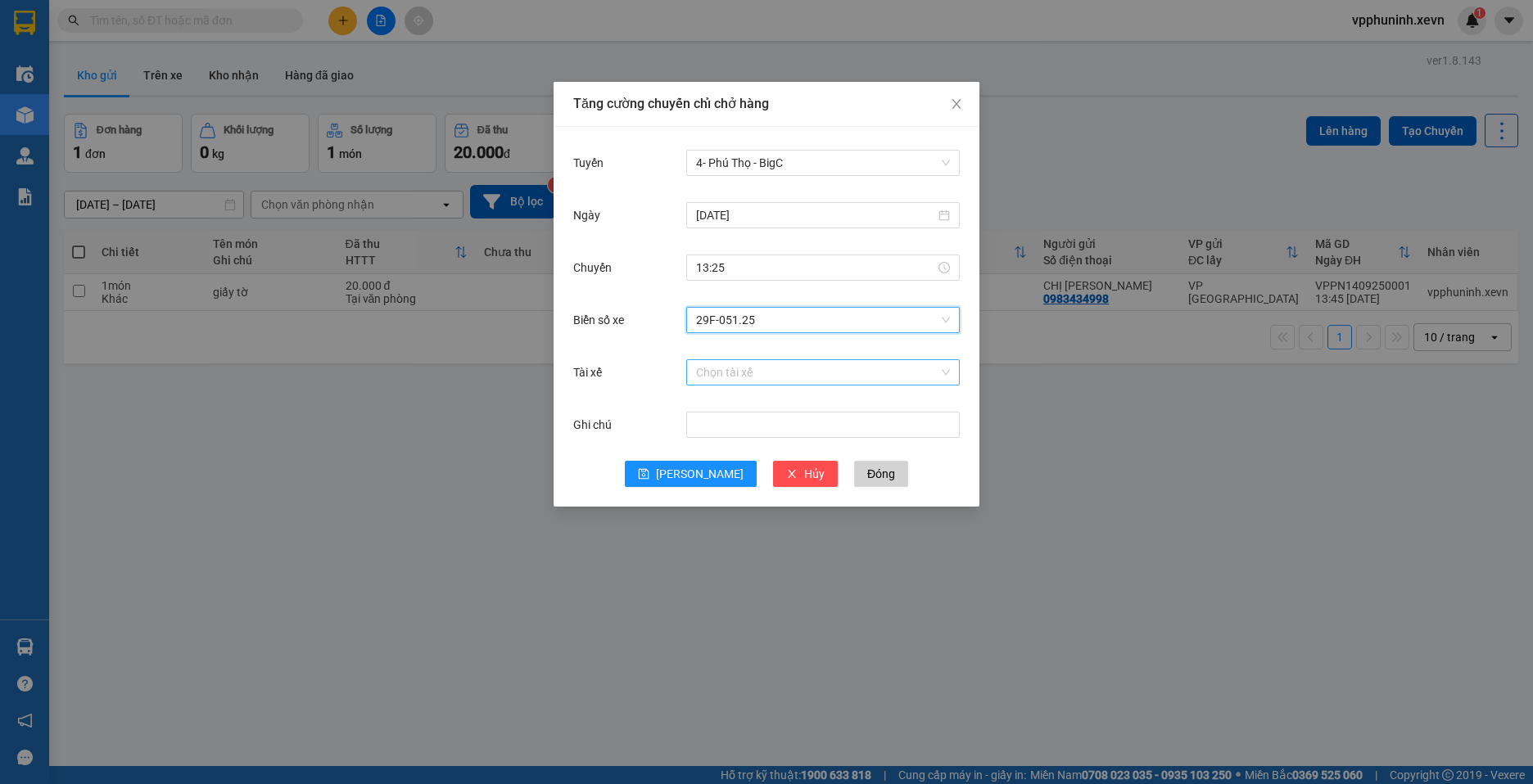
click at [776, 374] on input "Tài xế" at bounding box center [817, 373] width 243 height 24
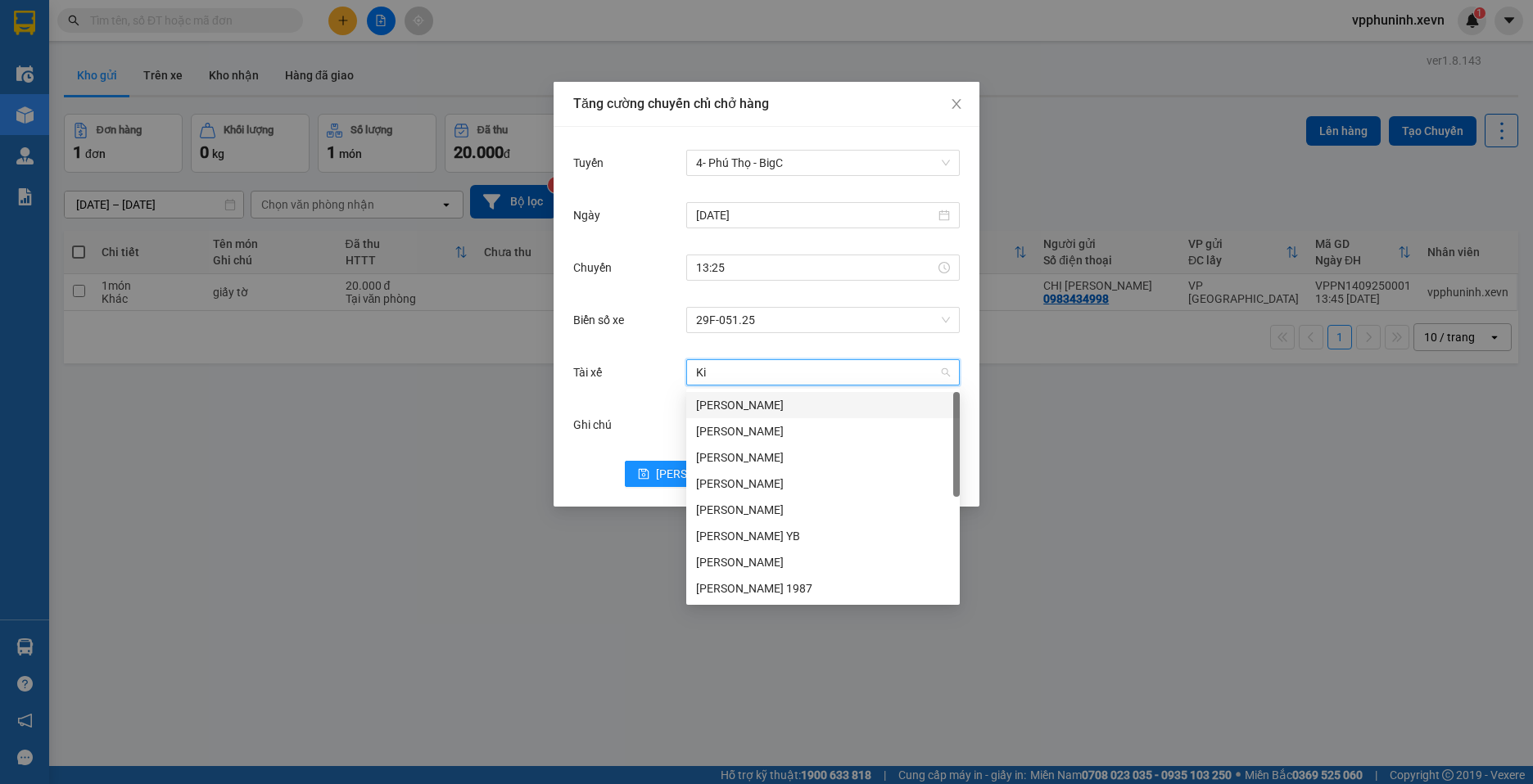
type input "Kiê"
click at [814, 405] on div "[PERSON_NAME]" at bounding box center [823, 405] width 254 height 18
click at [814, 405] on div "Tài xế [PERSON_NAME]" at bounding box center [766, 382] width 386 height 52
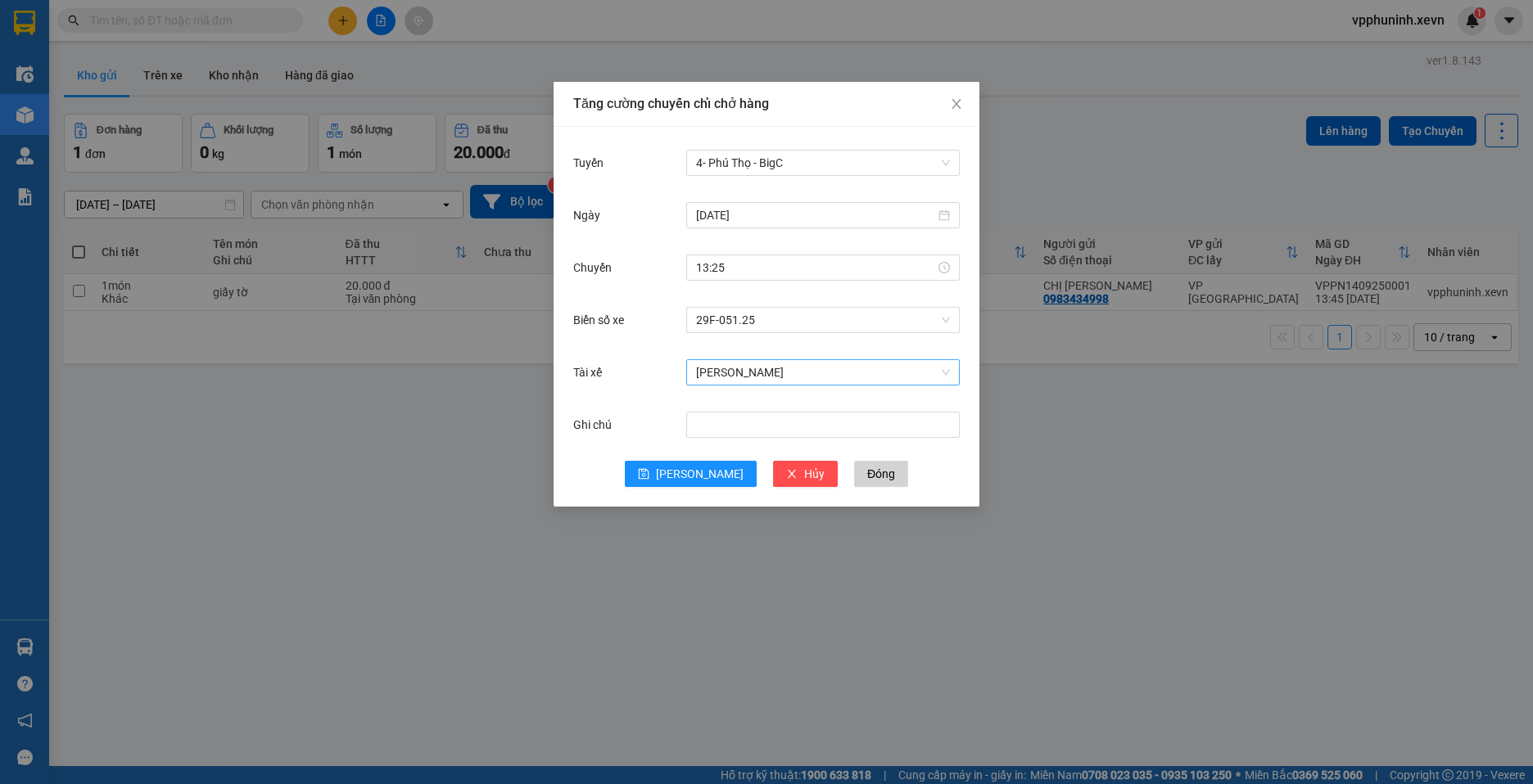
drag, startPoint x: 814, startPoint y: 405, endPoint x: 798, endPoint y: 373, distance: 35.8
click at [793, 373] on span "[PERSON_NAME]" at bounding box center [823, 373] width 254 height 24
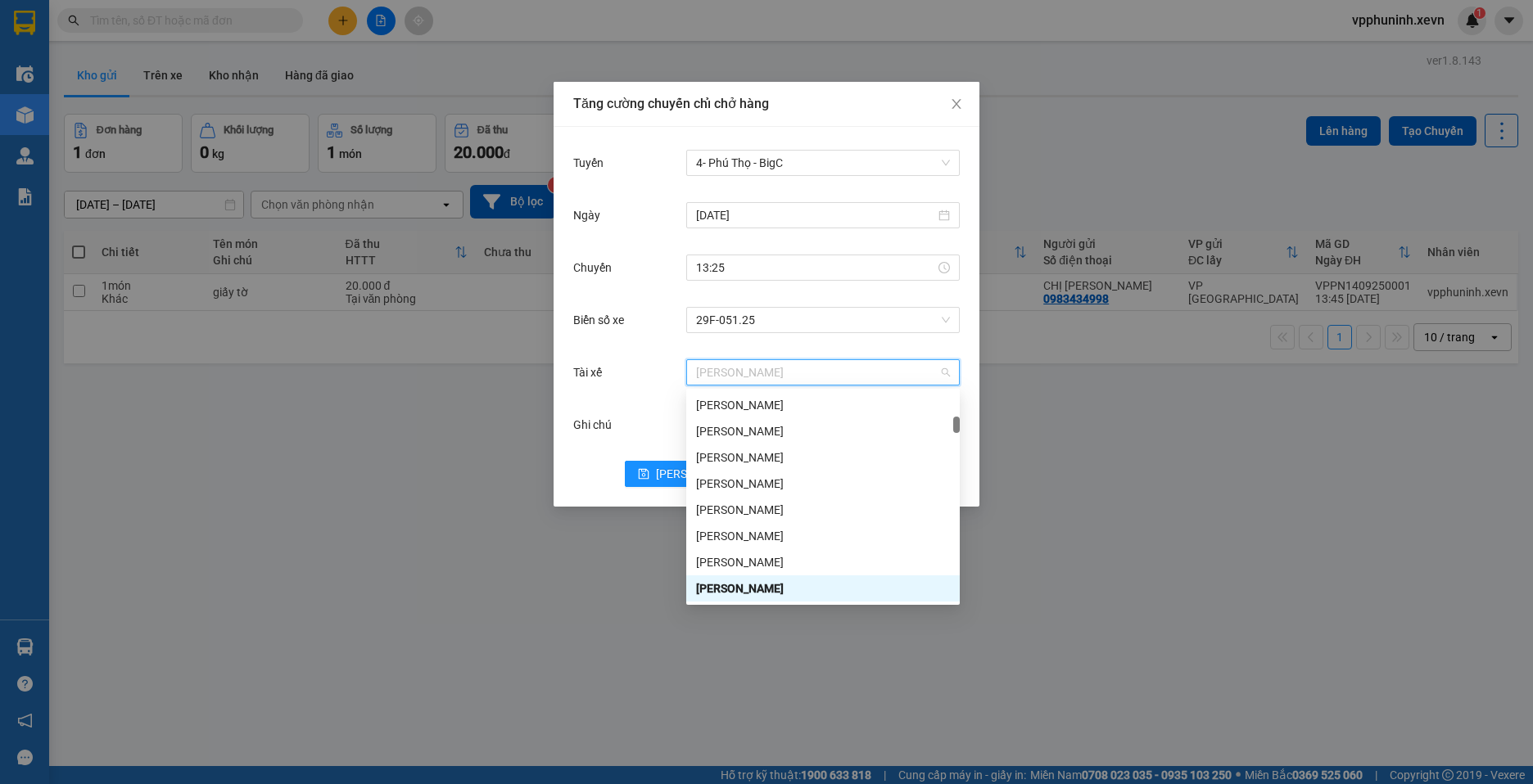
click at [799, 373] on span "[PERSON_NAME]" at bounding box center [823, 373] width 254 height 24
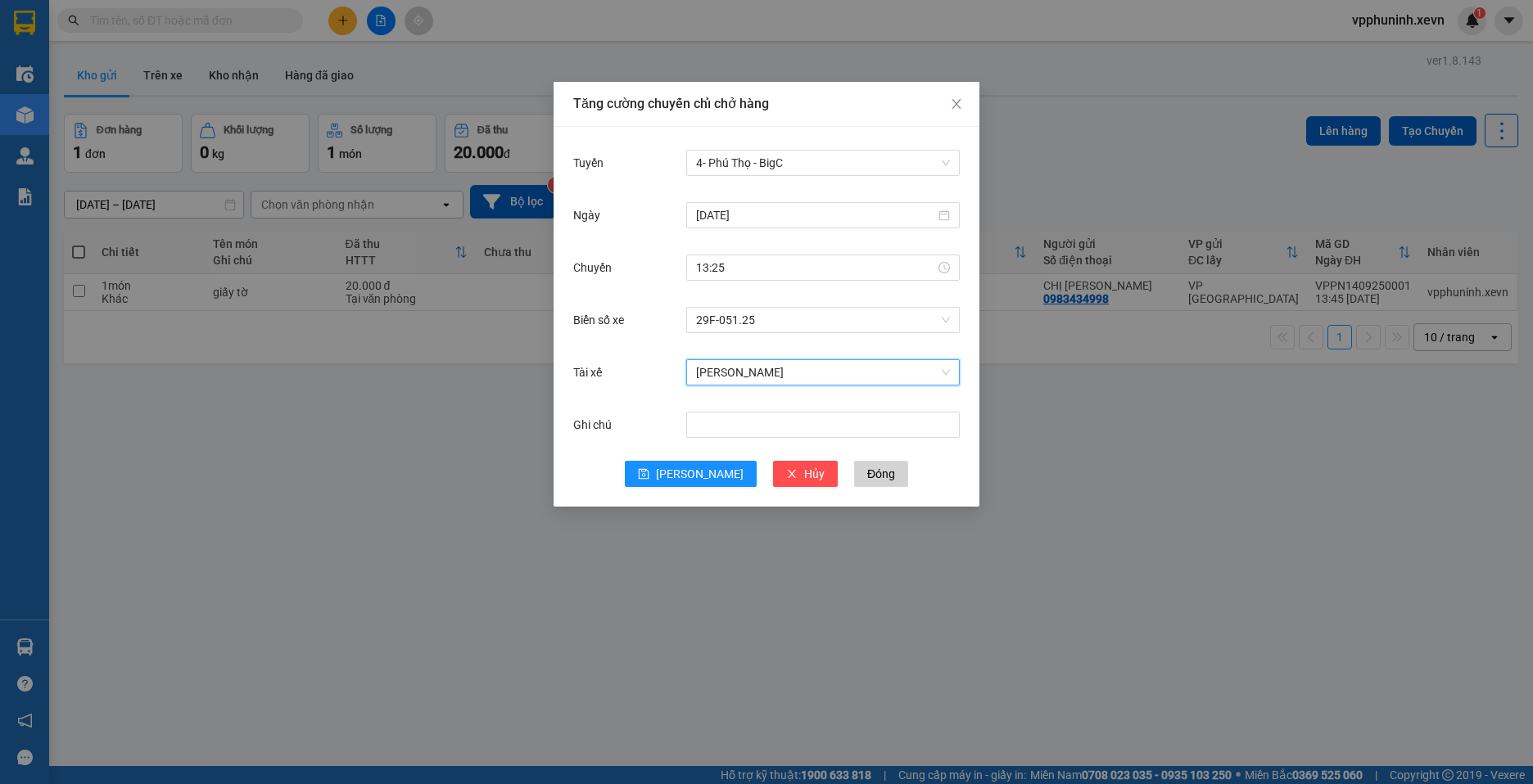
click at [799, 374] on span "[PERSON_NAME]" at bounding box center [823, 373] width 254 height 24
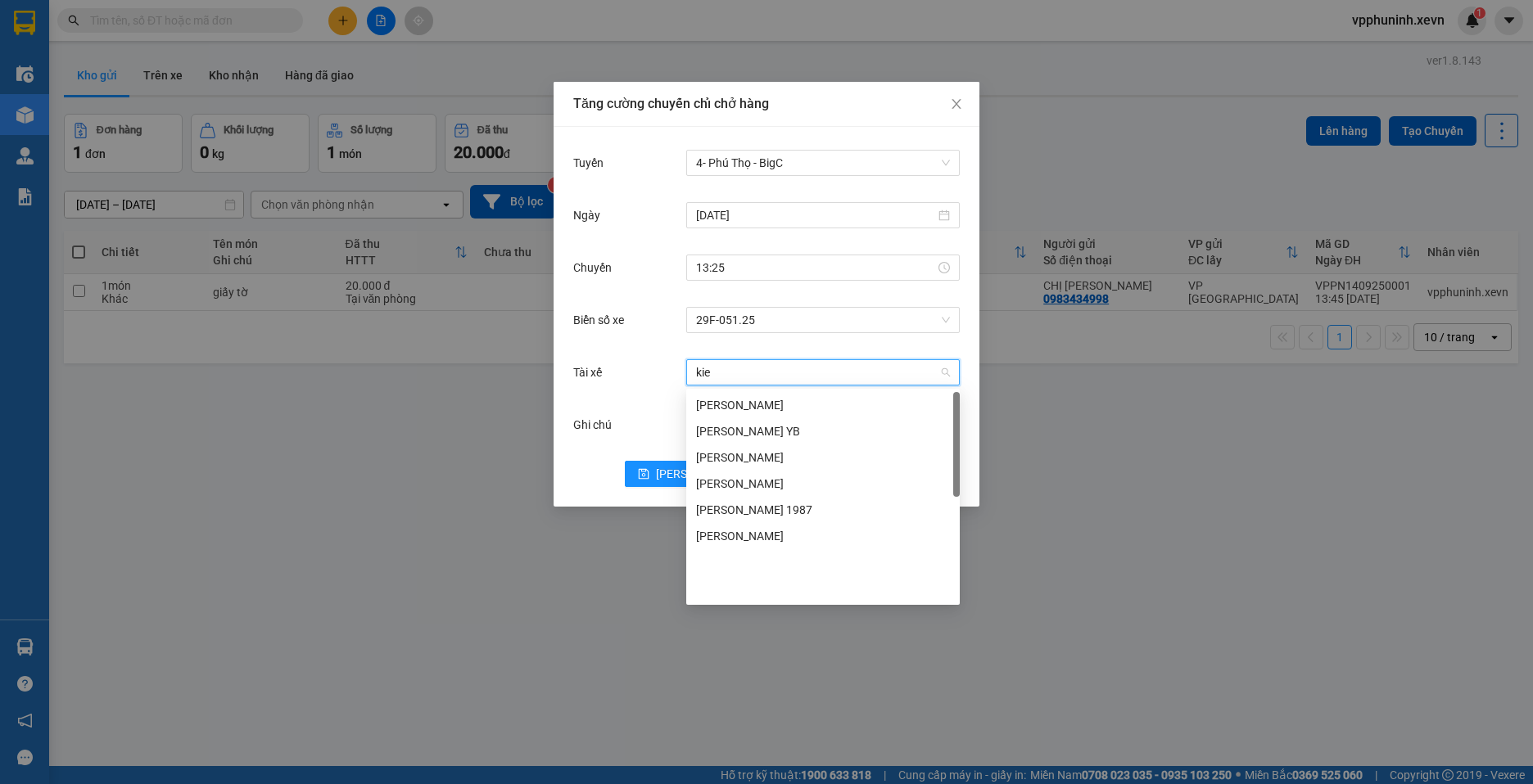
scroll to position [0, 0]
type input "kiên"
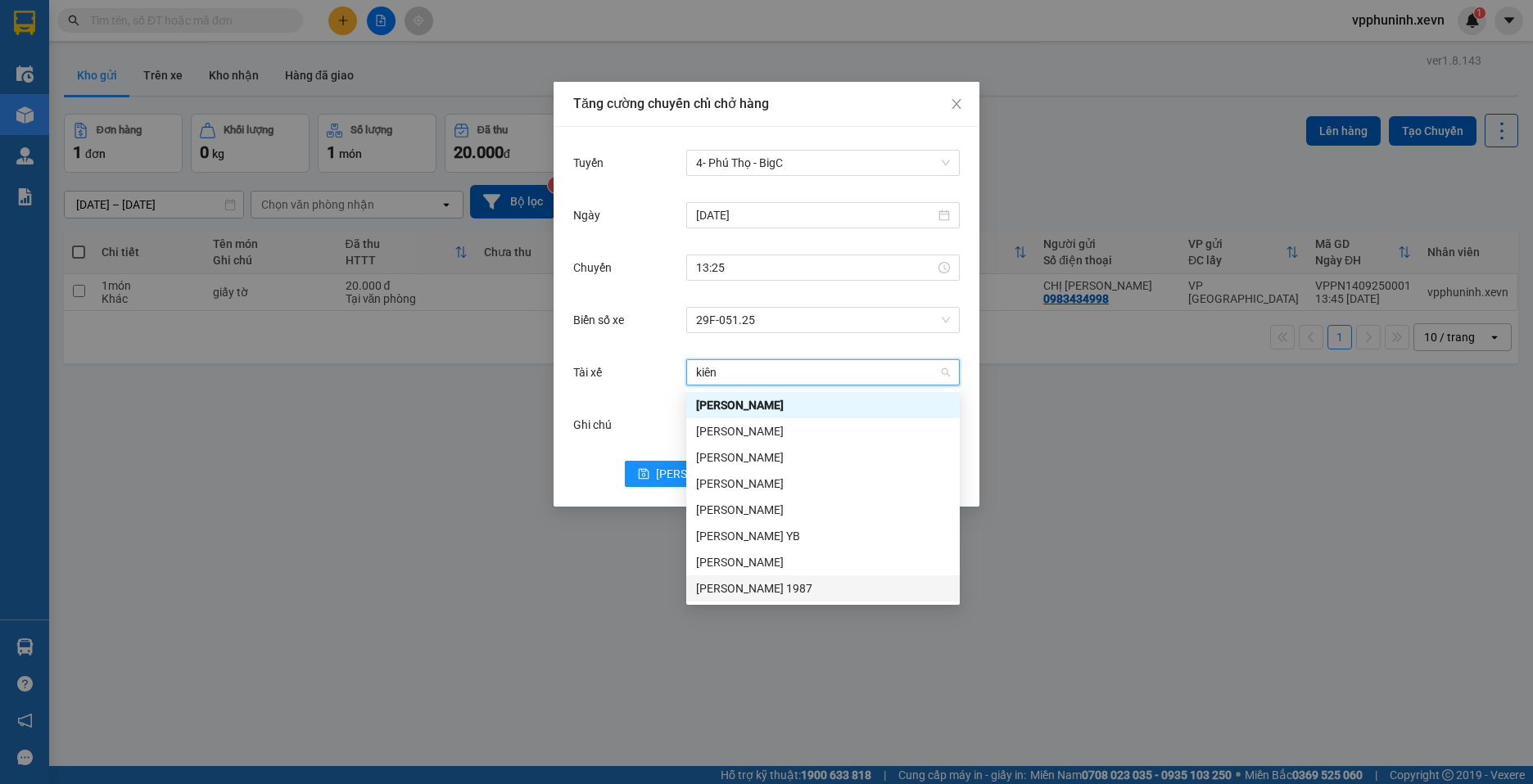
click at [778, 593] on div "[PERSON_NAME] 1987" at bounding box center [823, 588] width 254 height 18
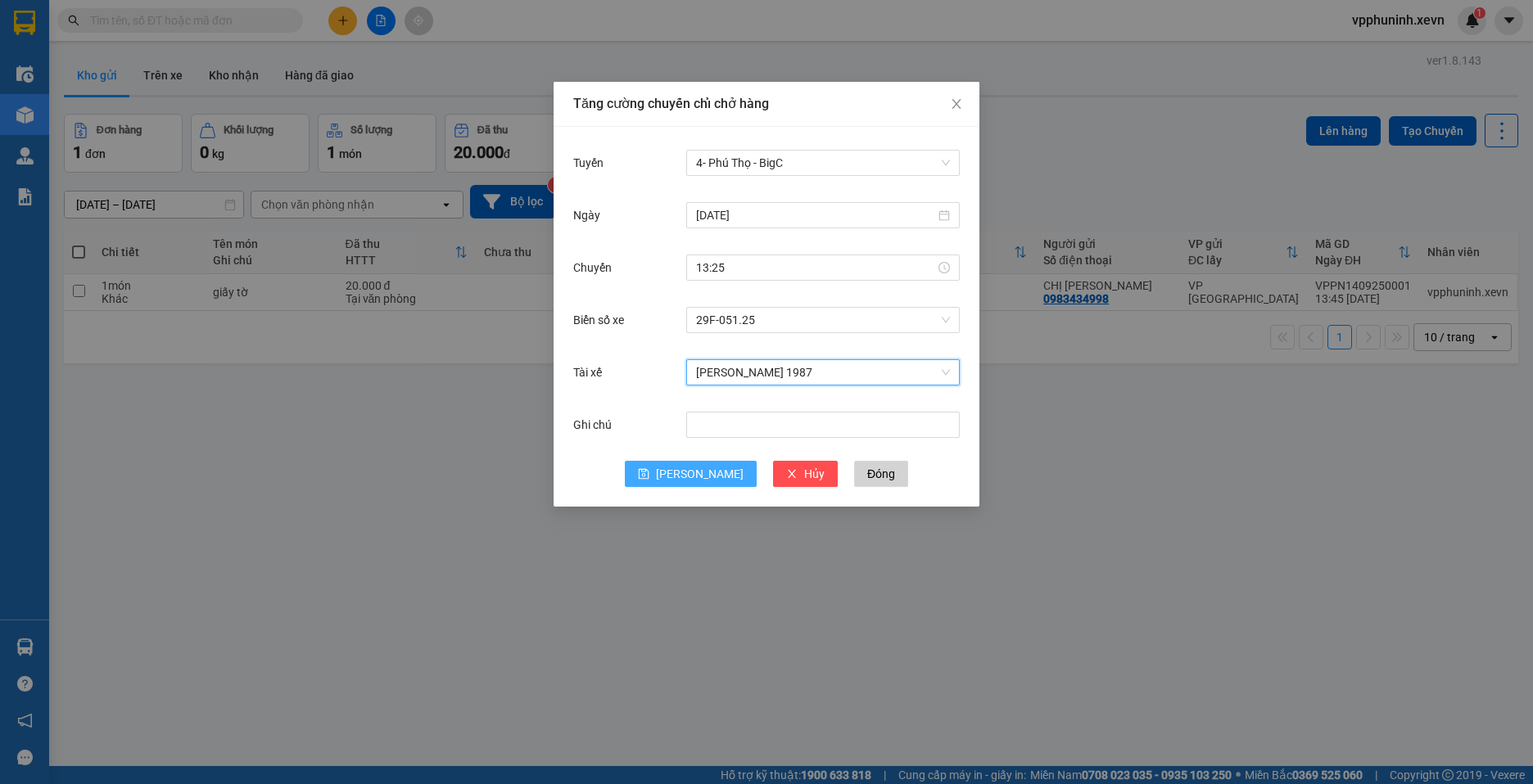
click at [700, 475] on span "[PERSON_NAME]" at bounding box center [700, 473] width 88 height 18
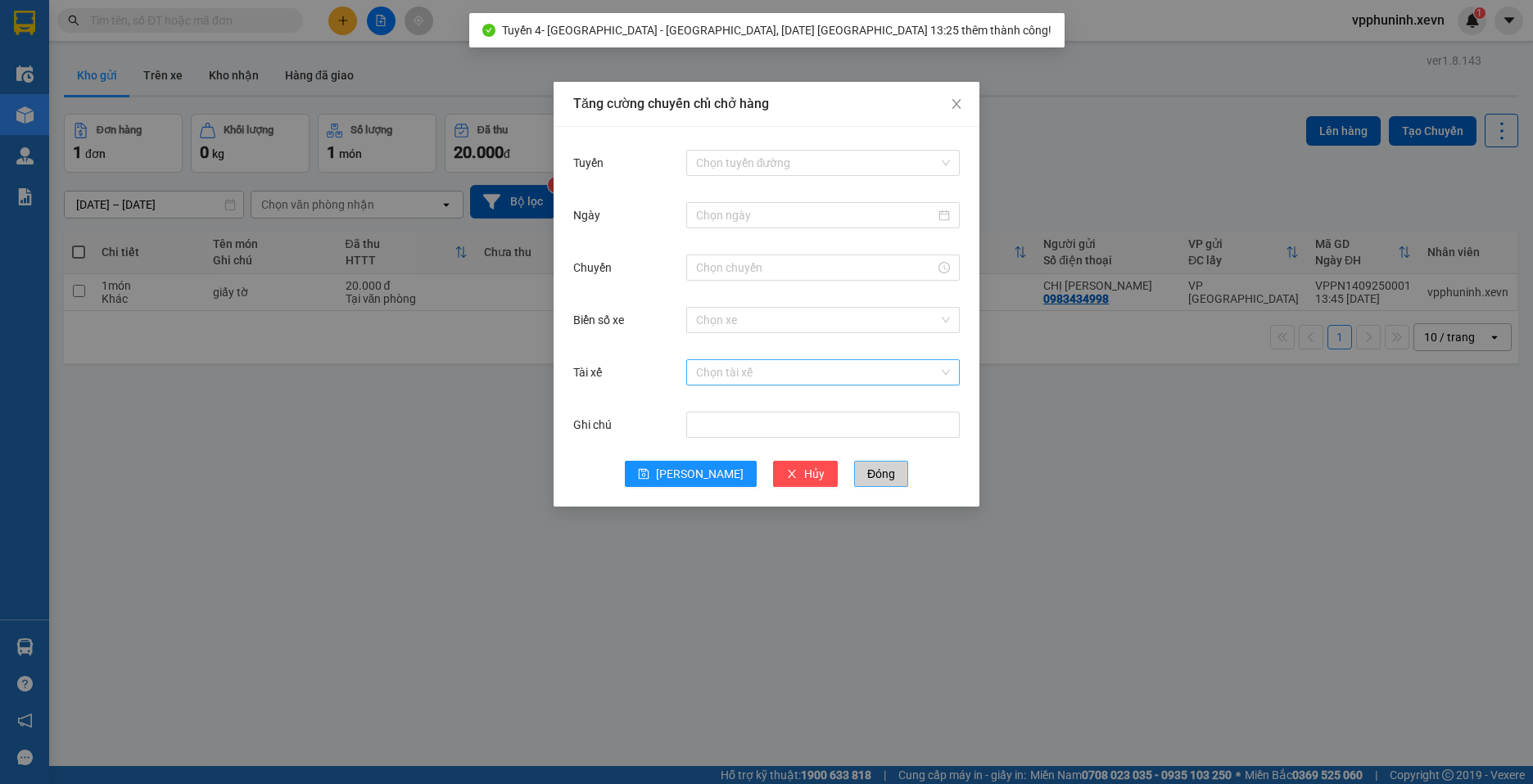
click at [868, 480] on span "Đóng" at bounding box center [882, 473] width 28 height 18
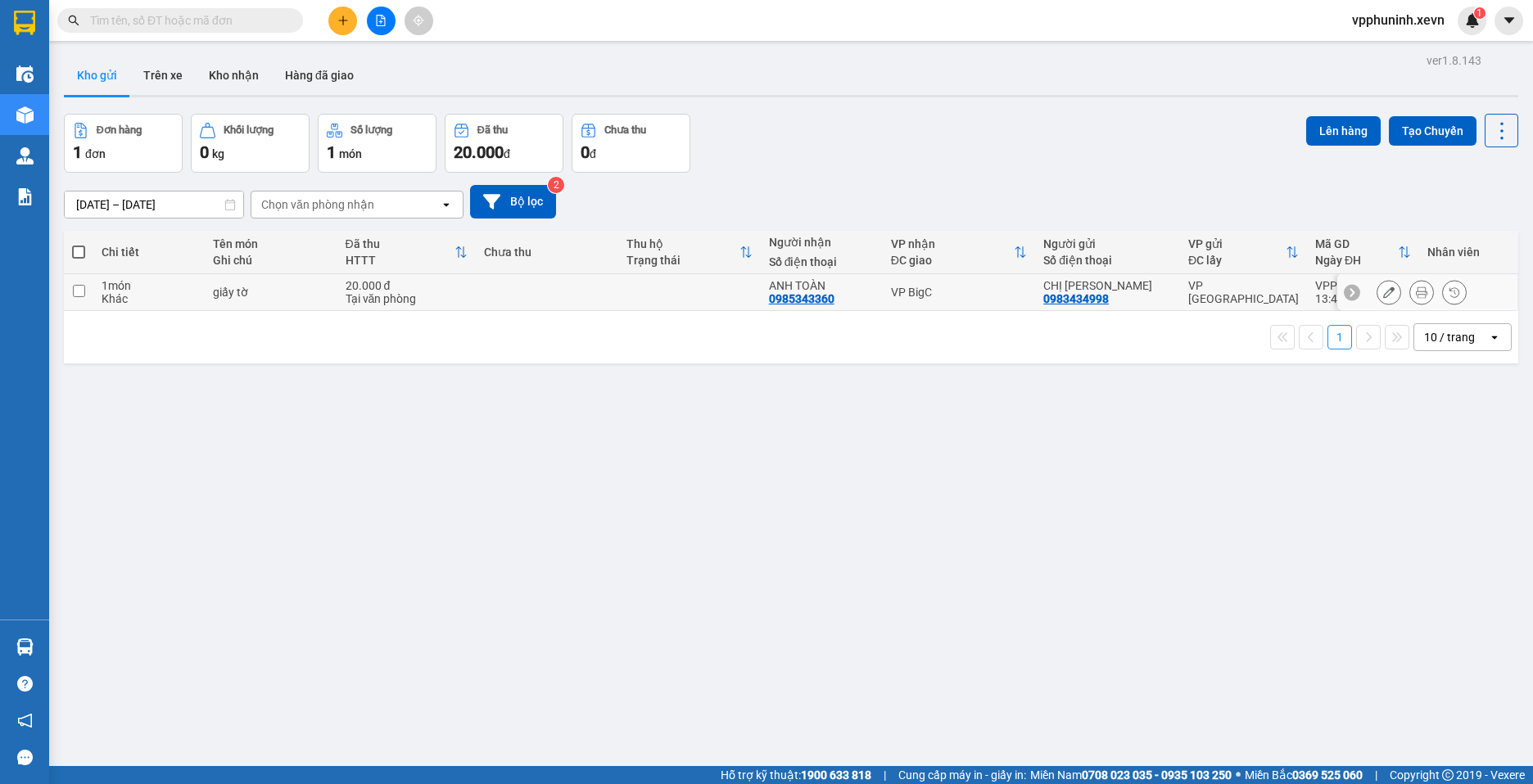
click at [551, 284] on td at bounding box center [546, 292] width 143 height 37
checkbox input "true"
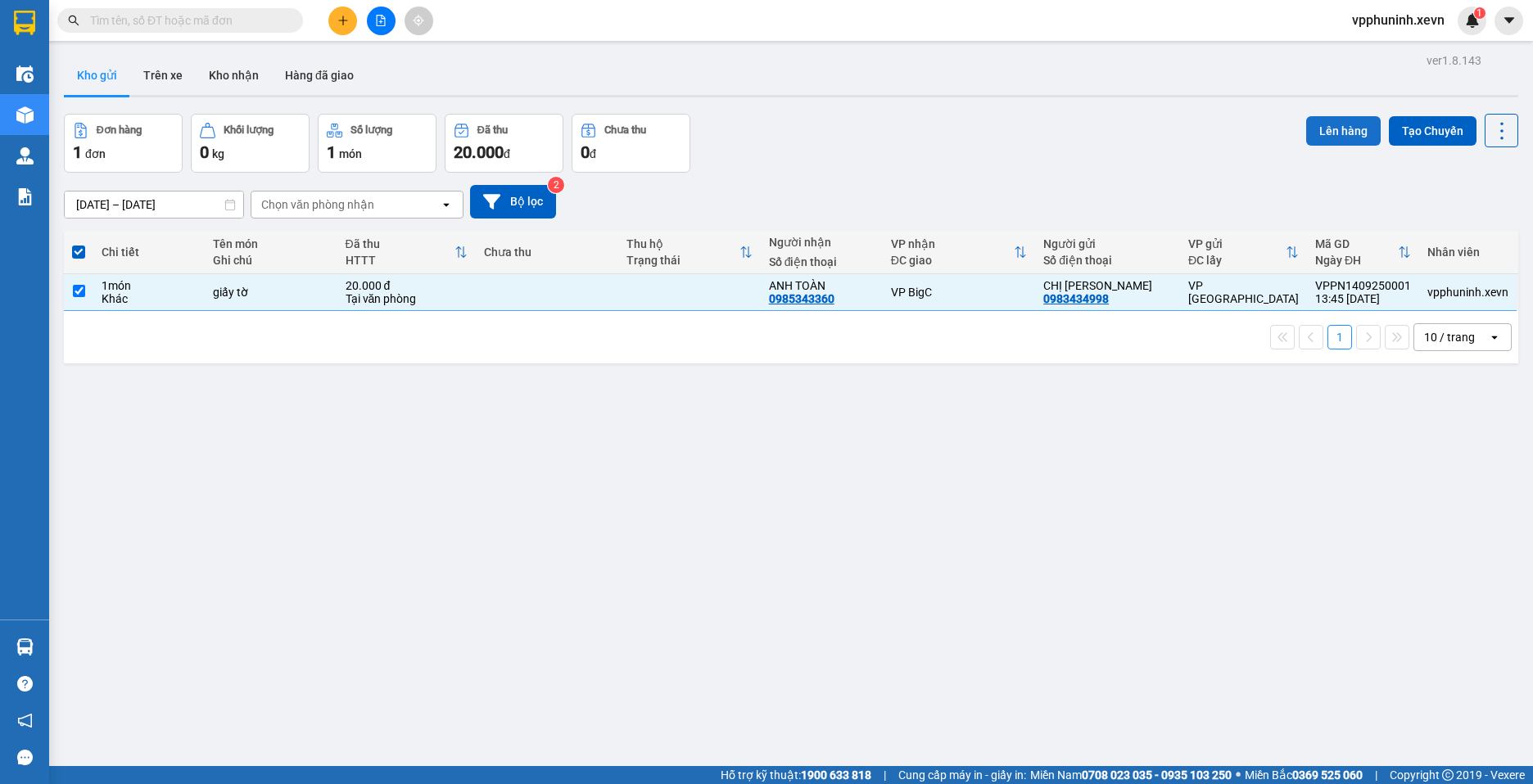
click at [1321, 128] on button "Lên hàng" at bounding box center [1343, 131] width 74 height 30
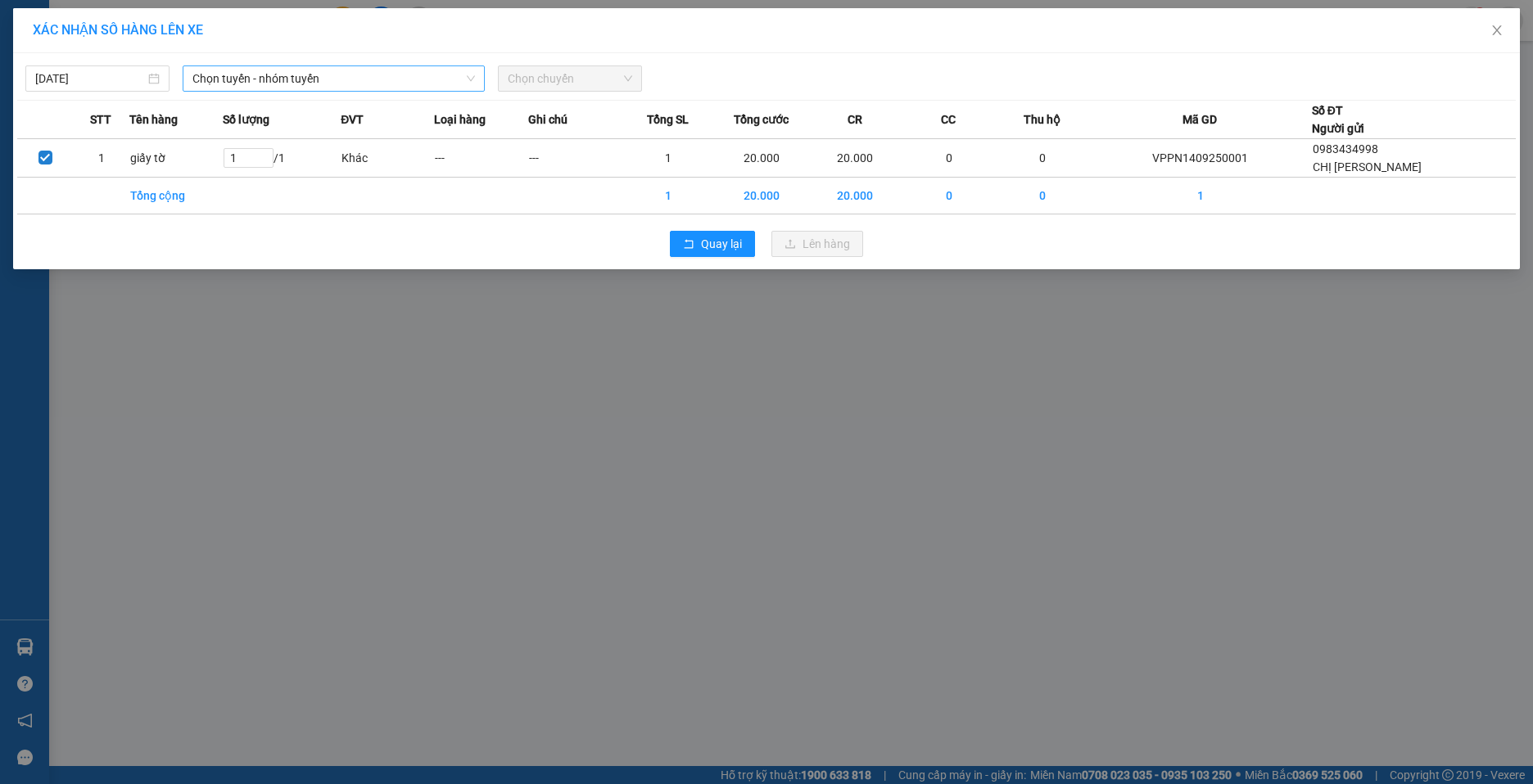
click at [412, 71] on span "Chọn tuyến - nhóm tuyến" at bounding box center [334, 79] width 283 height 24
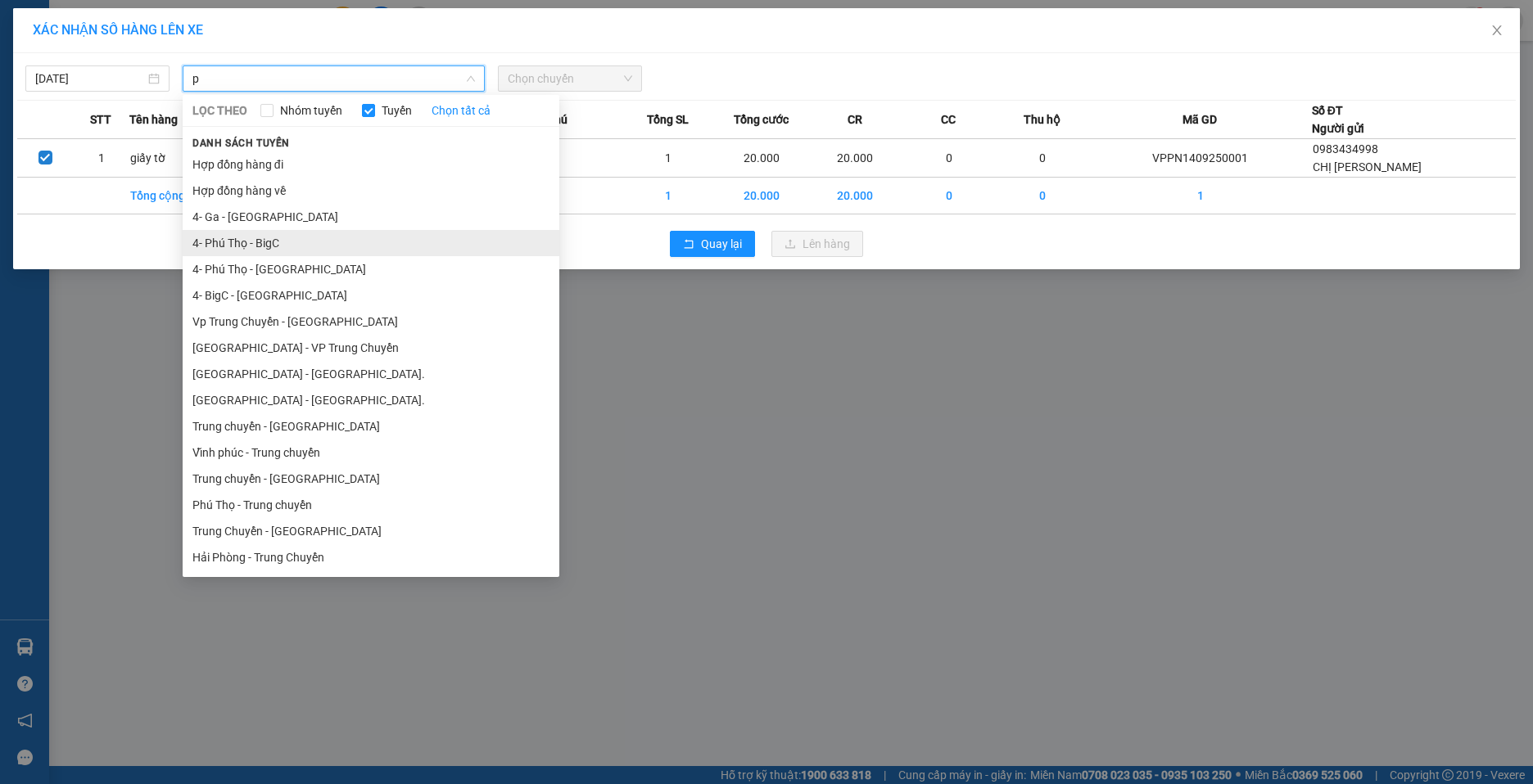
type input "p"
click at [304, 238] on li "4- Phú Thọ - BigC" at bounding box center [371, 243] width 376 height 26
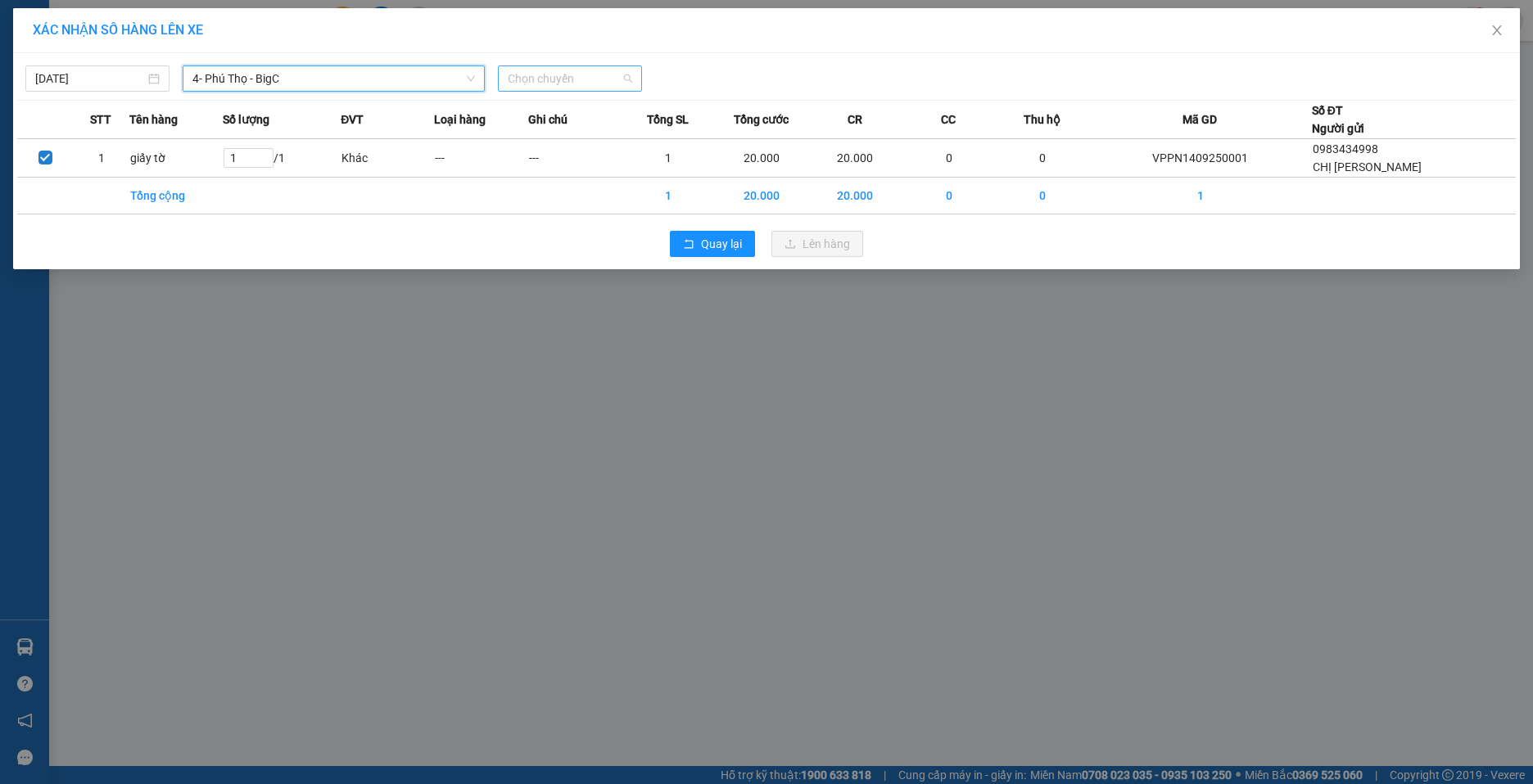
click at [608, 76] on span "Chọn chuyến" at bounding box center [570, 79] width 124 height 24
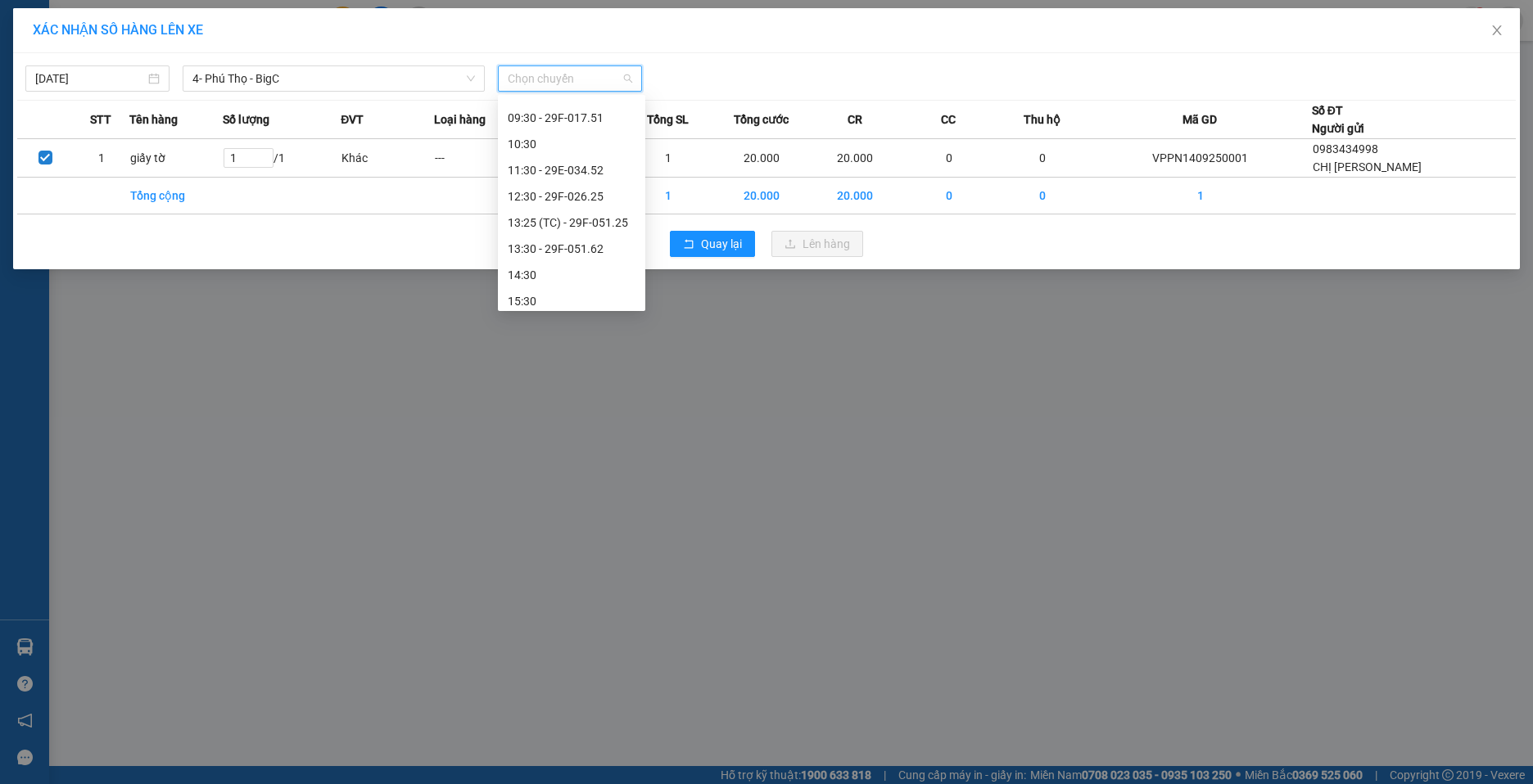
scroll to position [164, 0]
click at [587, 209] on div "13:25 (TC) - 29F-051.25" at bounding box center [572, 209] width 128 height 18
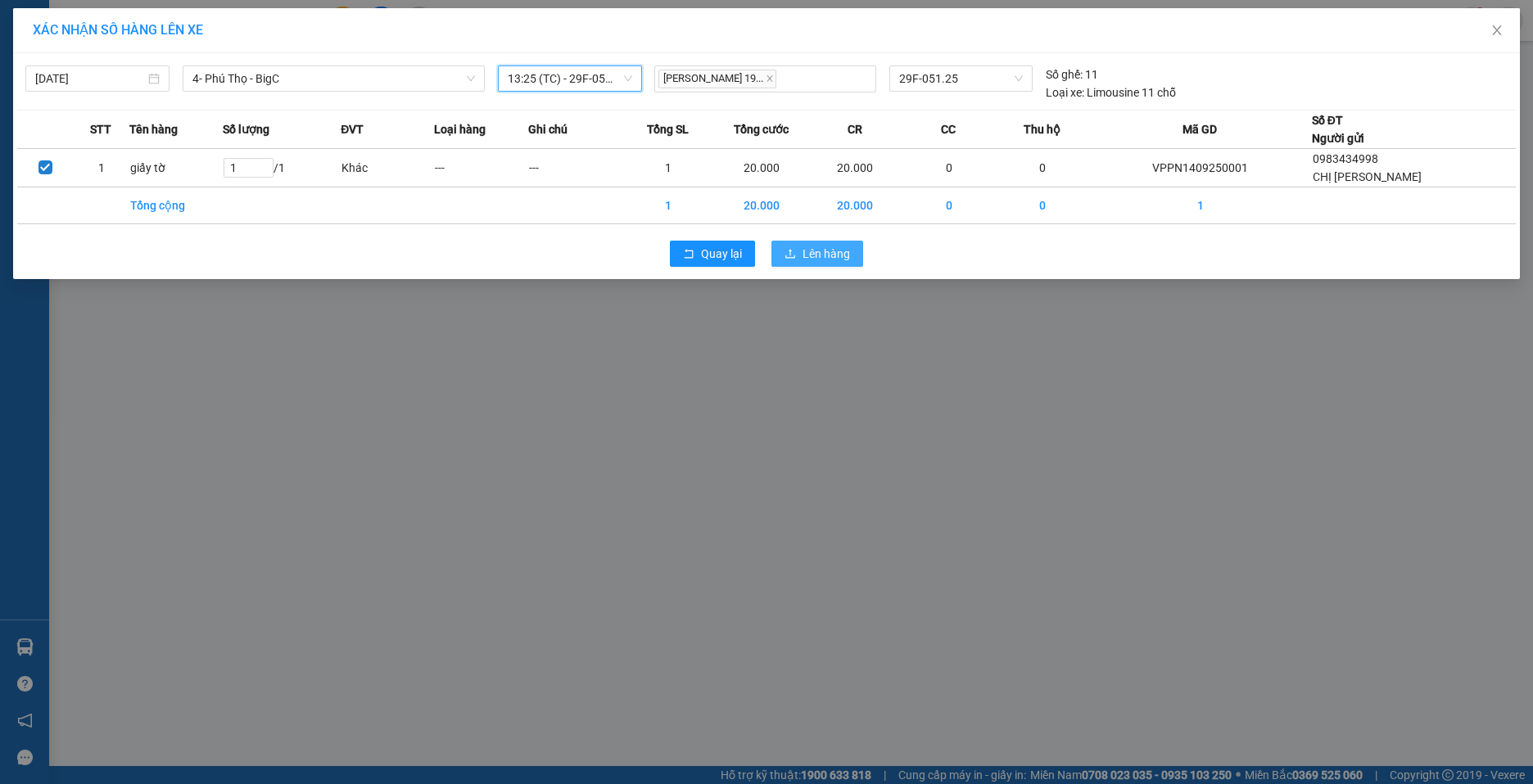
click at [818, 253] on span "Lên hàng" at bounding box center [826, 254] width 47 height 18
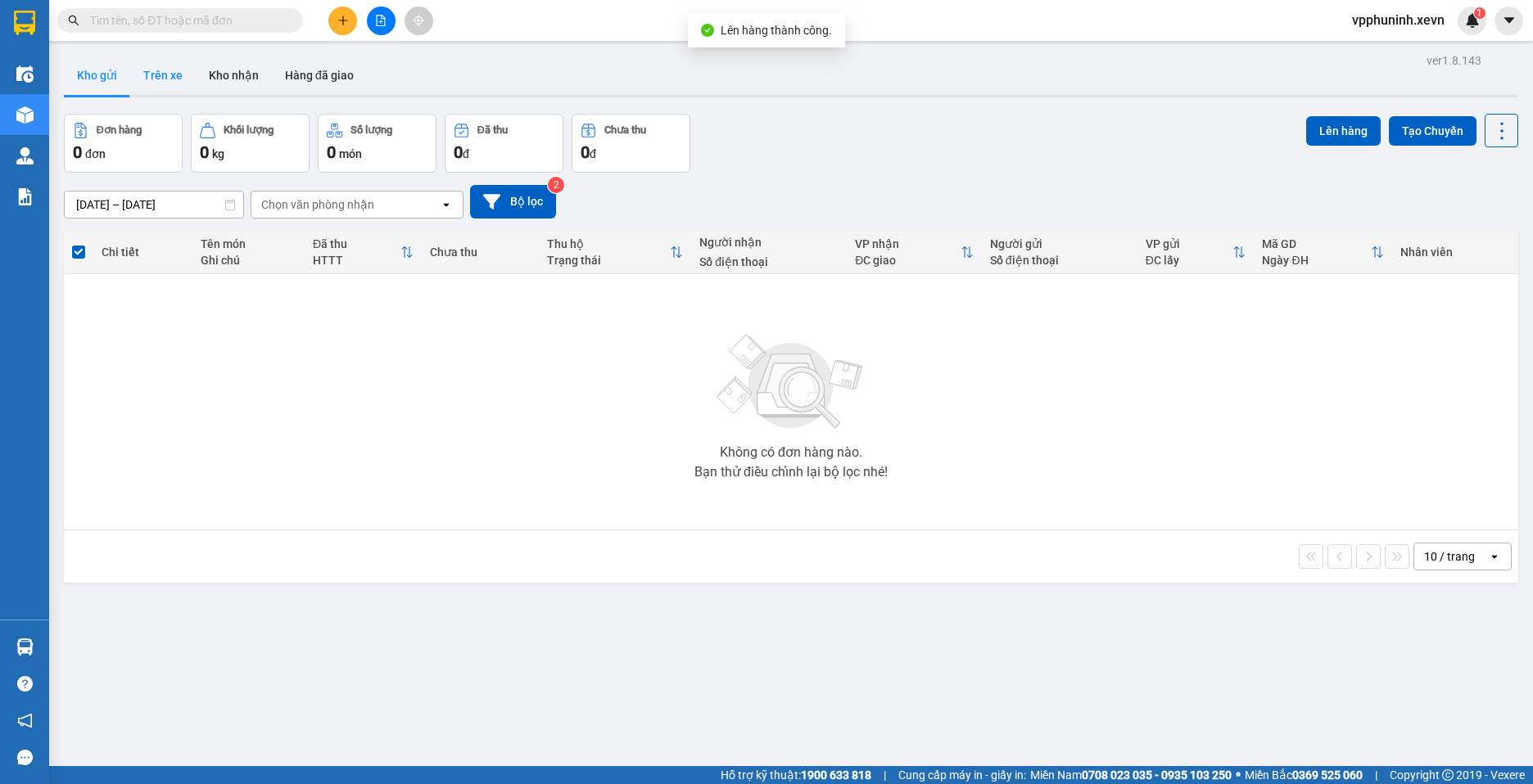
click at [170, 71] on button "Trên xe" at bounding box center [163, 75] width 66 height 39
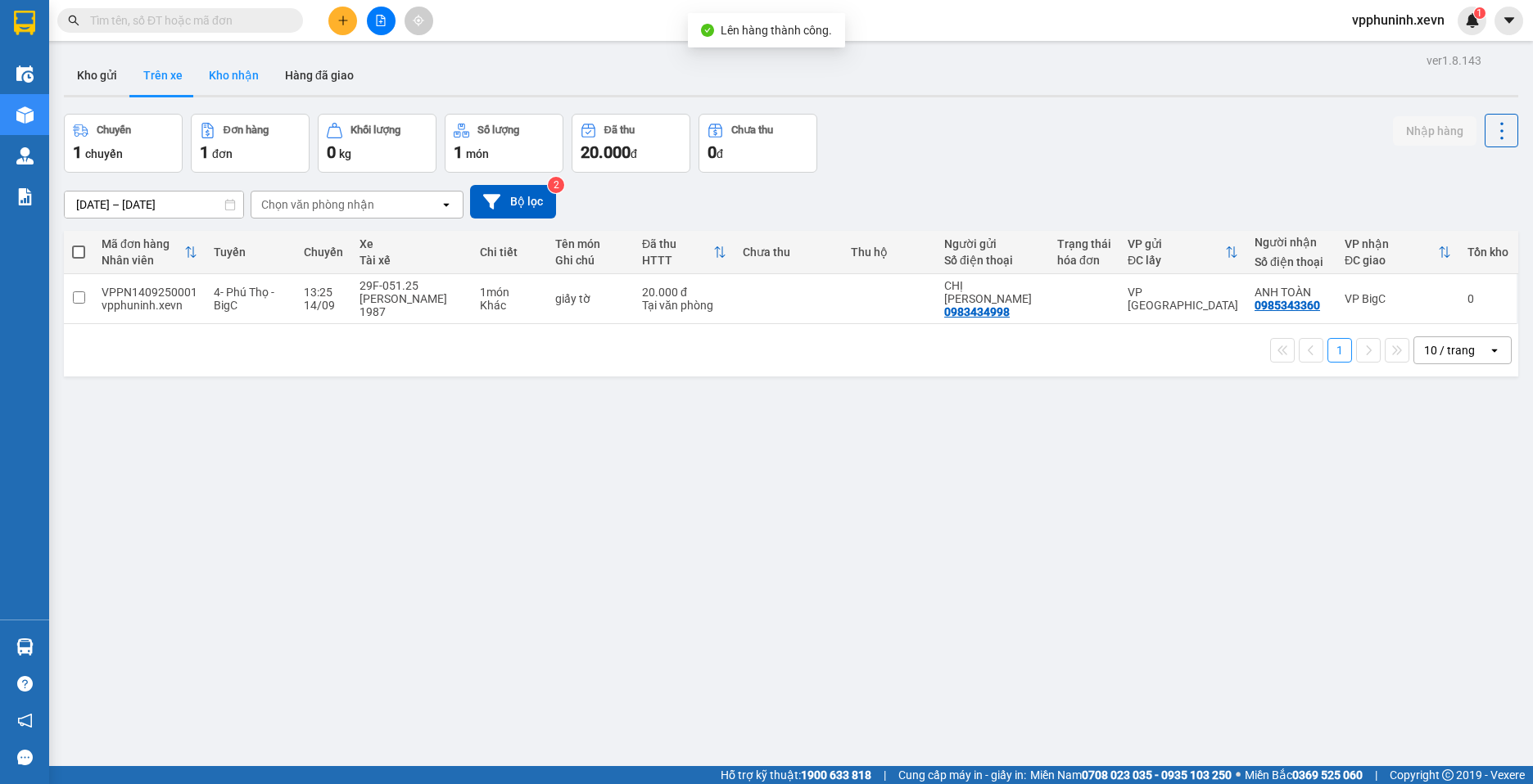
click at [236, 76] on button "Kho nhận" at bounding box center [234, 75] width 76 height 39
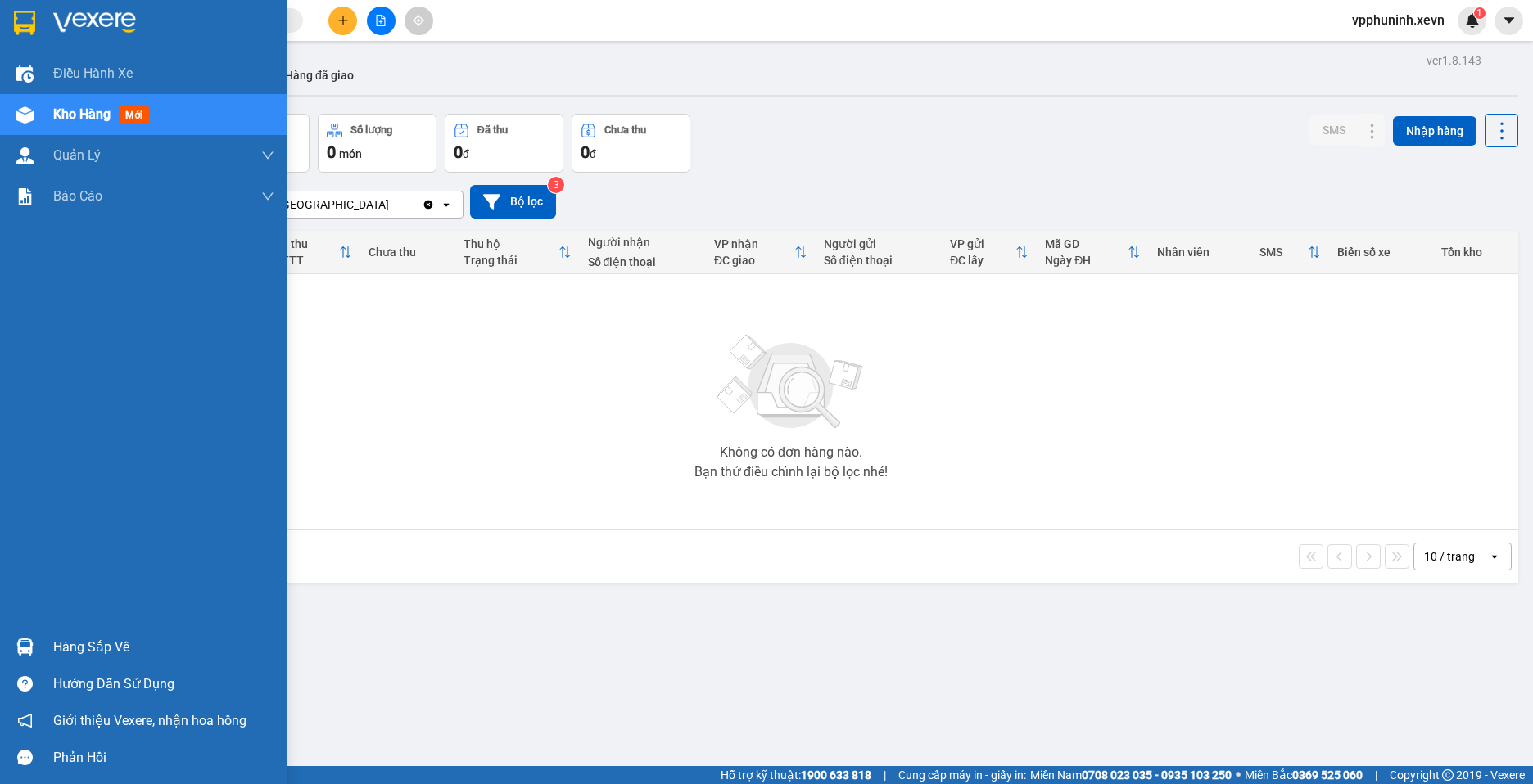
click at [32, 655] on div at bounding box center [25, 647] width 29 height 29
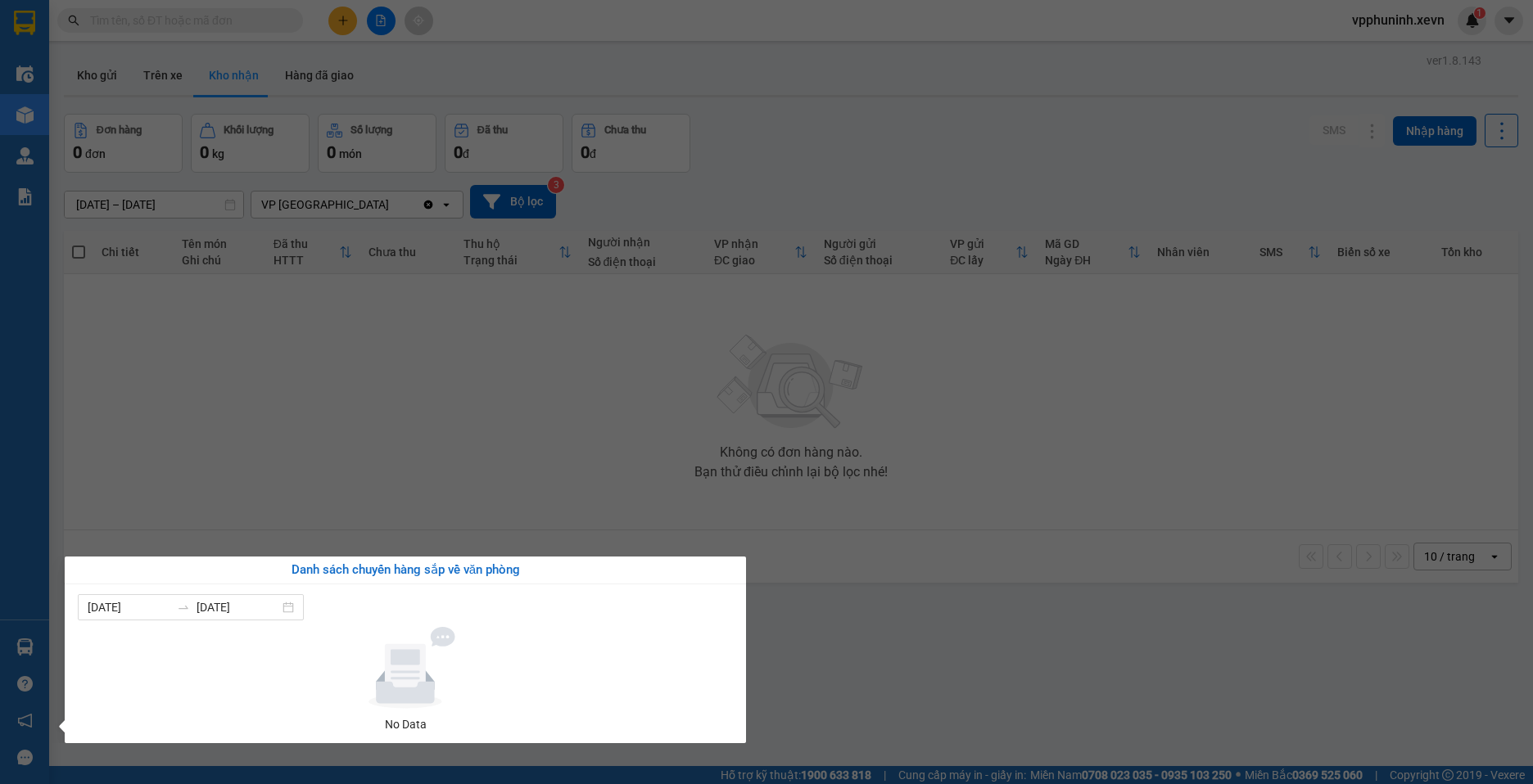
drag, startPoint x: 1048, startPoint y: 640, endPoint x: 1047, endPoint y: 632, distance: 8.1
click at [1048, 639] on section "Kết quả tìm kiếm ( 0 ) Bộ lọc No Data vpphuninh.xevn 1 Điều hành xe Kho hàng mớ…" at bounding box center [766, 392] width 1533 height 784
